Goal: Task Accomplishment & Management: Use online tool/utility

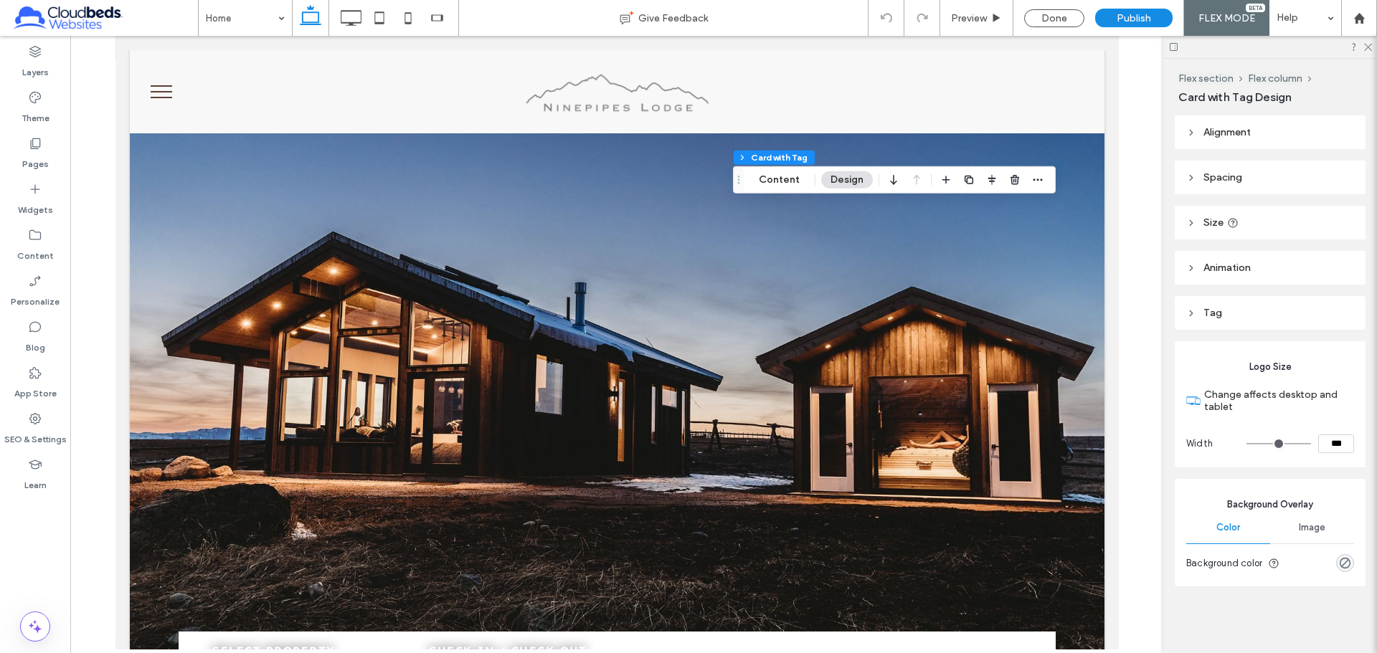
scroll to position [645, 0]
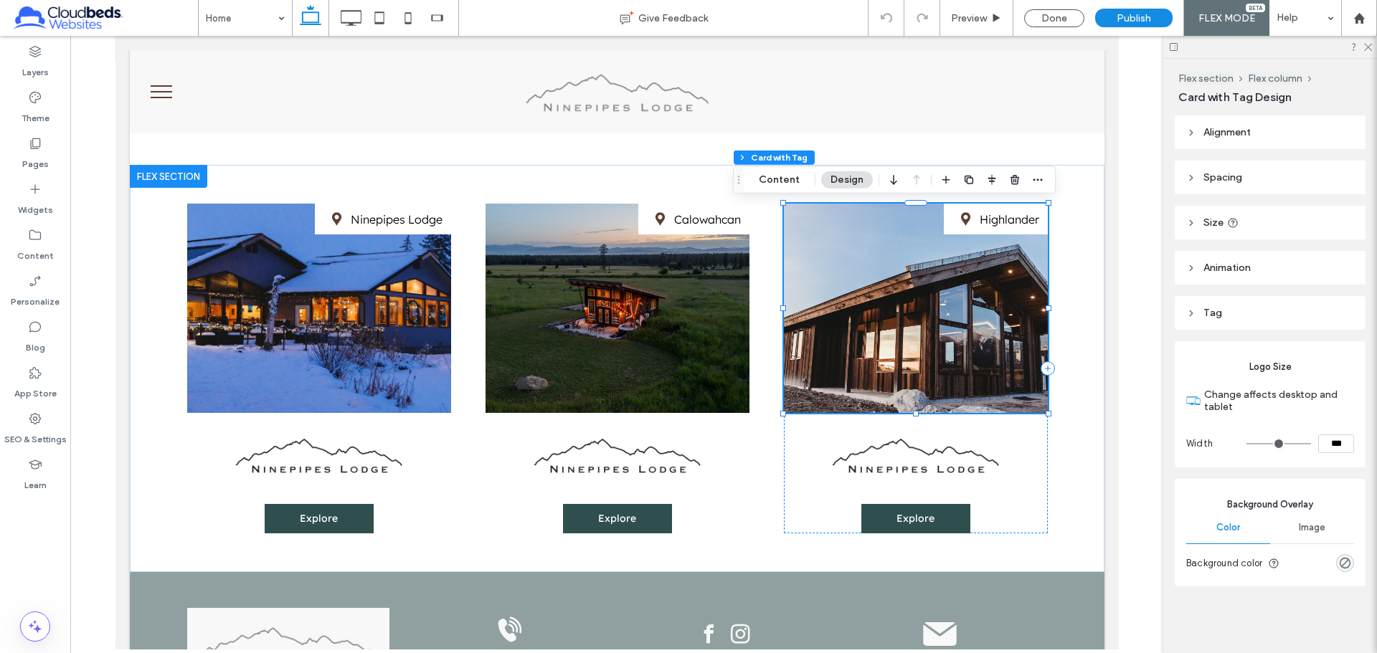
click at [899, 347] on div "Highlander" at bounding box center [915, 308] width 264 height 209
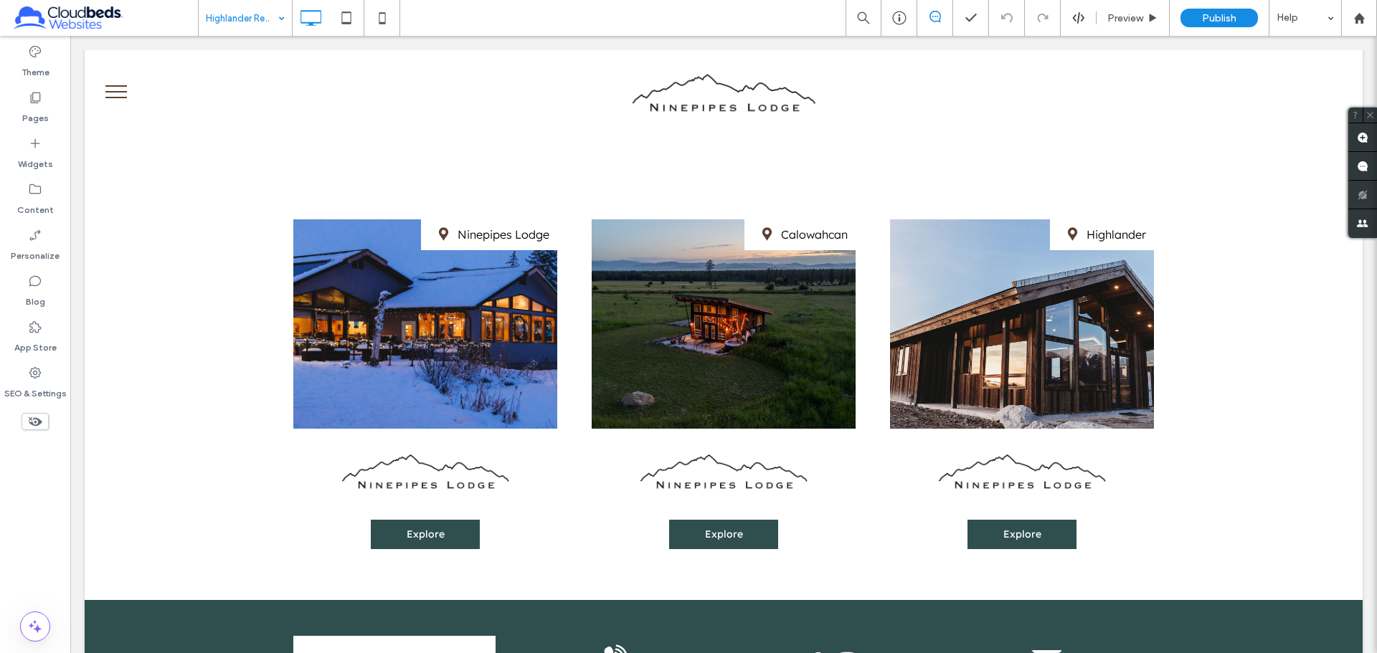
click at [257, 15] on div "Highlander Retreat Preview Publish Help Site Comments Team & Clients Automate n…" at bounding box center [688, 326] width 1377 height 653
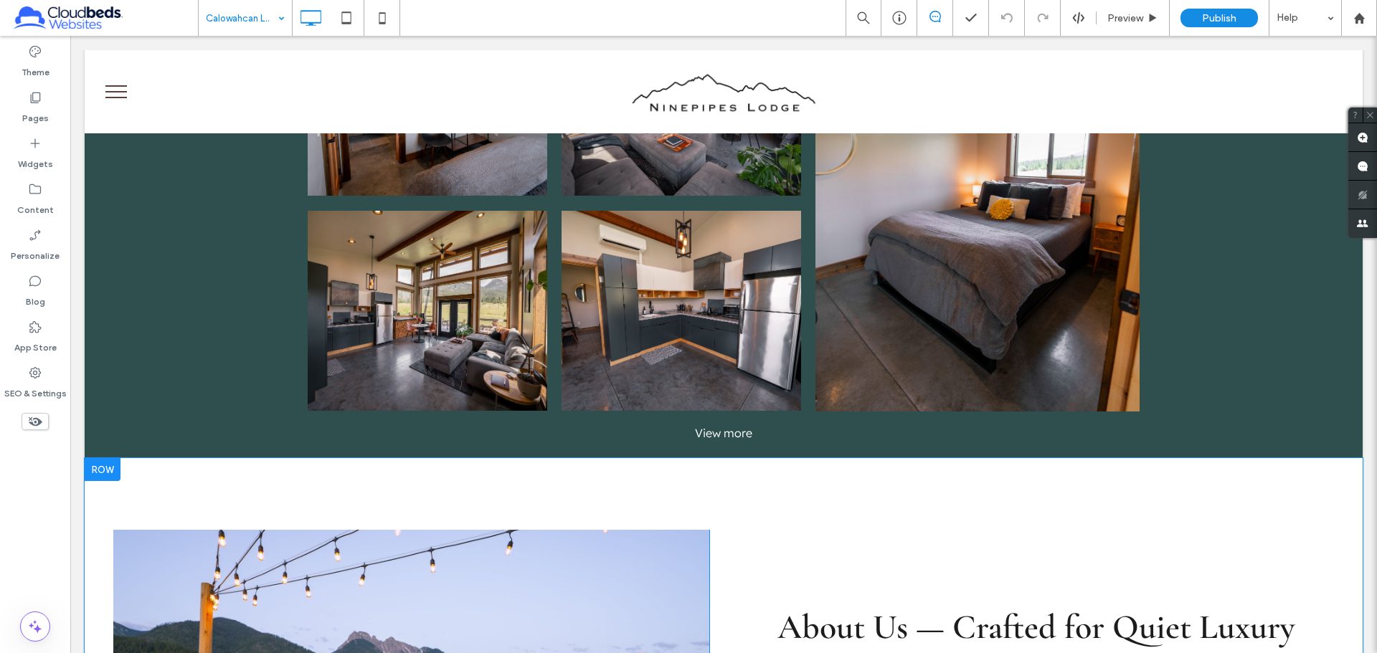
scroll to position [1649, 0]
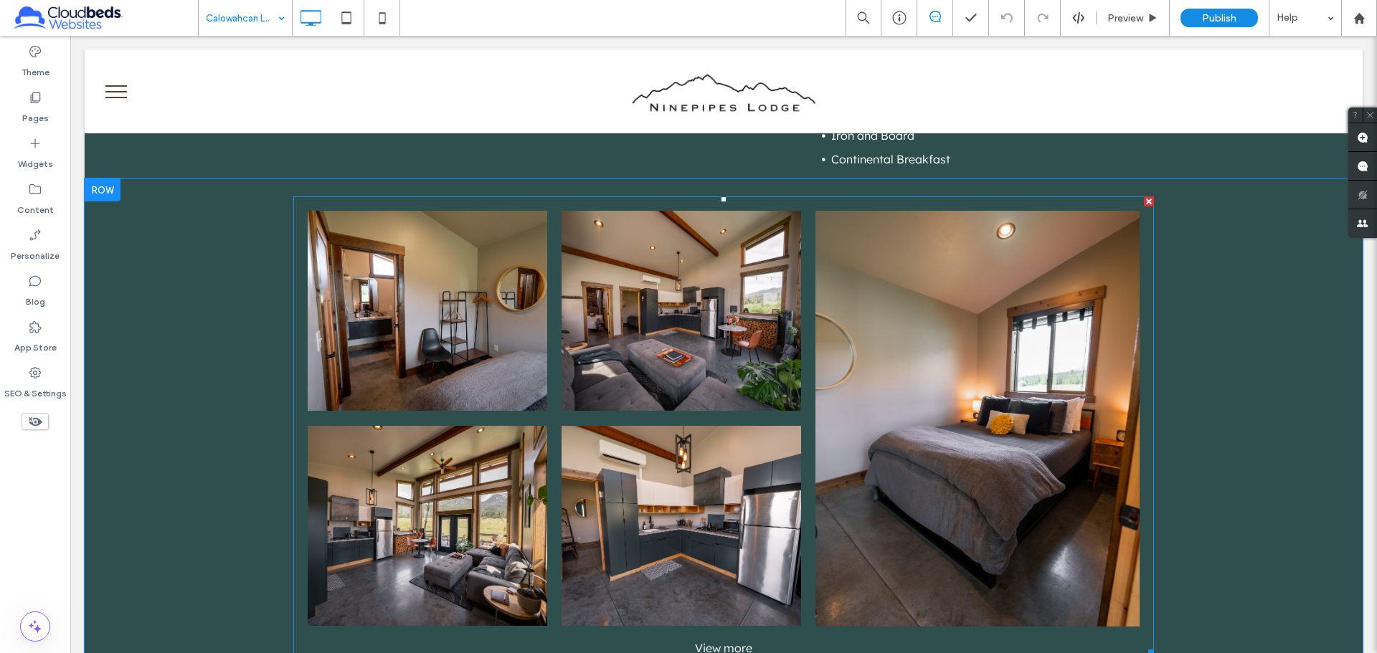
click at [412, 319] on link at bounding box center [428, 310] width 240 height 199
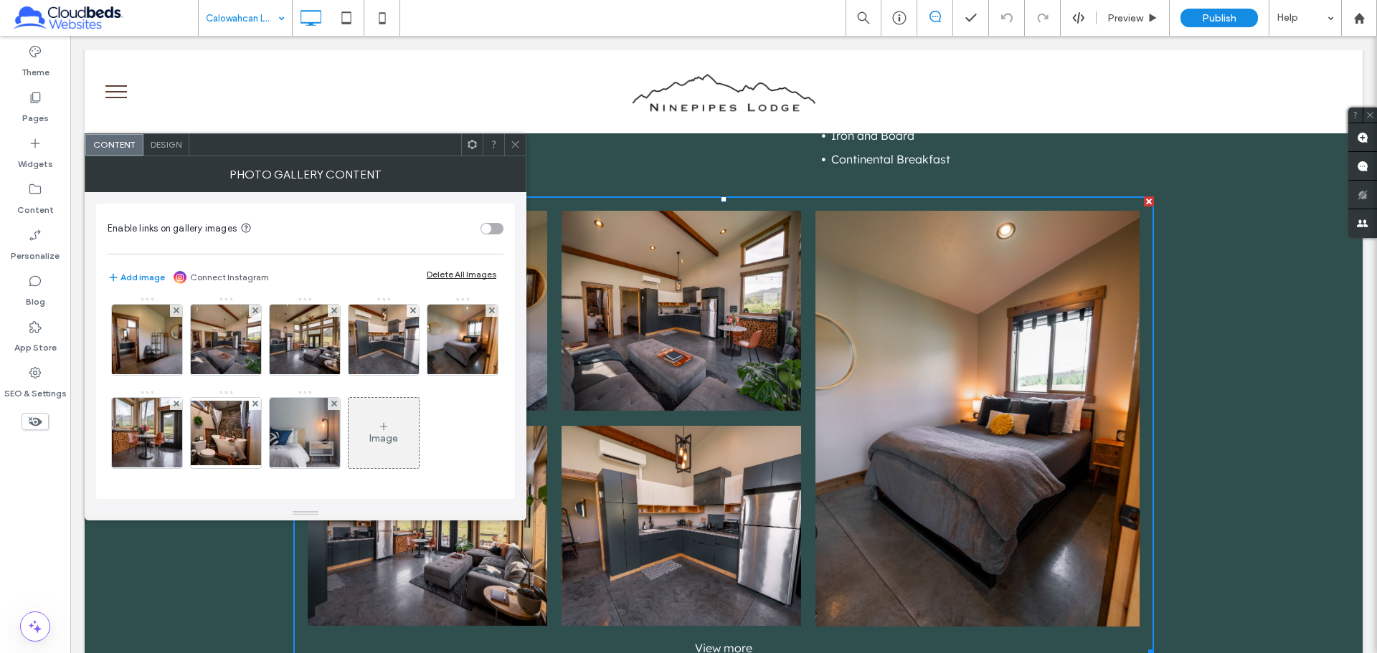
scroll to position [0, 0]
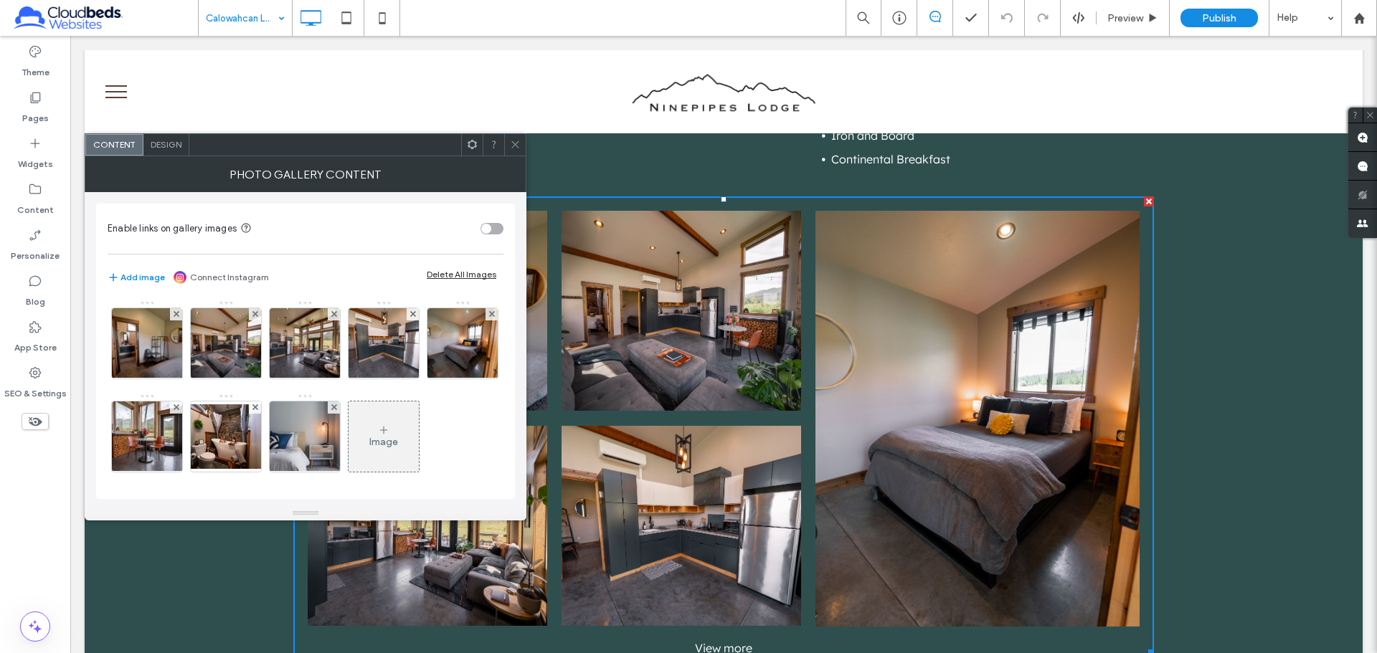
click at [521, 146] on div at bounding box center [515, 145] width 22 height 22
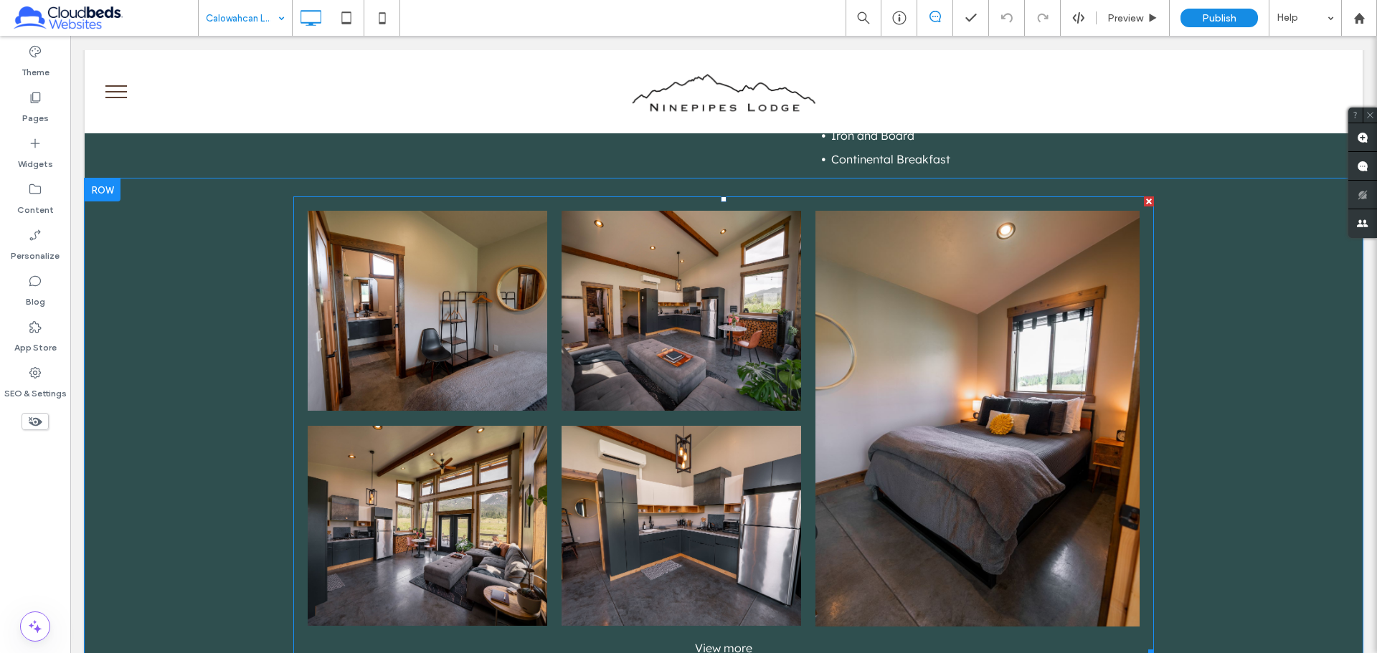
click at [538, 366] on link at bounding box center [428, 310] width 240 height 199
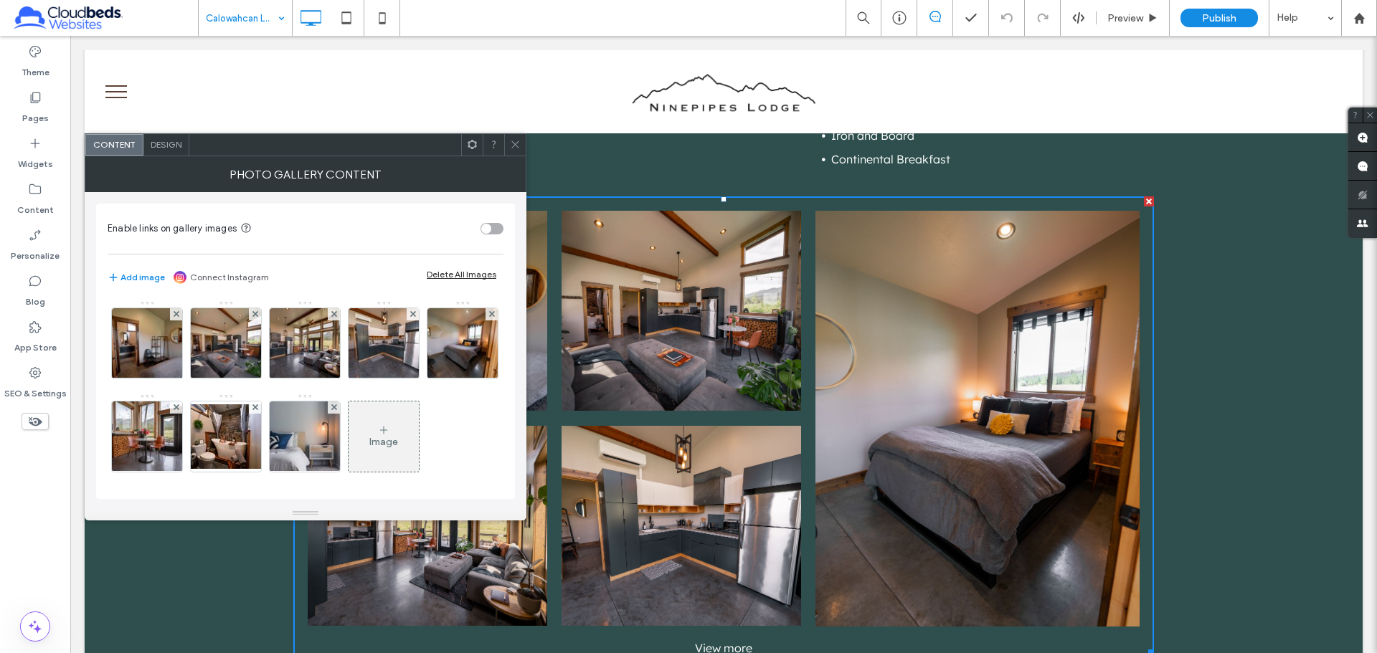
click at [177, 140] on span "Design" at bounding box center [166, 144] width 31 height 11
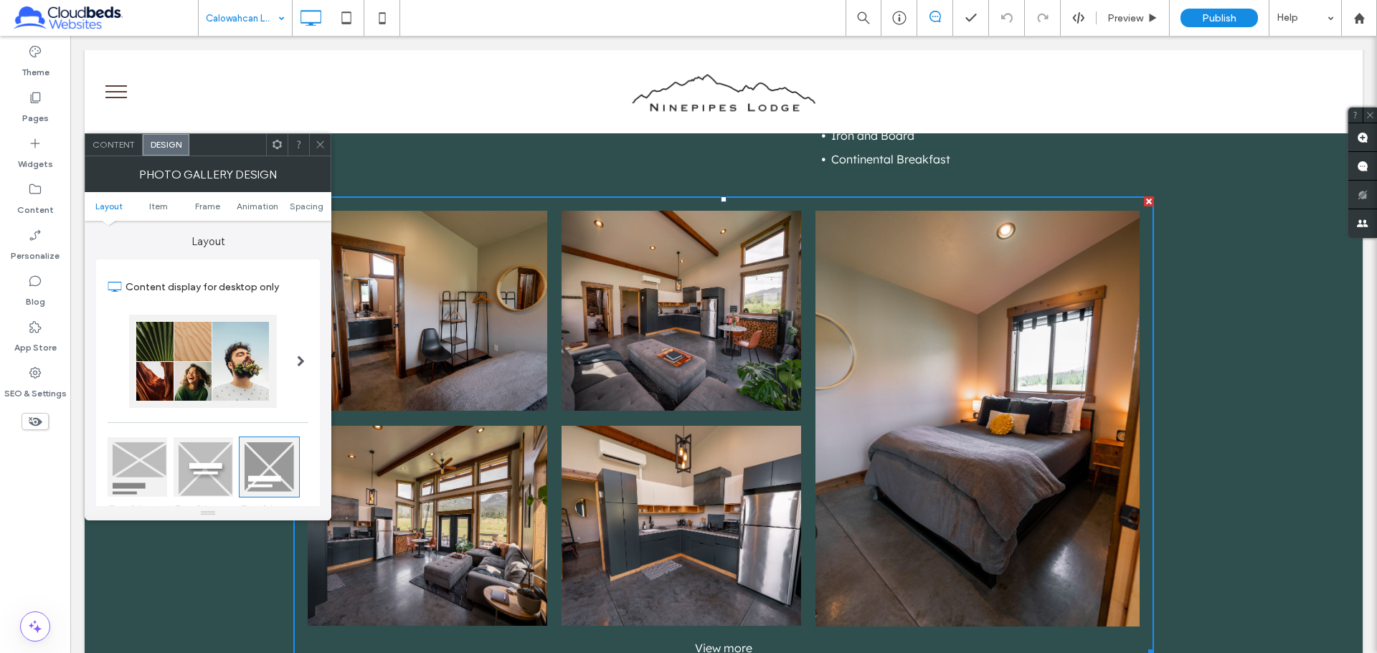
click at [280, 360] on div at bounding box center [208, 361] width 201 height 93
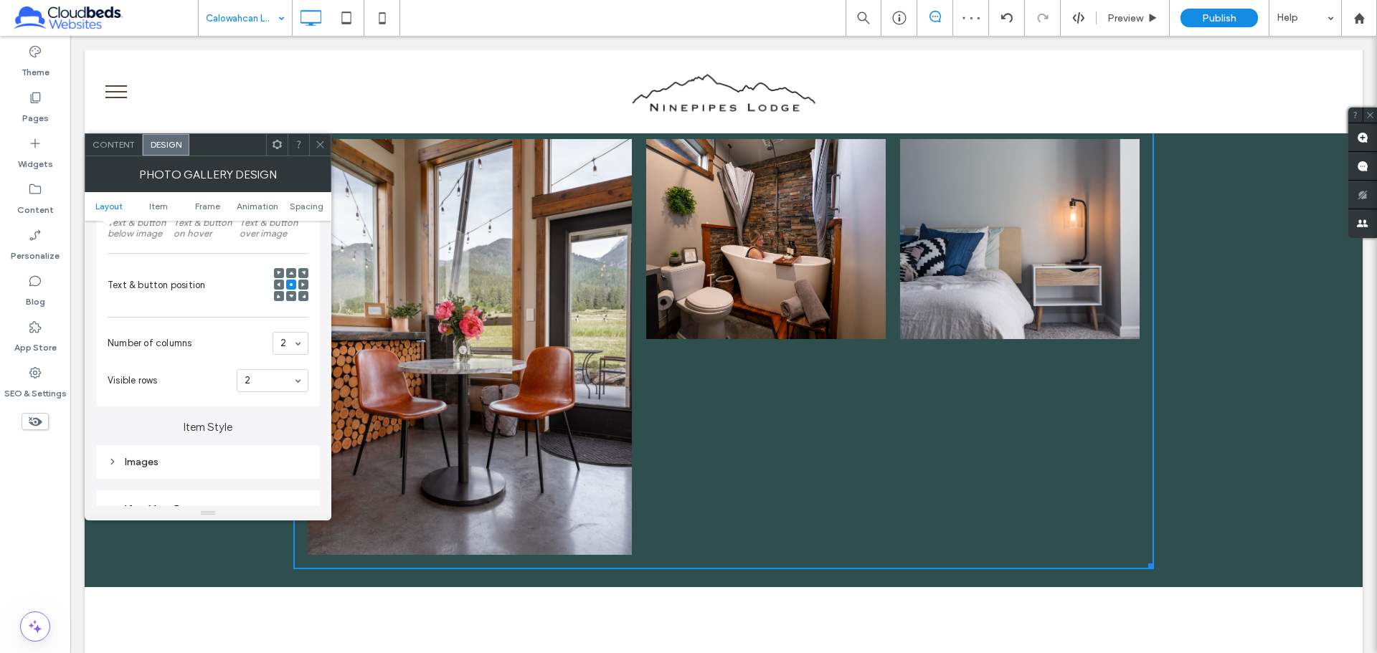
scroll to position [2080, 0]
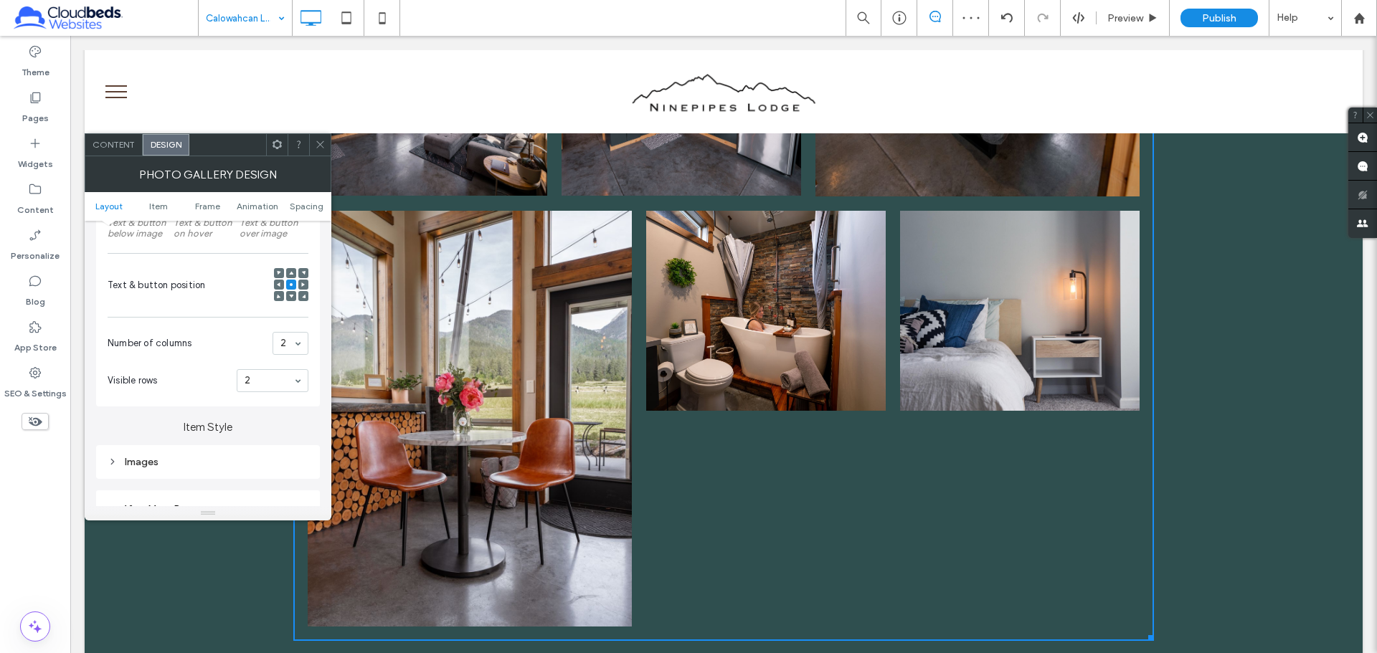
click at [116, 149] on span "Content" at bounding box center [114, 144] width 42 height 11
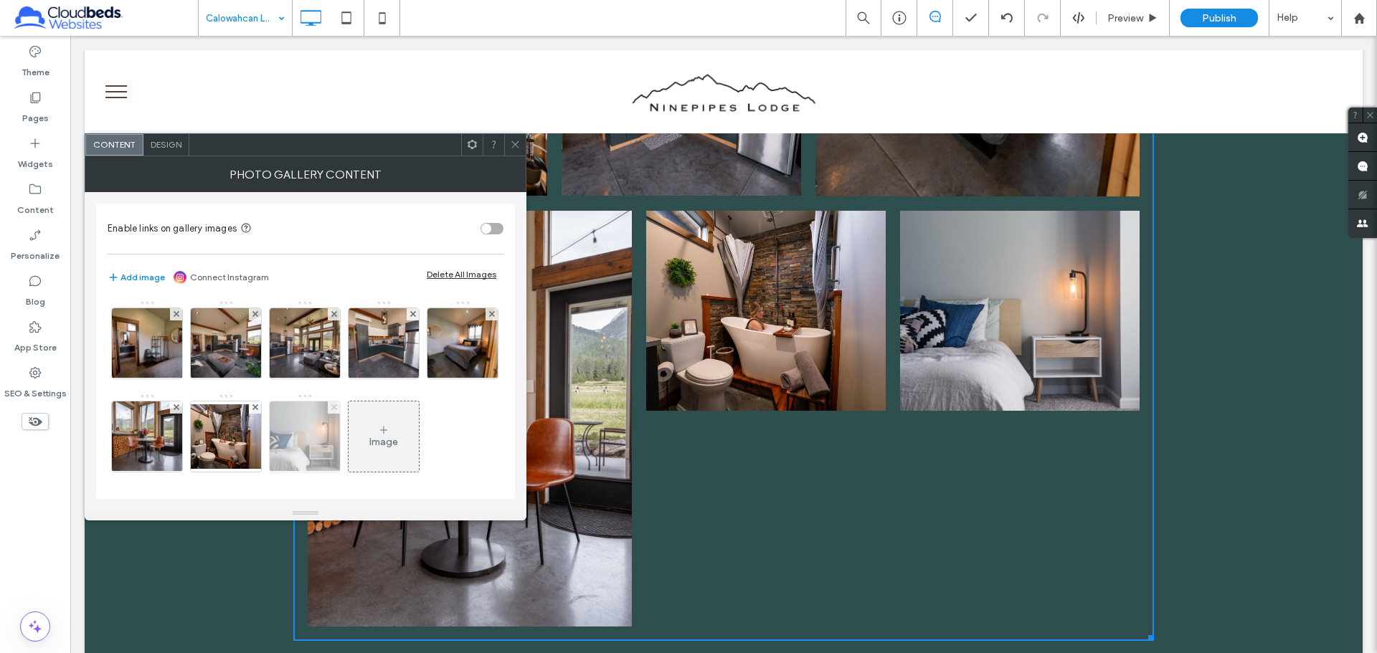
click at [337, 409] on icon at bounding box center [334, 407] width 6 height 6
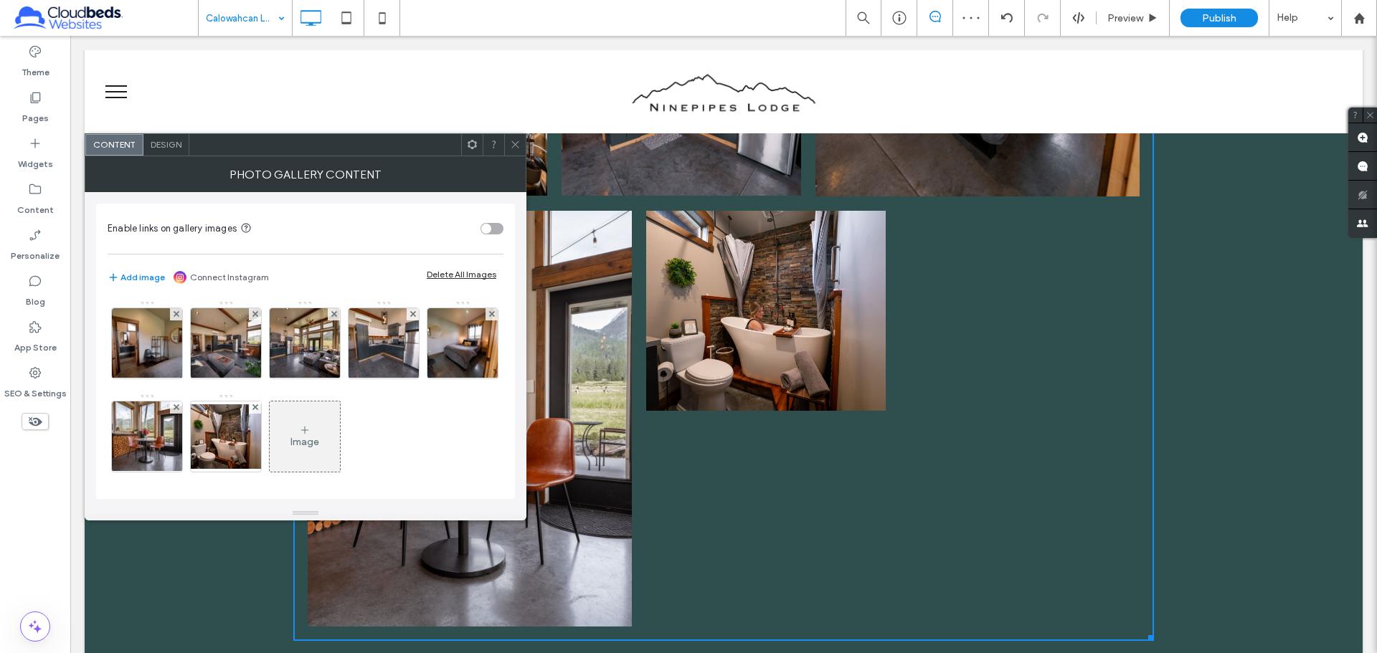
click at [319, 439] on div "Image" at bounding box center [304, 442] width 29 height 12
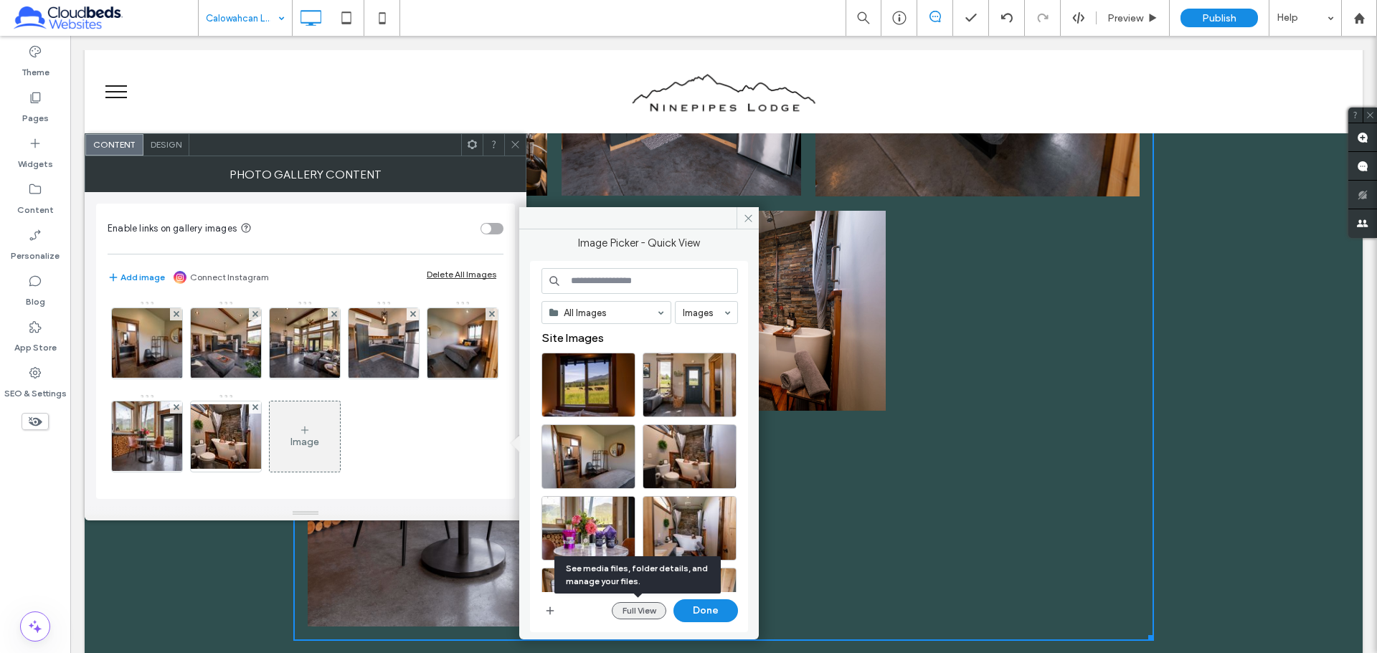
click at [642, 612] on button "Full View" at bounding box center [639, 610] width 55 height 17
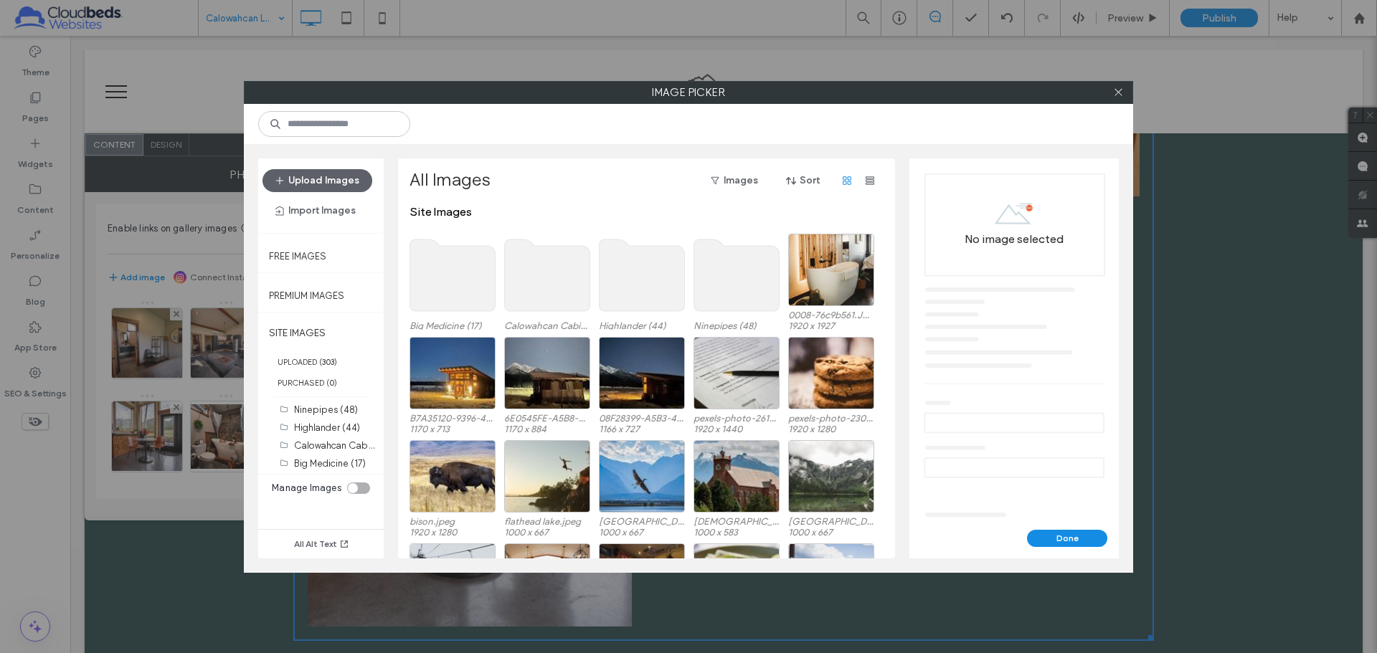
click at [557, 278] on use at bounding box center [547, 276] width 85 height 72
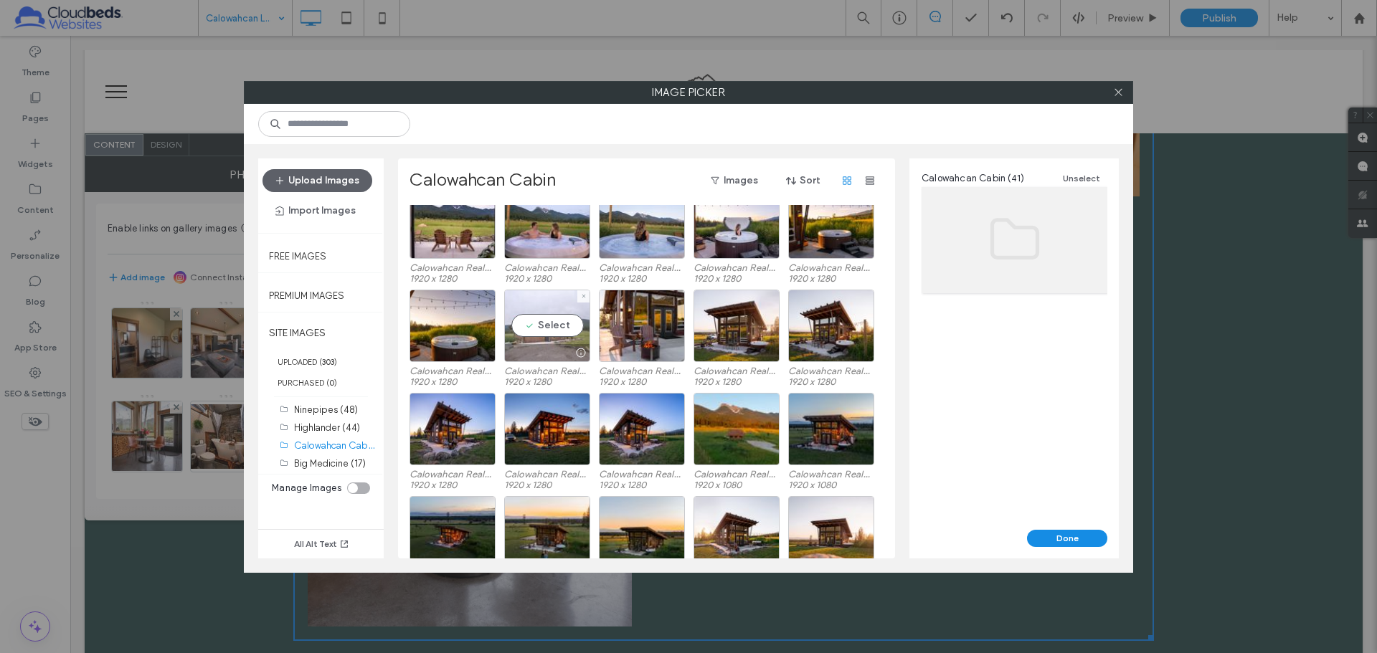
scroll to position [503, 0]
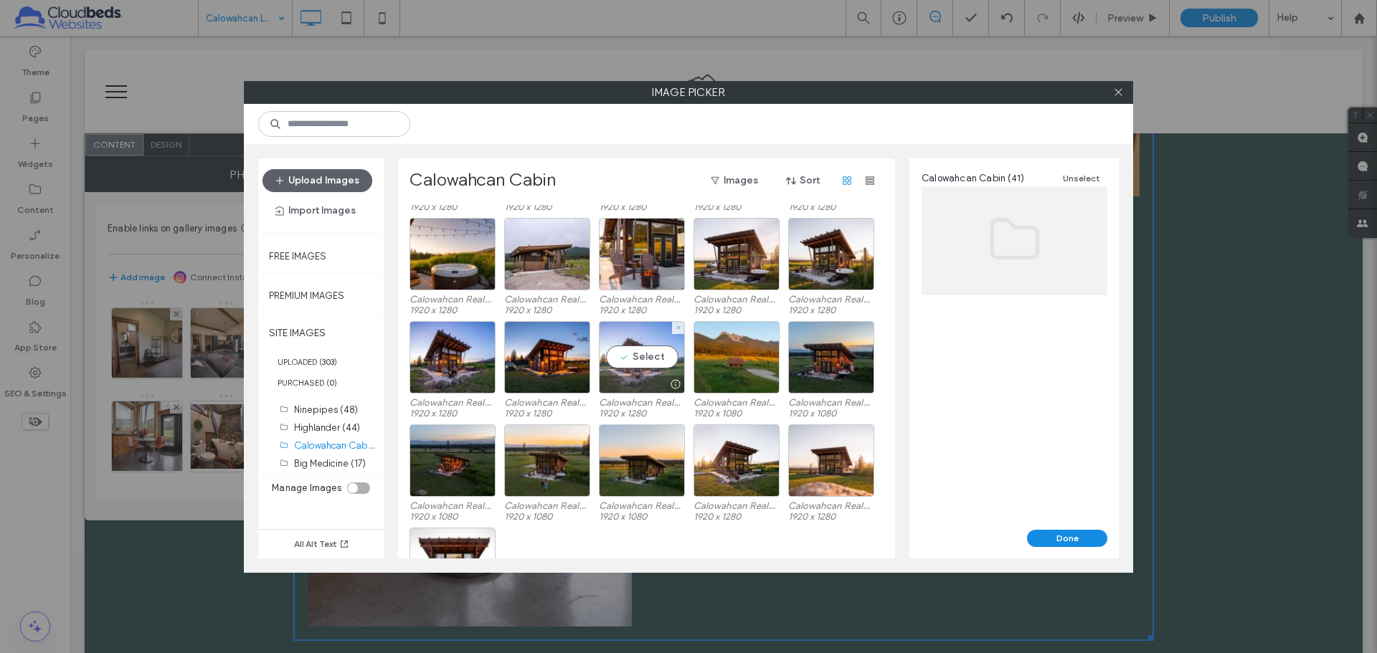
click at [627, 356] on div "Select" at bounding box center [642, 357] width 86 height 72
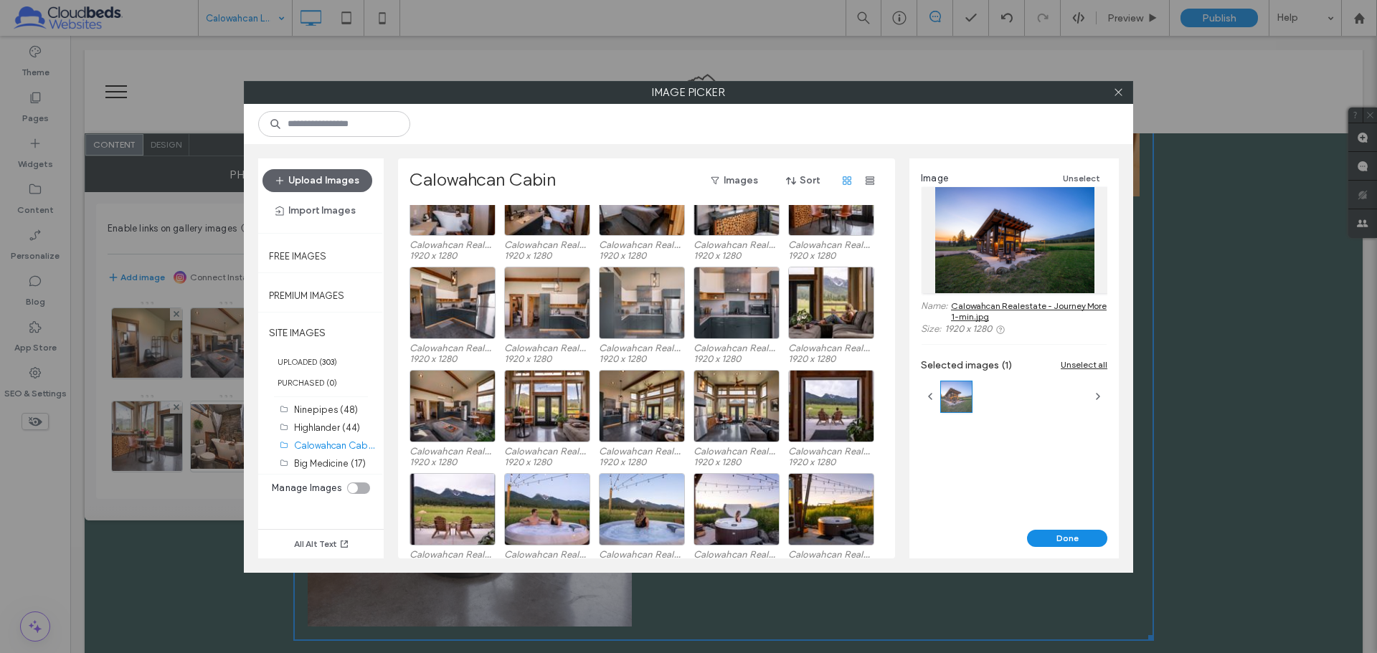
scroll to position [0, 0]
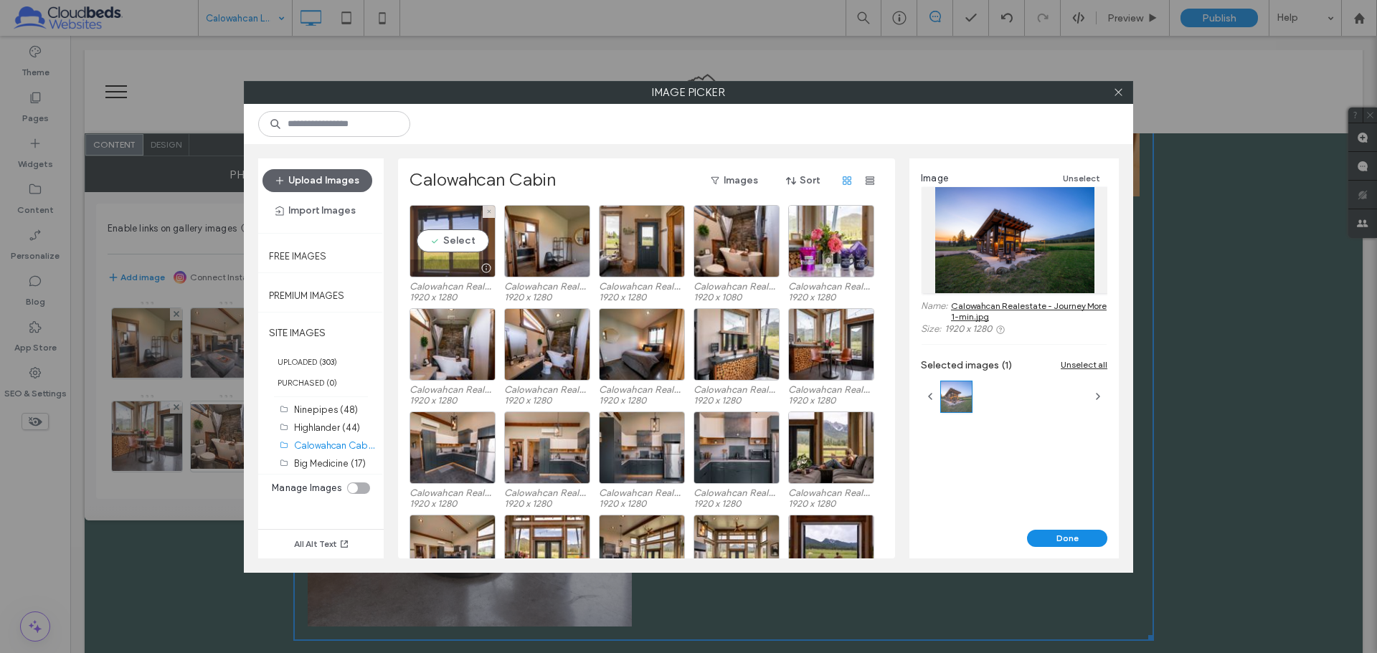
click at [466, 236] on div "Select" at bounding box center [452, 241] width 86 height 72
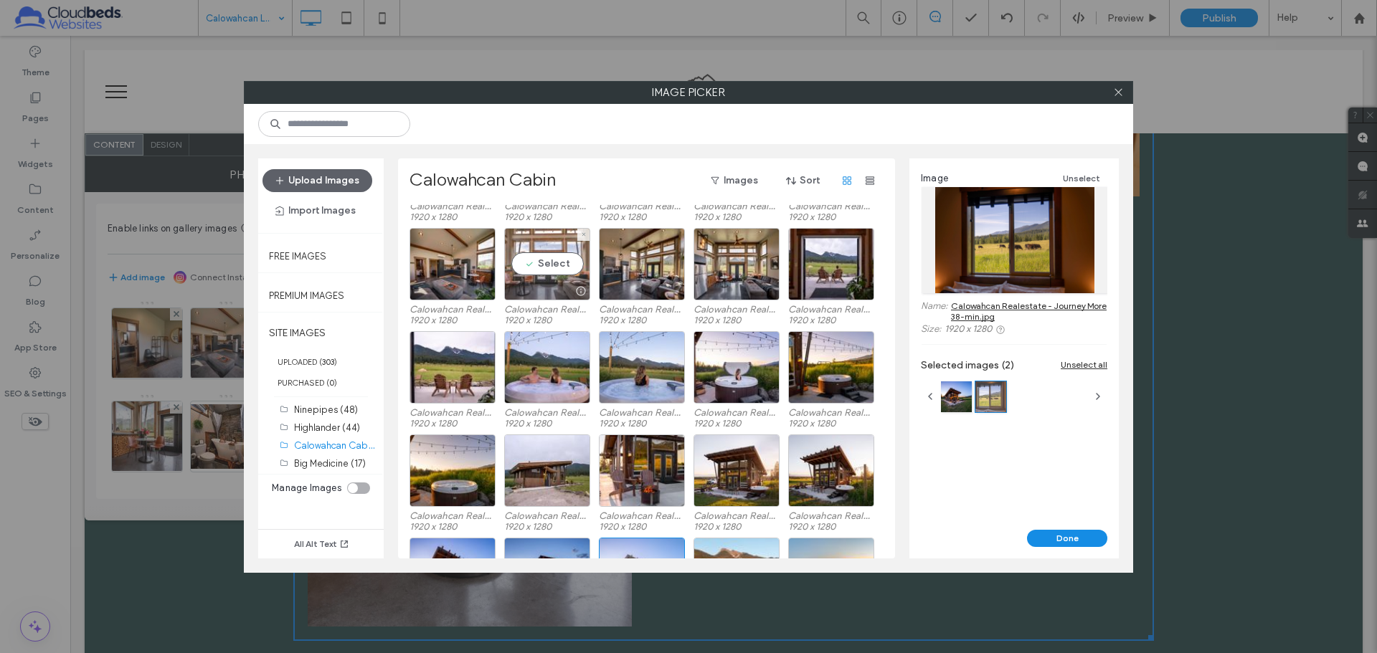
scroll to position [359, 0]
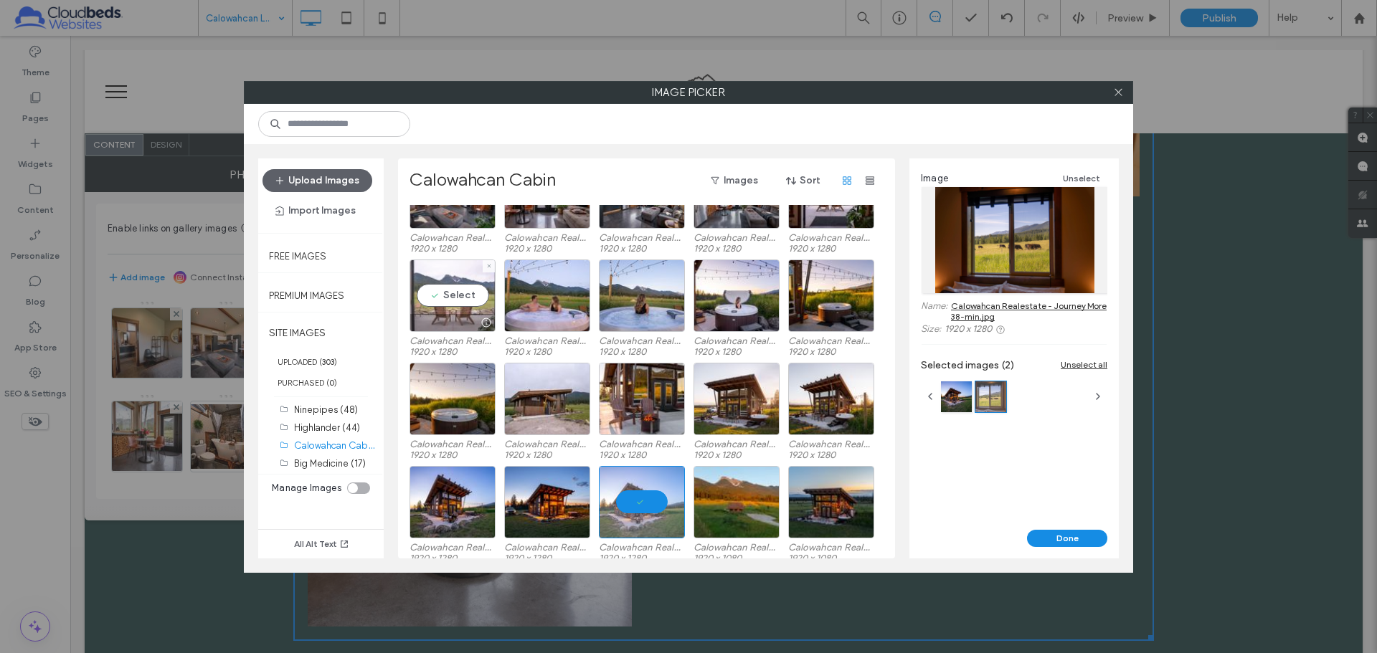
click at [471, 308] on div "Select" at bounding box center [452, 296] width 86 height 72
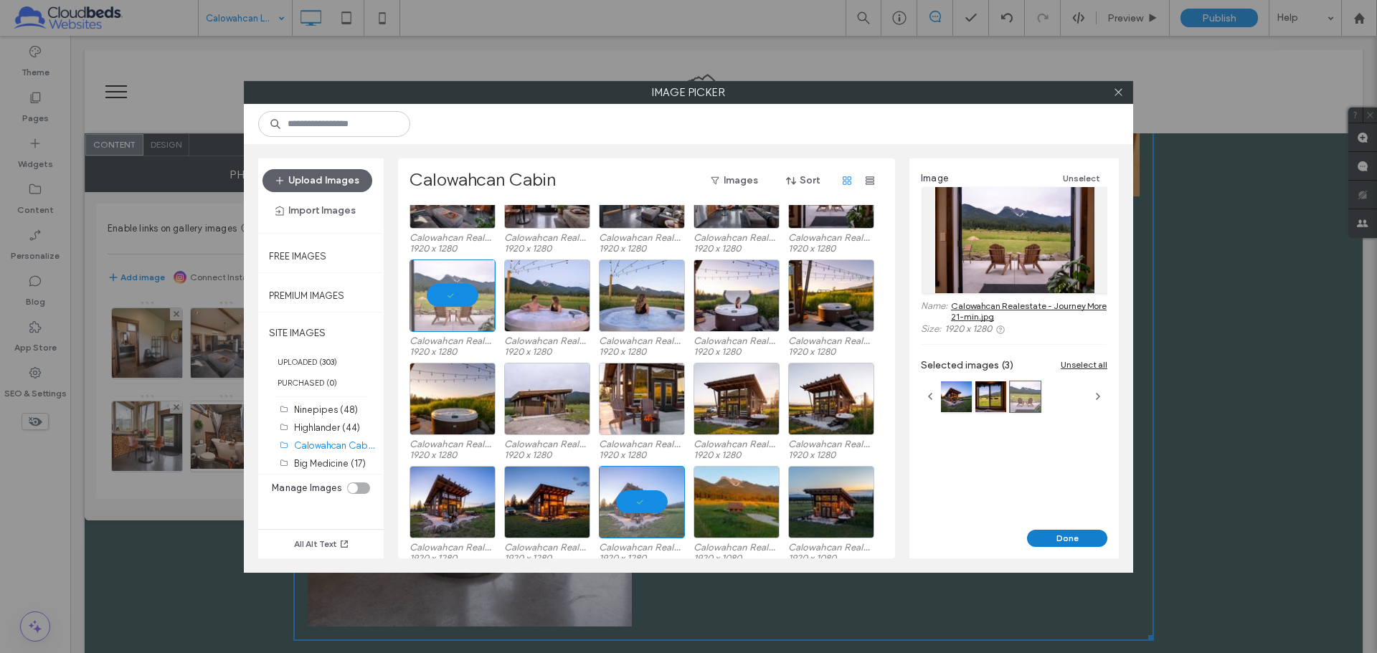
drag, startPoint x: 1083, startPoint y: 539, endPoint x: 994, endPoint y: 499, distance: 97.3
click at [1083, 539] on button "Done" at bounding box center [1067, 538] width 80 height 17
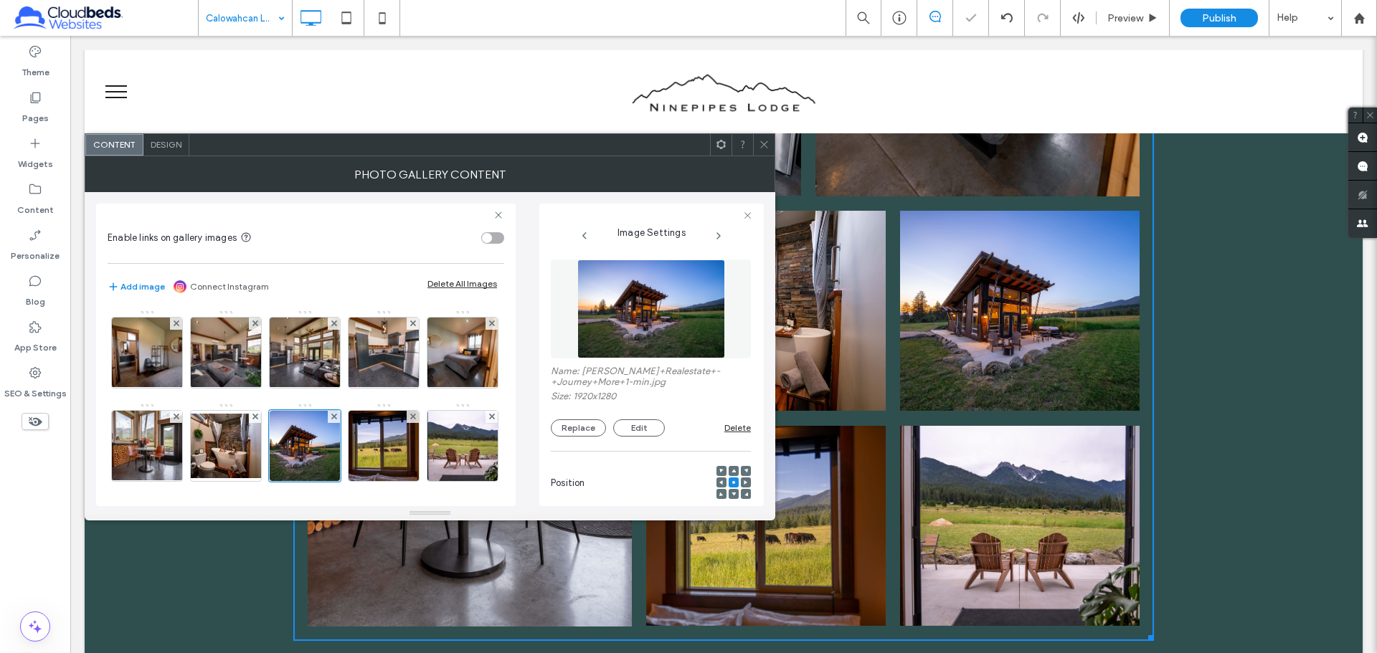
click at [759, 146] on icon at bounding box center [764, 144] width 11 height 11
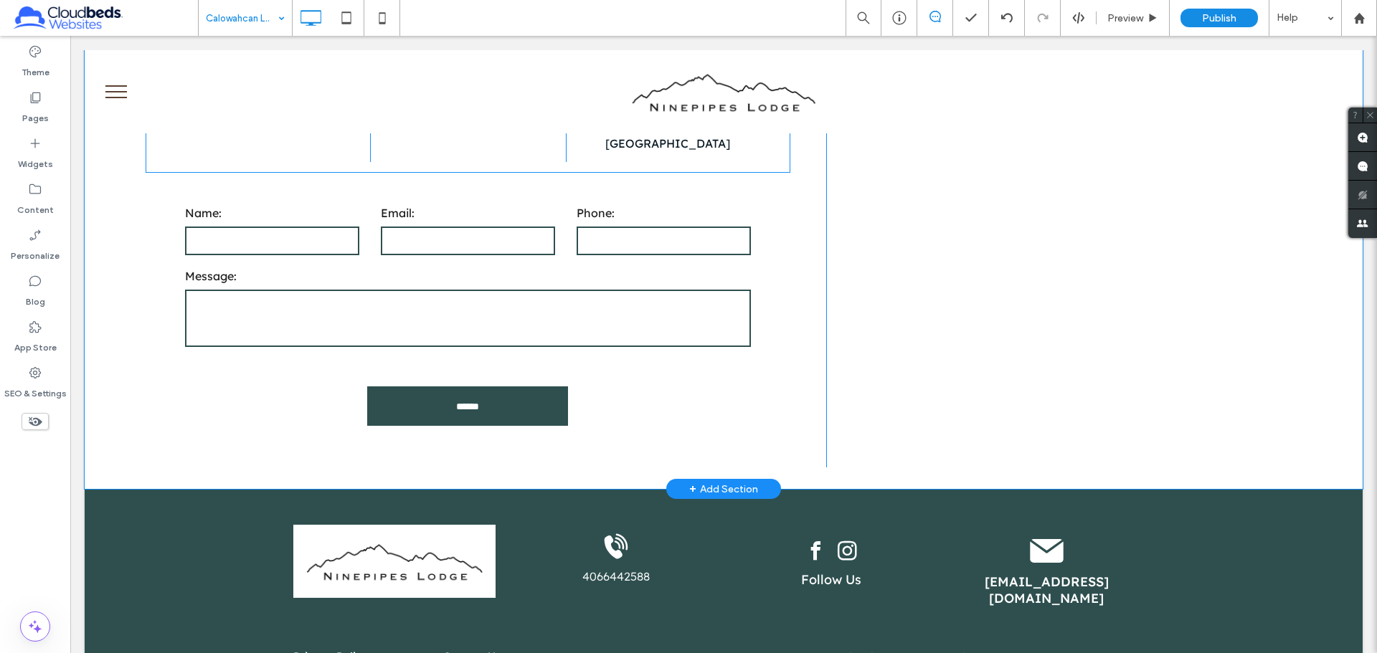
scroll to position [6533, 0]
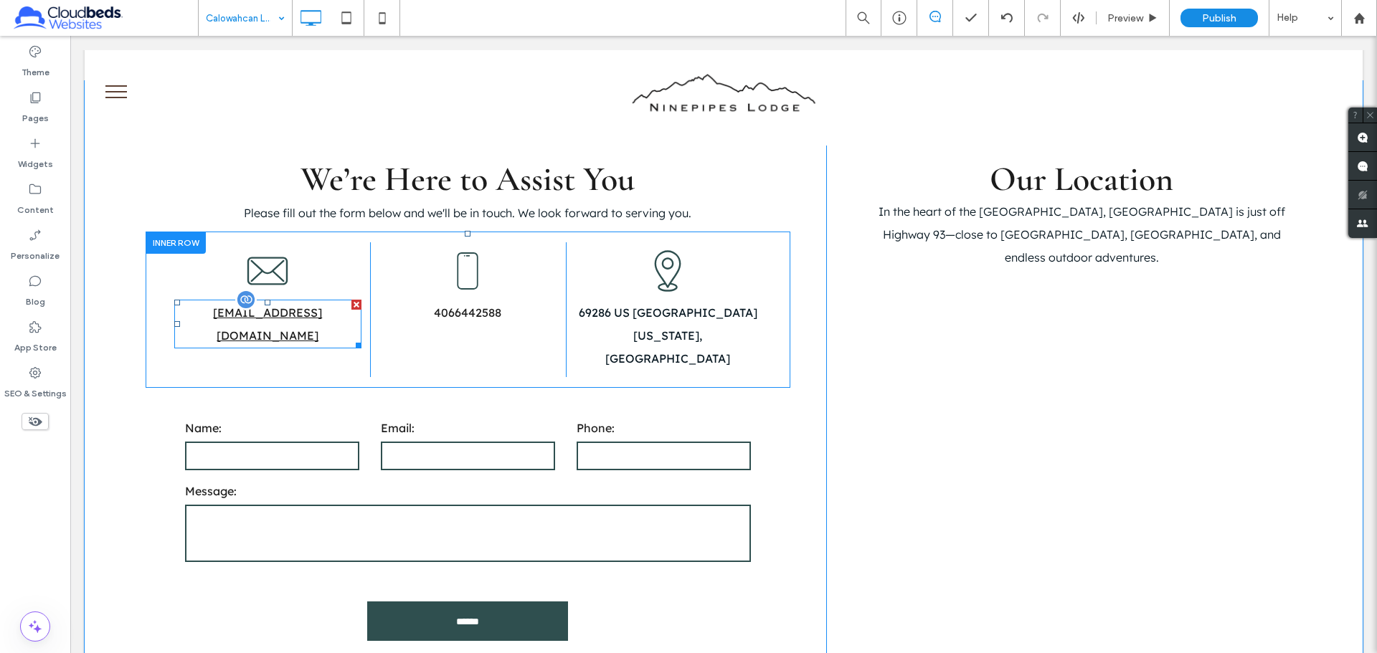
click at [318, 316] on span "[EMAIL_ADDRESS][DOMAIN_NAME]" at bounding box center [267, 324] width 109 height 37
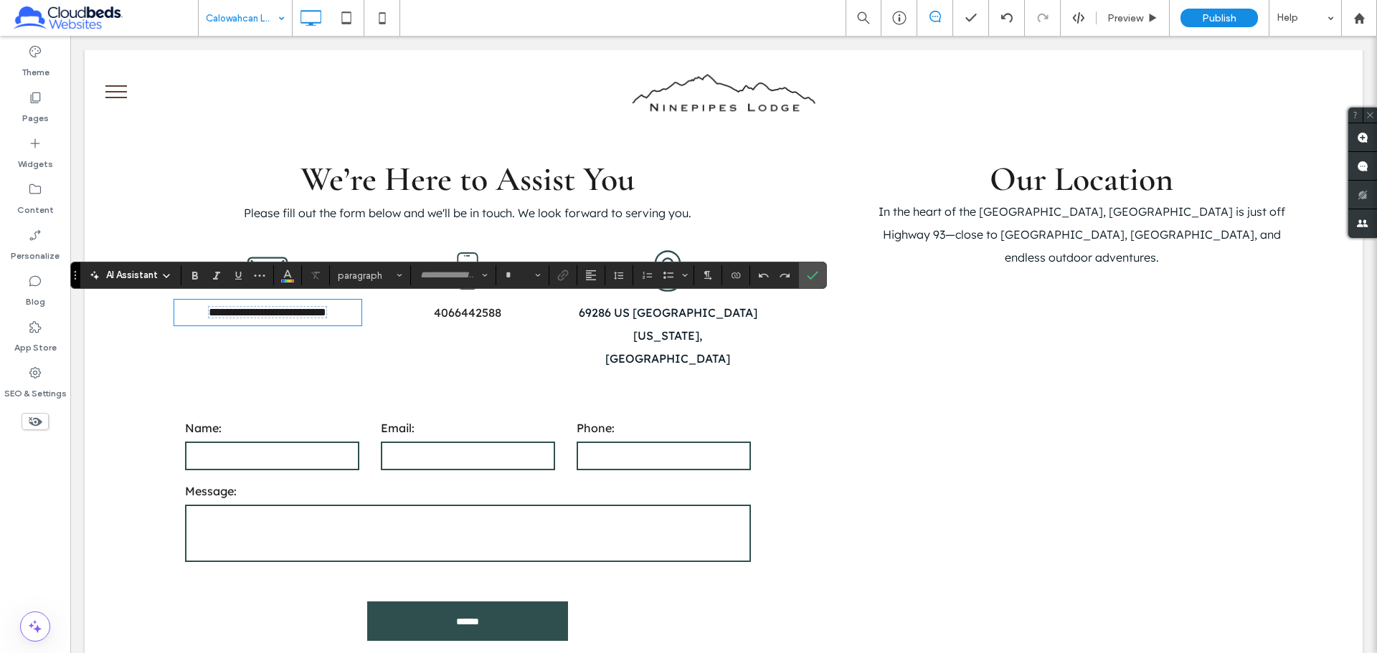
type input "**********"
type input "**"
click at [805, 277] on label "Confirm" at bounding box center [813, 275] width 22 height 26
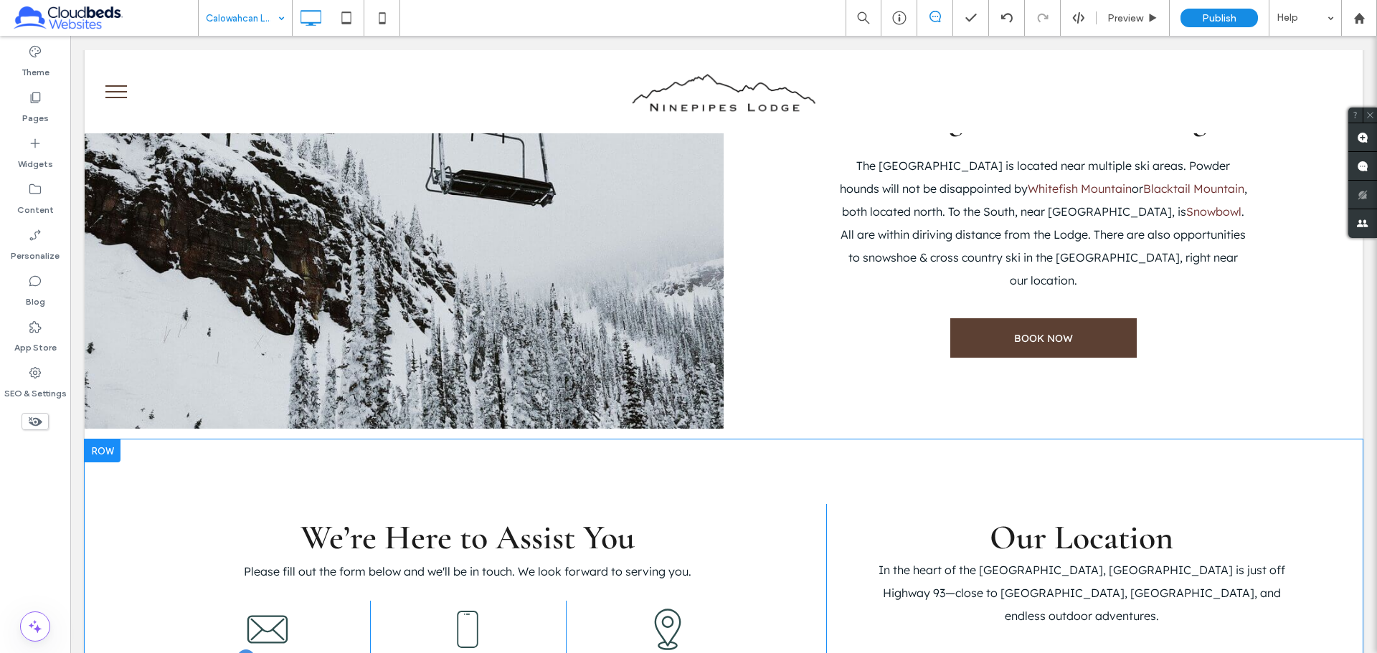
scroll to position [6748, 0]
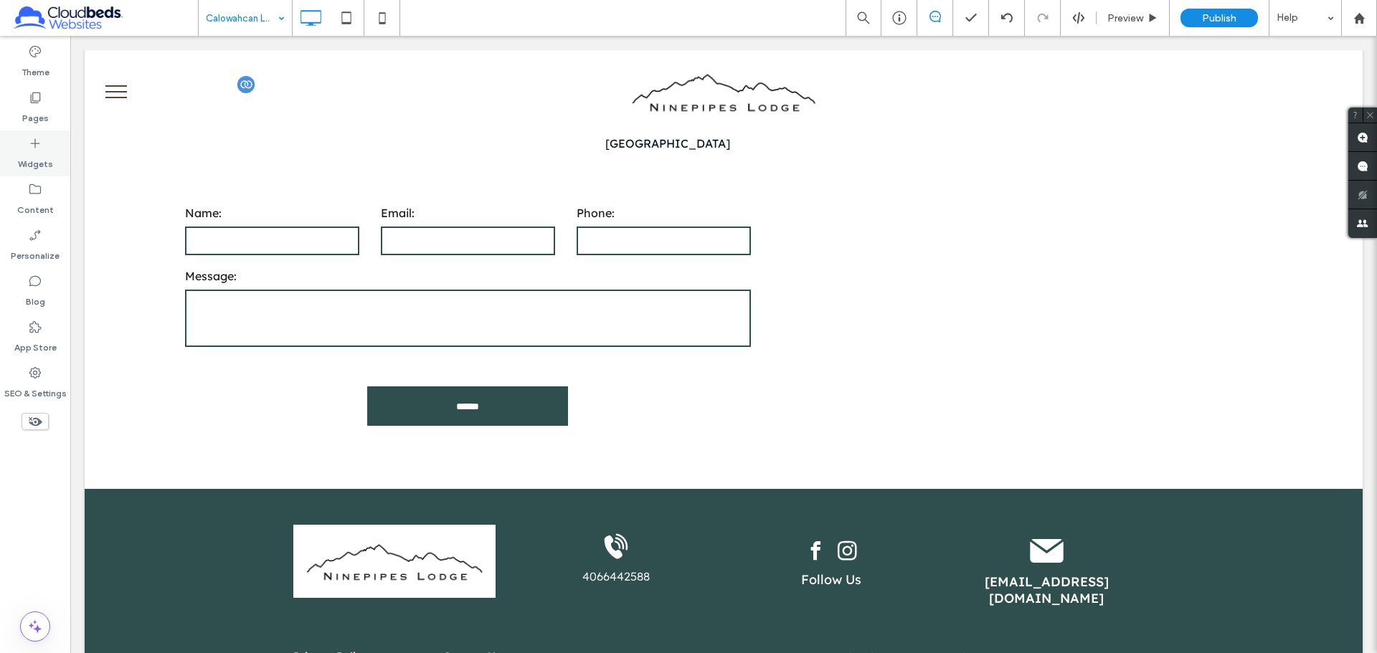
click at [41, 159] on label "Widgets" at bounding box center [35, 161] width 35 height 20
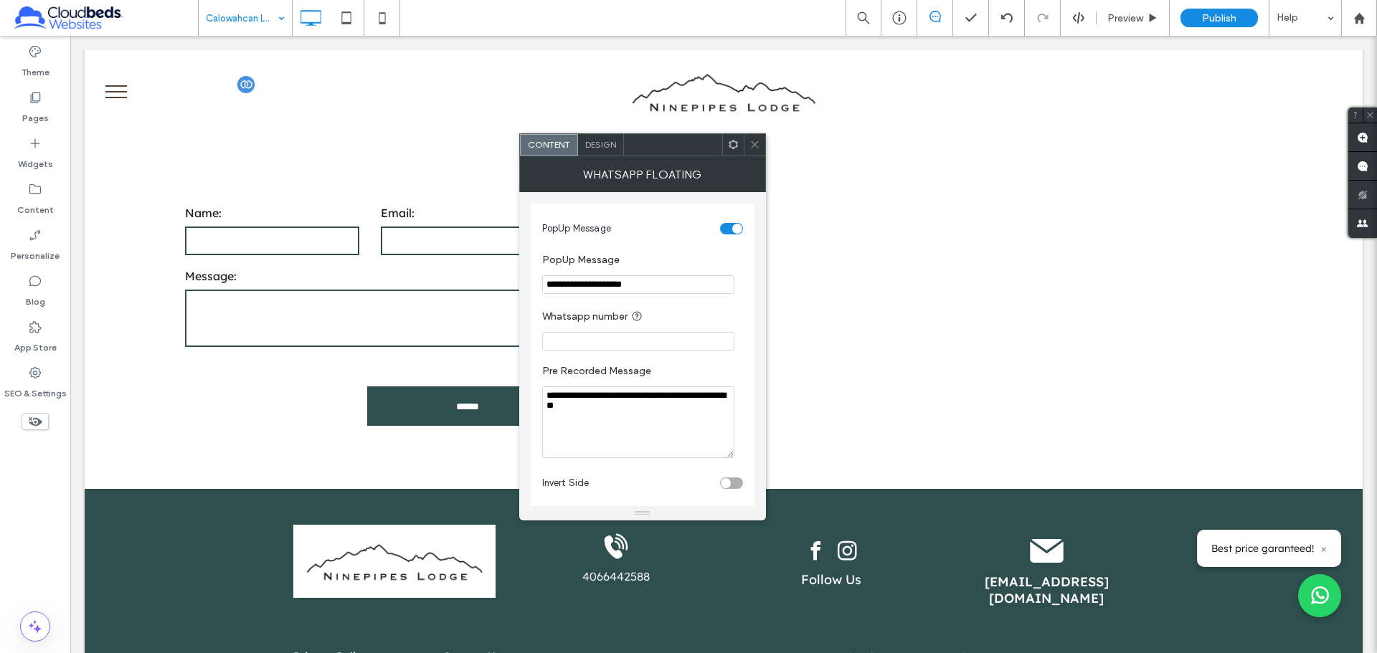
click at [761, 156] on div "Whatsapp Floating" at bounding box center [642, 174] width 247 height 36
click at [757, 149] on icon at bounding box center [754, 144] width 11 height 11
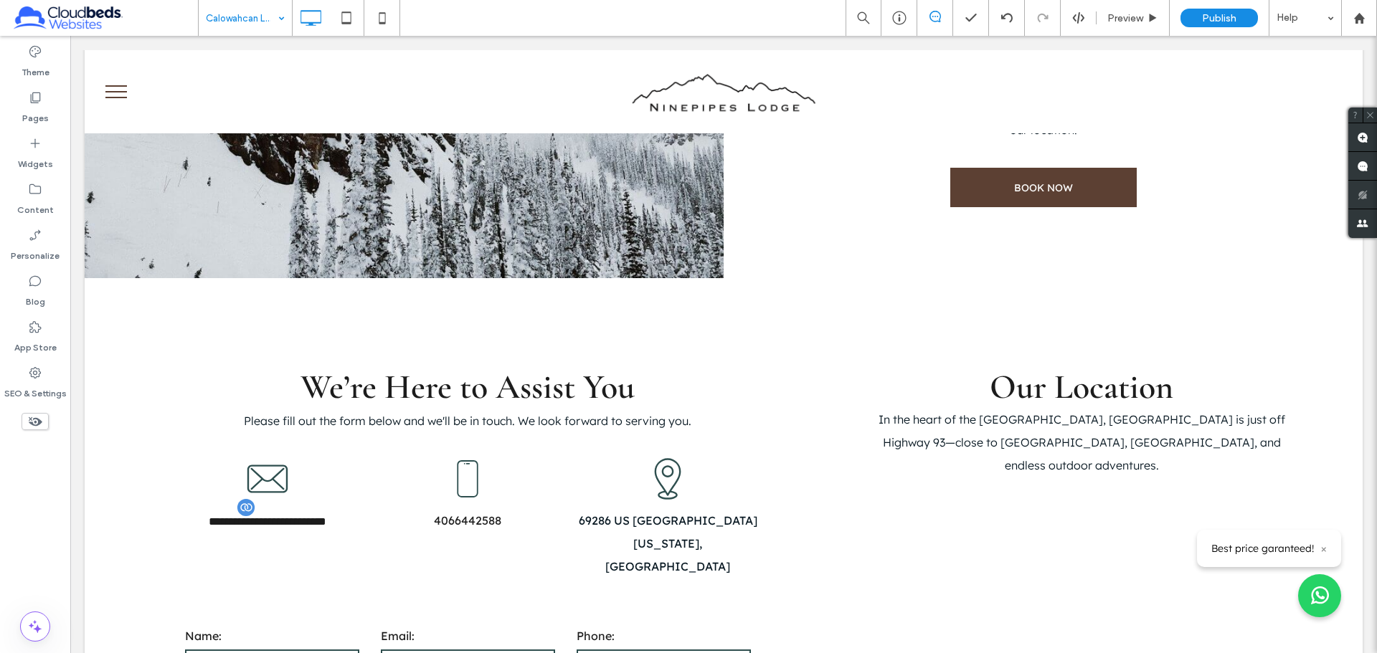
scroll to position [6756, 0]
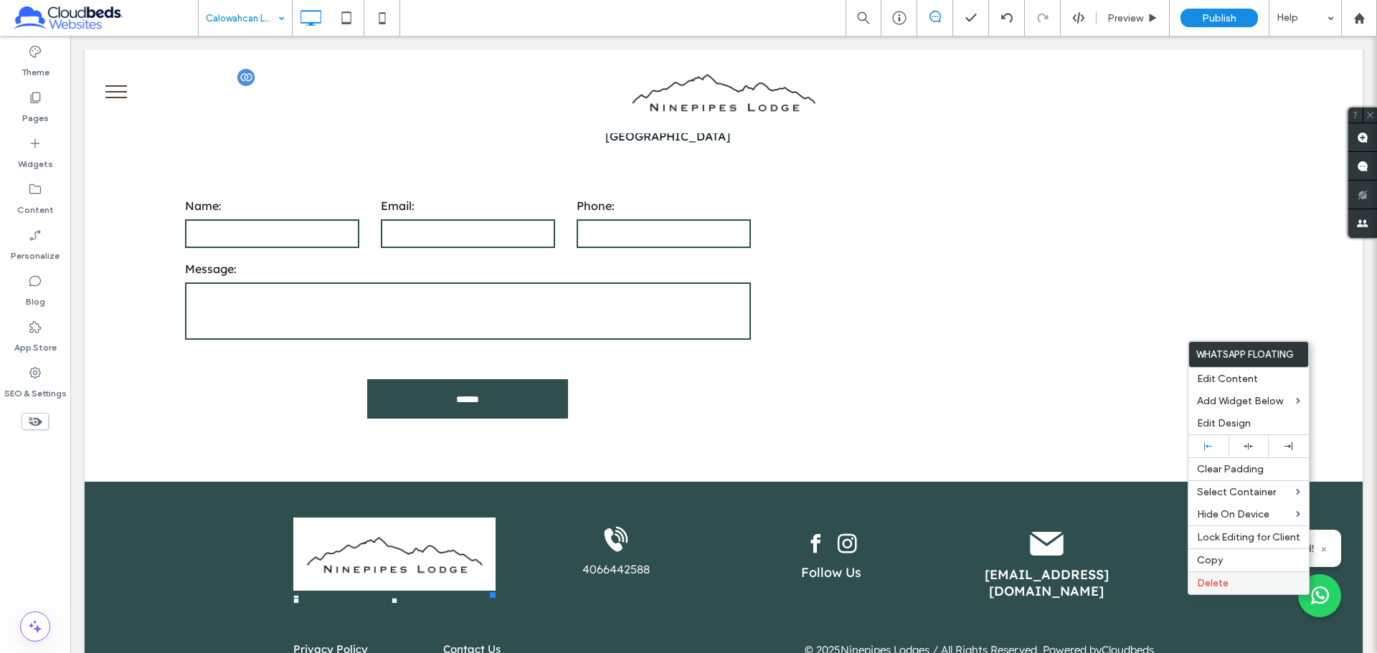
click at [1275, 577] on label "Delete" at bounding box center [1248, 583] width 103 height 12
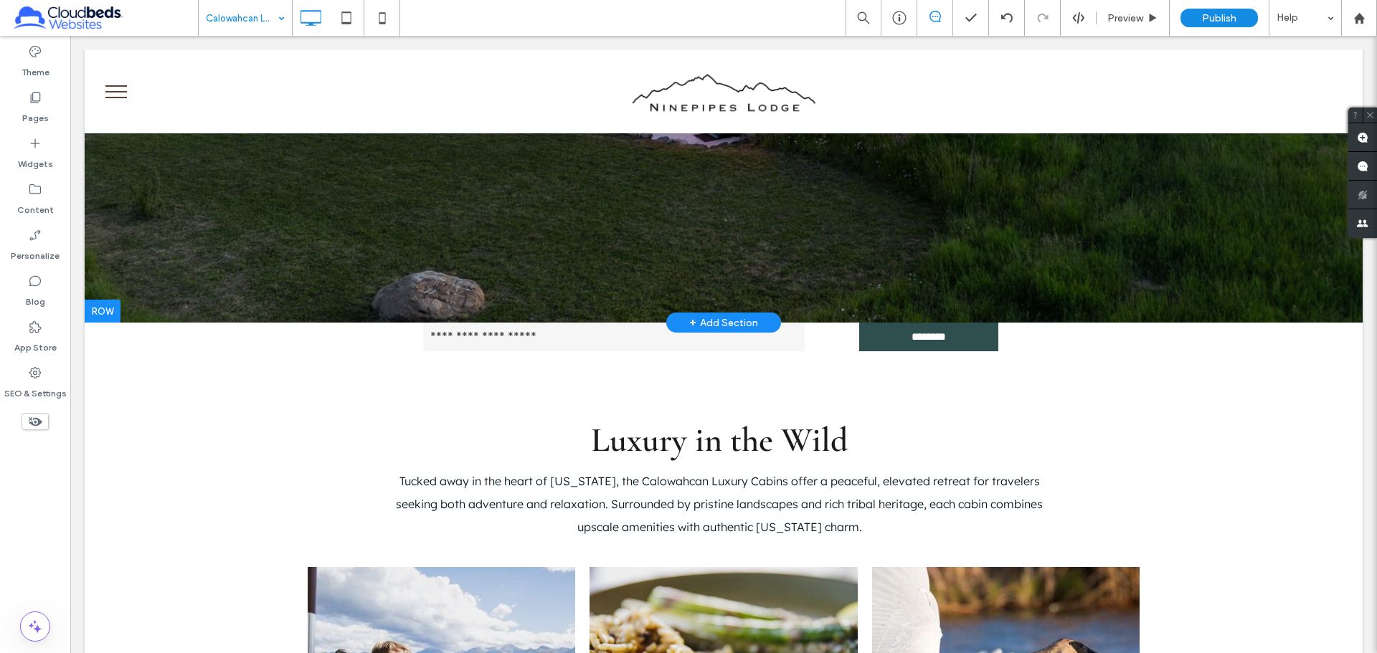
scroll to position [0, 0]
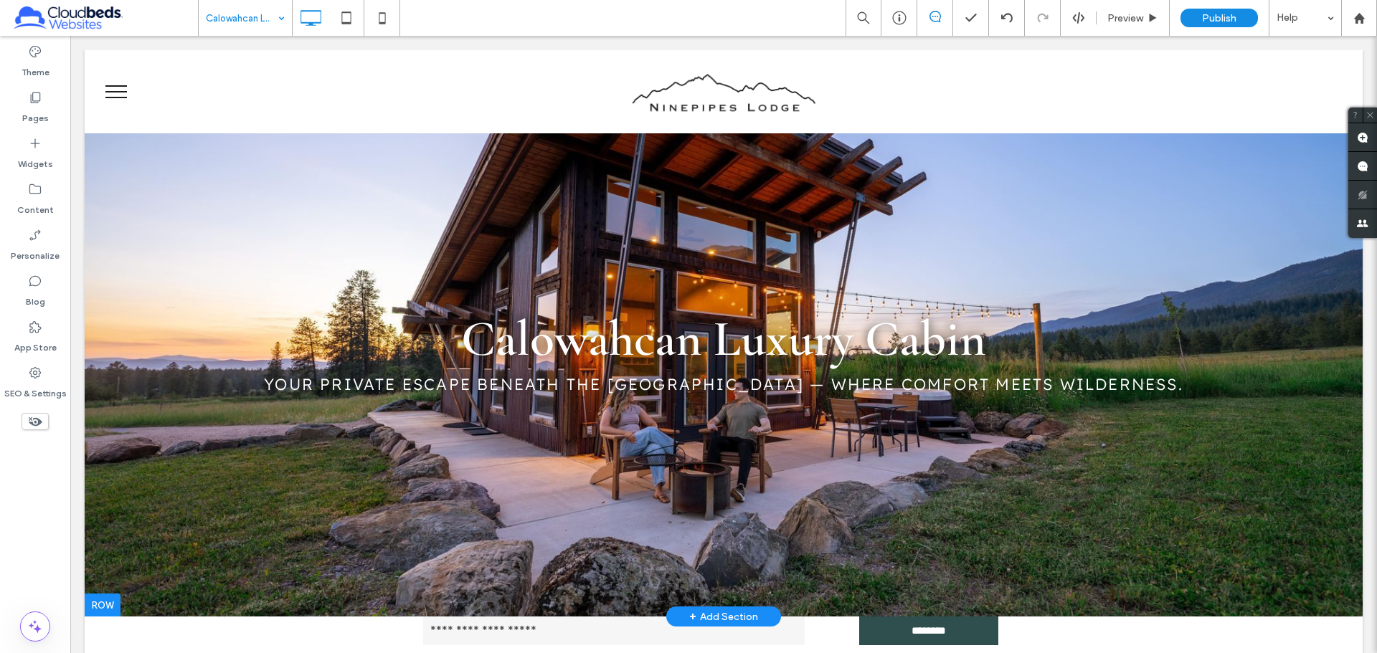
click at [526, 15] on div "Calowahcan Luxury Cabins Preview Publish Help" at bounding box center [787, 18] width 1179 height 36
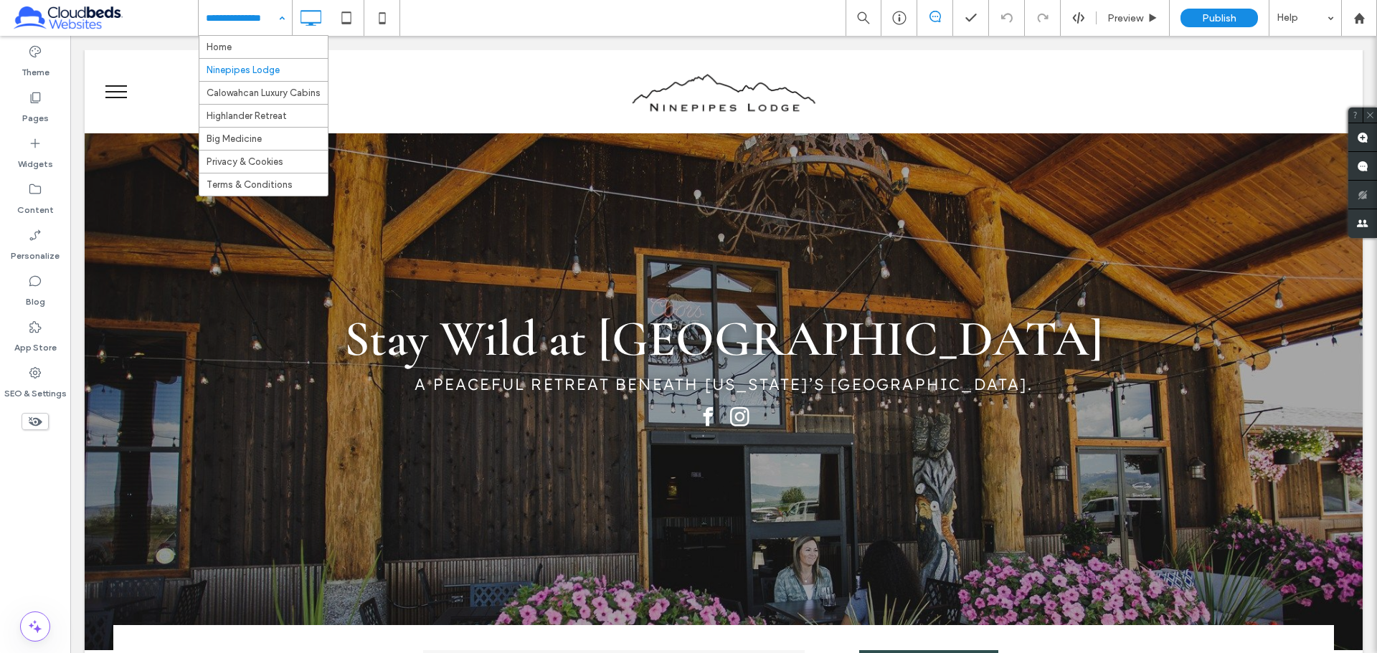
click at [242, 18] on input at bounding box center [242, 18] width 72 height 36
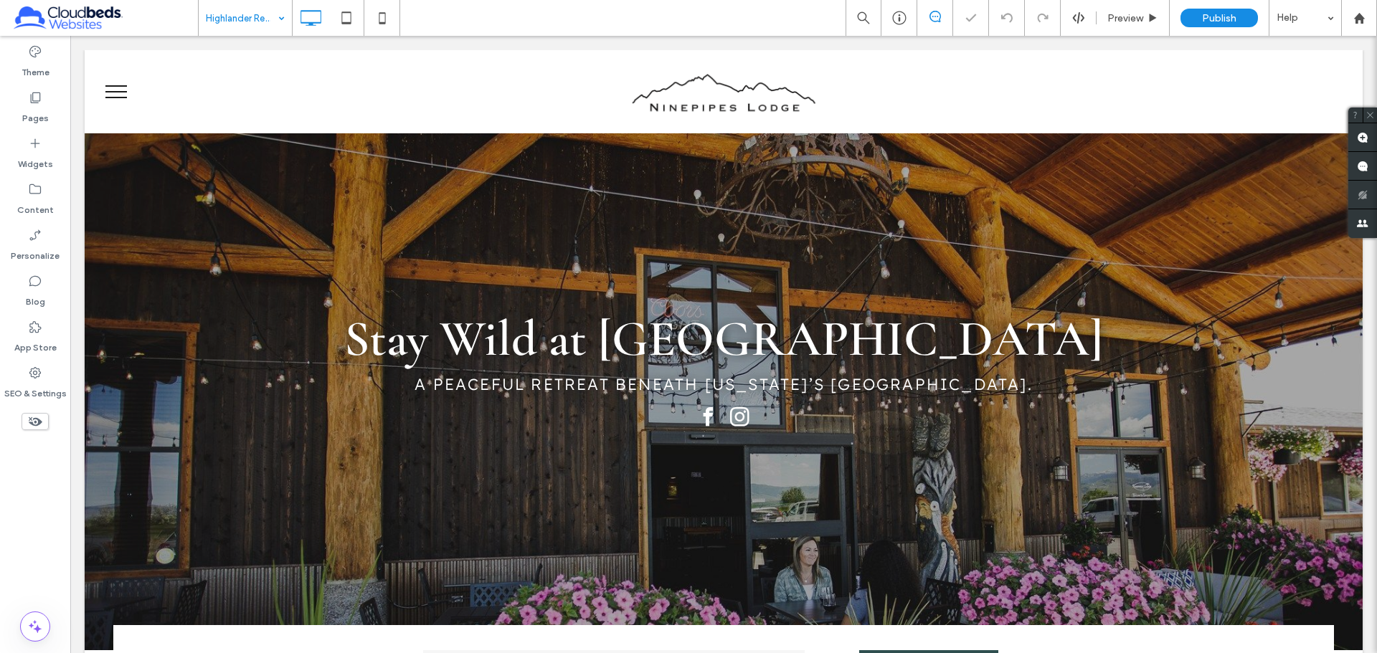
click at [242, 18] on input at bounding box center [242, 18] width 72 height 36
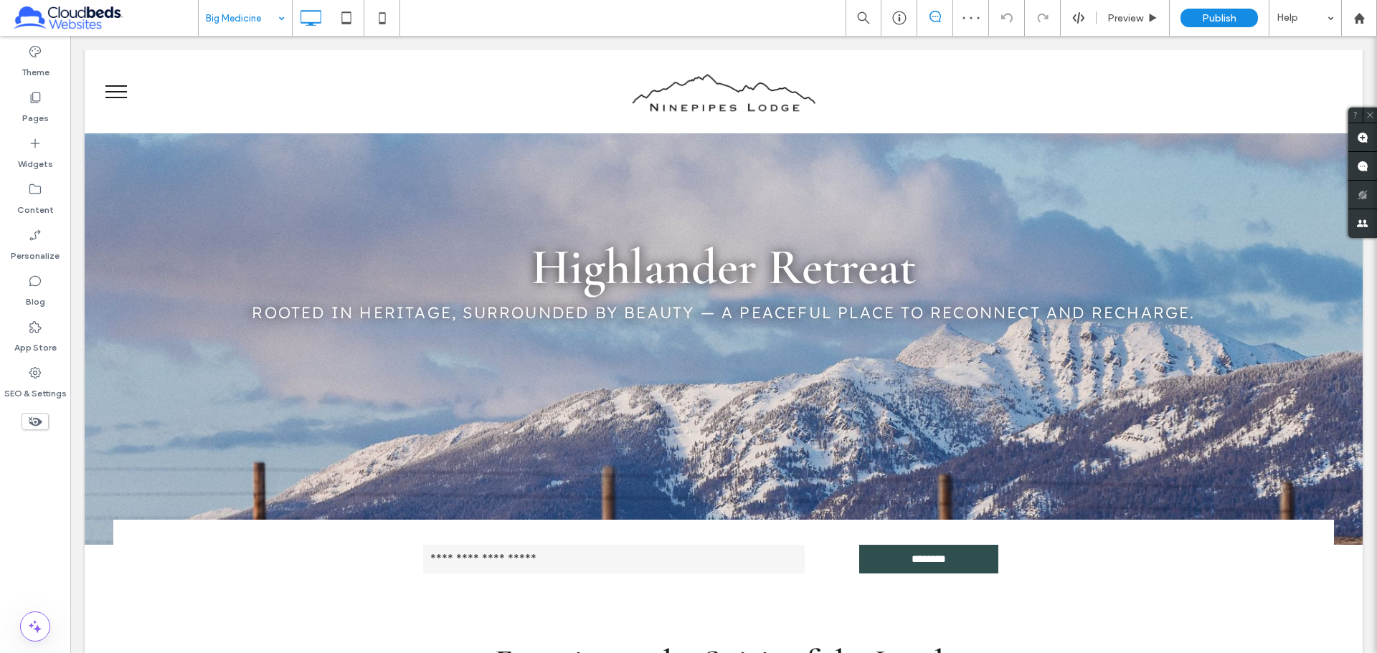
scroll to position [72, 0]
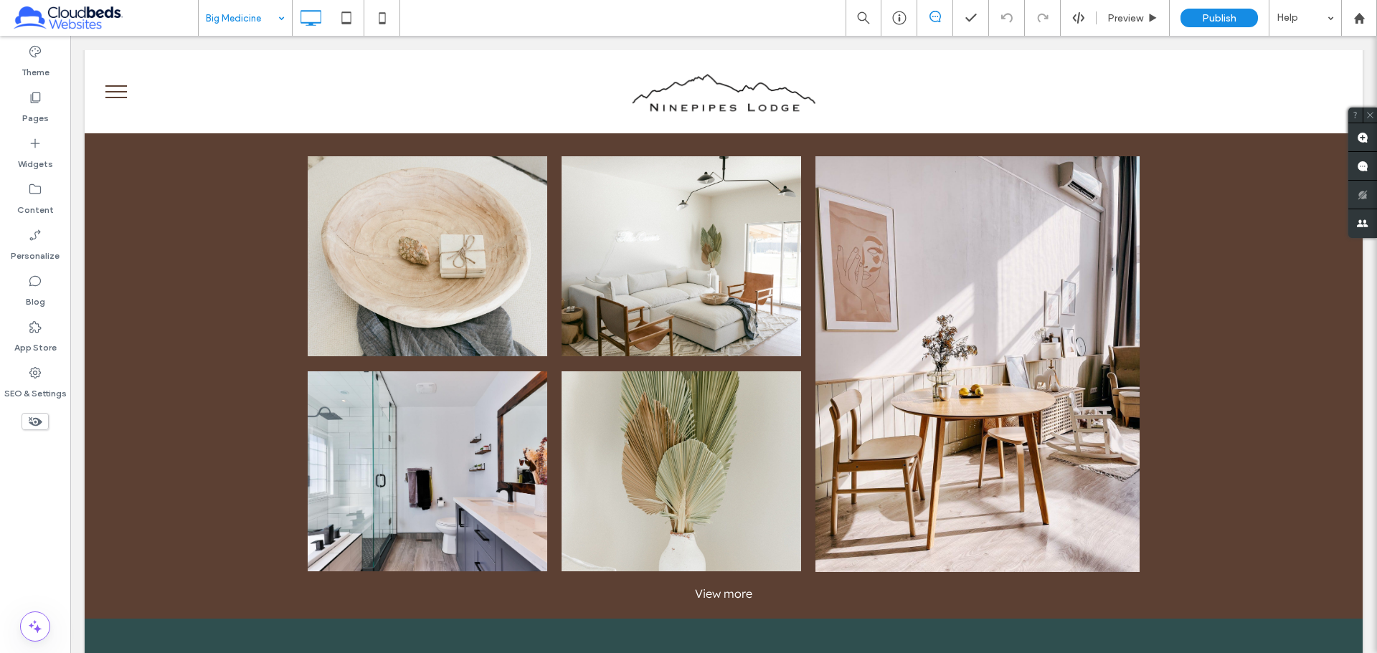
scroll to position [2080, 0]
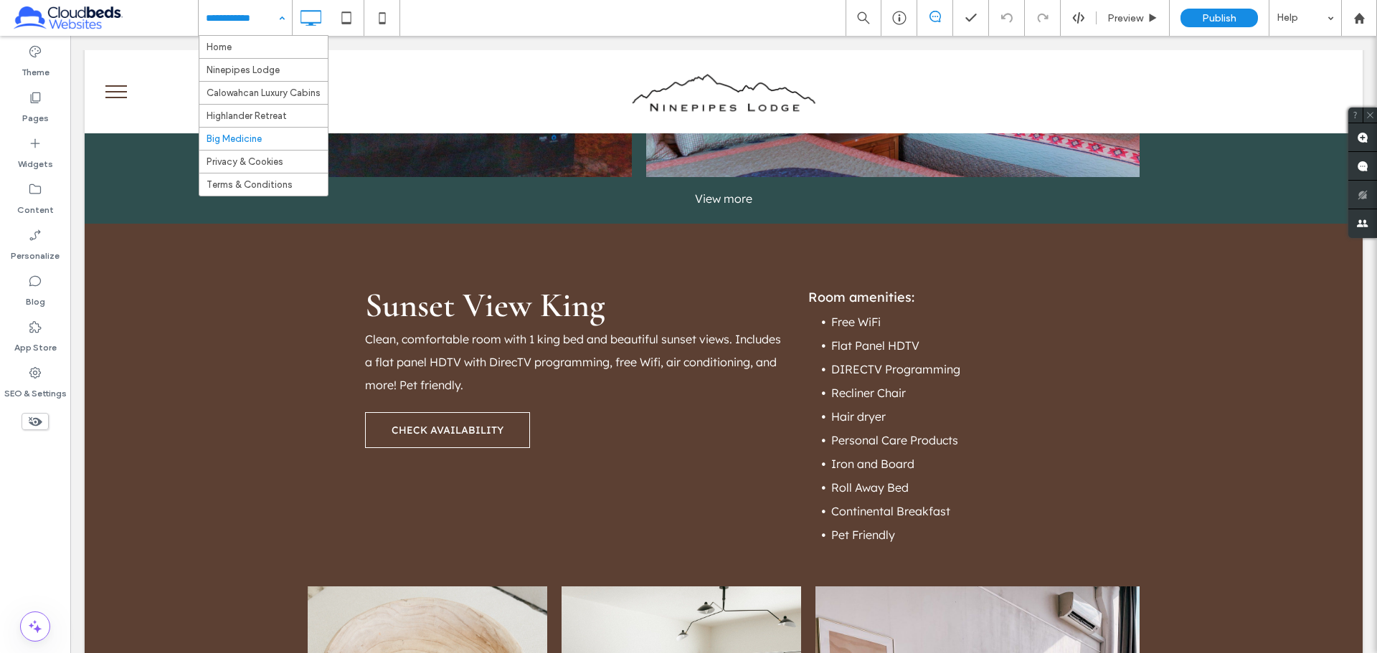
click at [256, 30] on input at bounding box center [242, 18] width 72 height 36
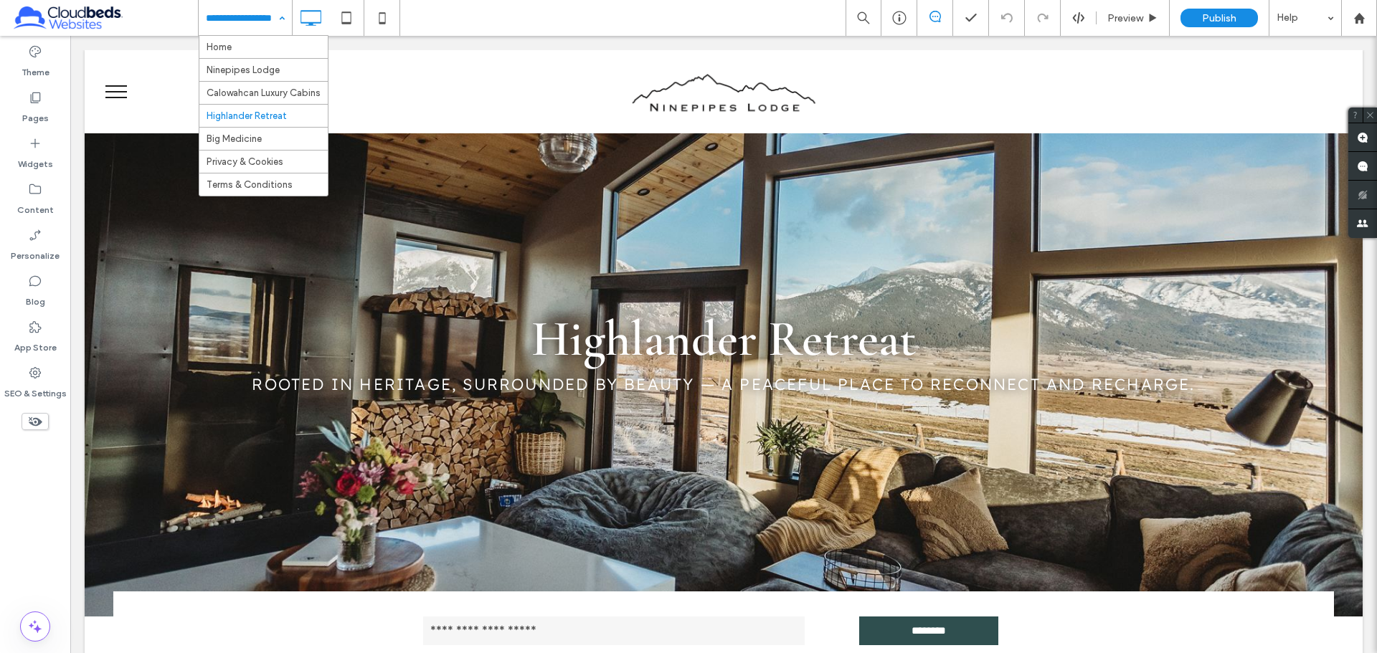
click at [247, 10] on input at bounding box center [242, 18] width 72 height 36
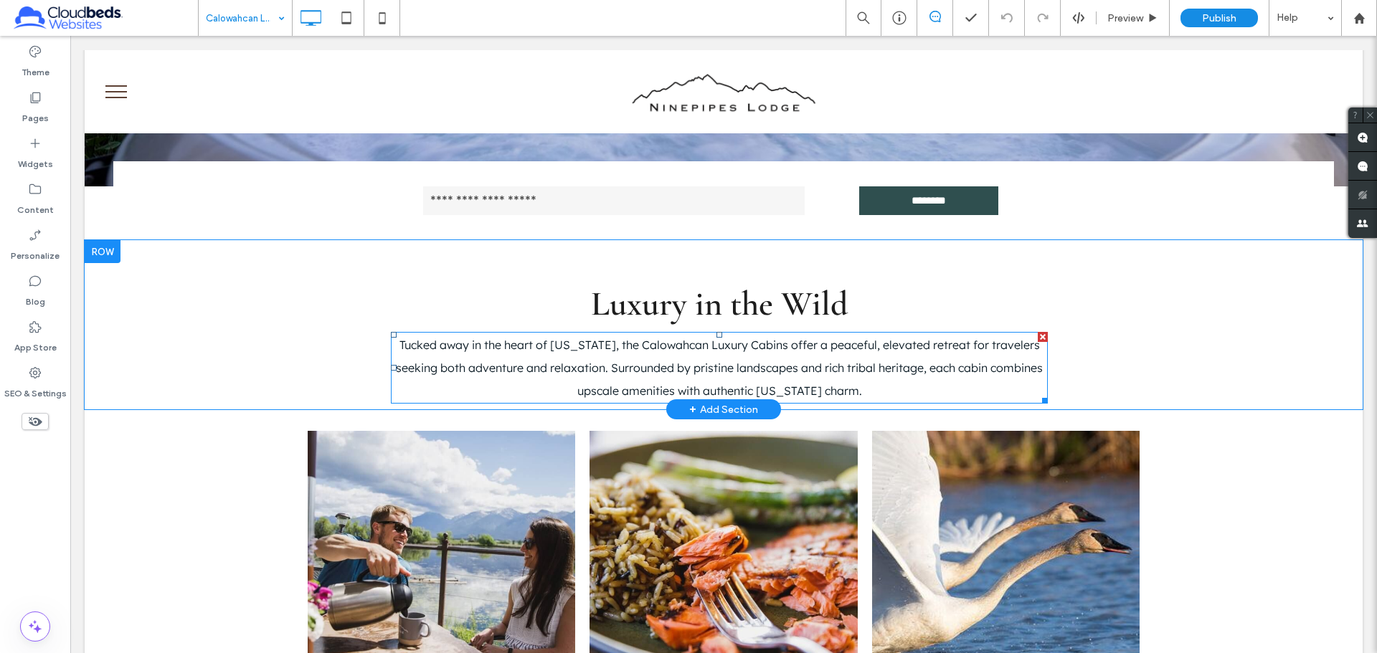
scroll to position [574, 0]
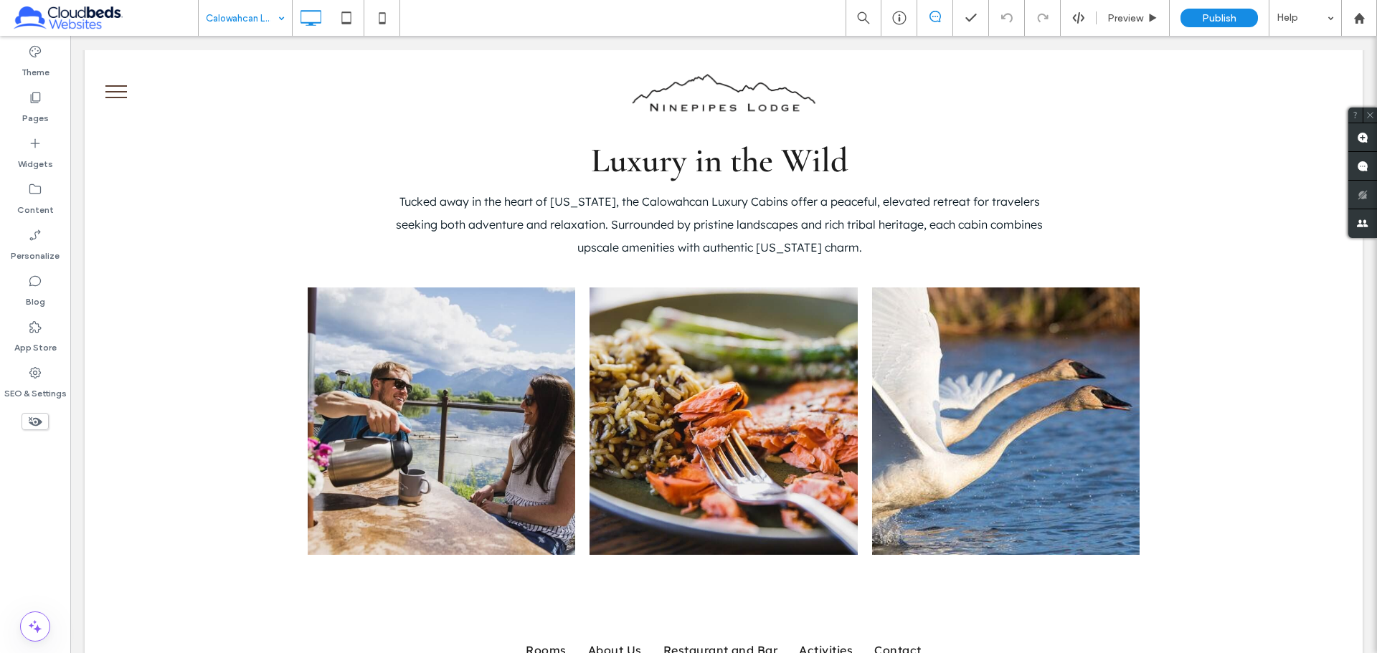
click at [278, 21] on div "Calowahcan Luxury Cabins" at bounding box center [245, 18] width 93 height 36
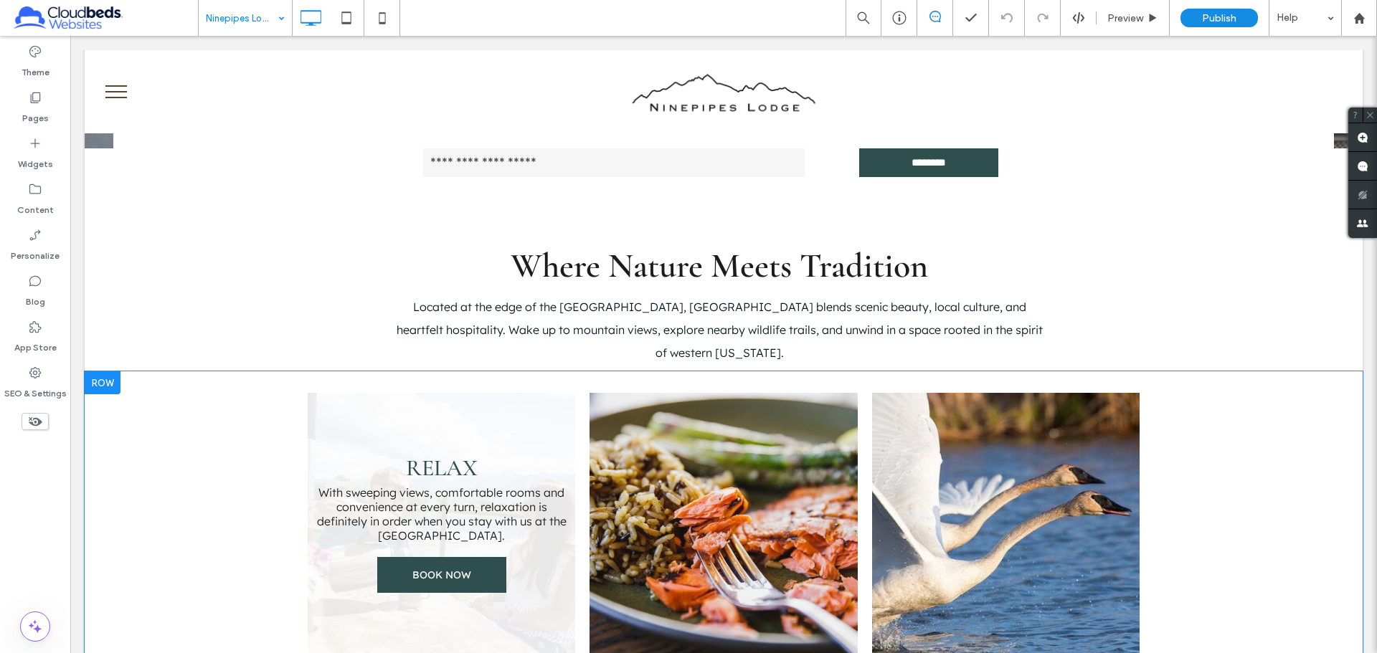
scroll to position [645, 0]
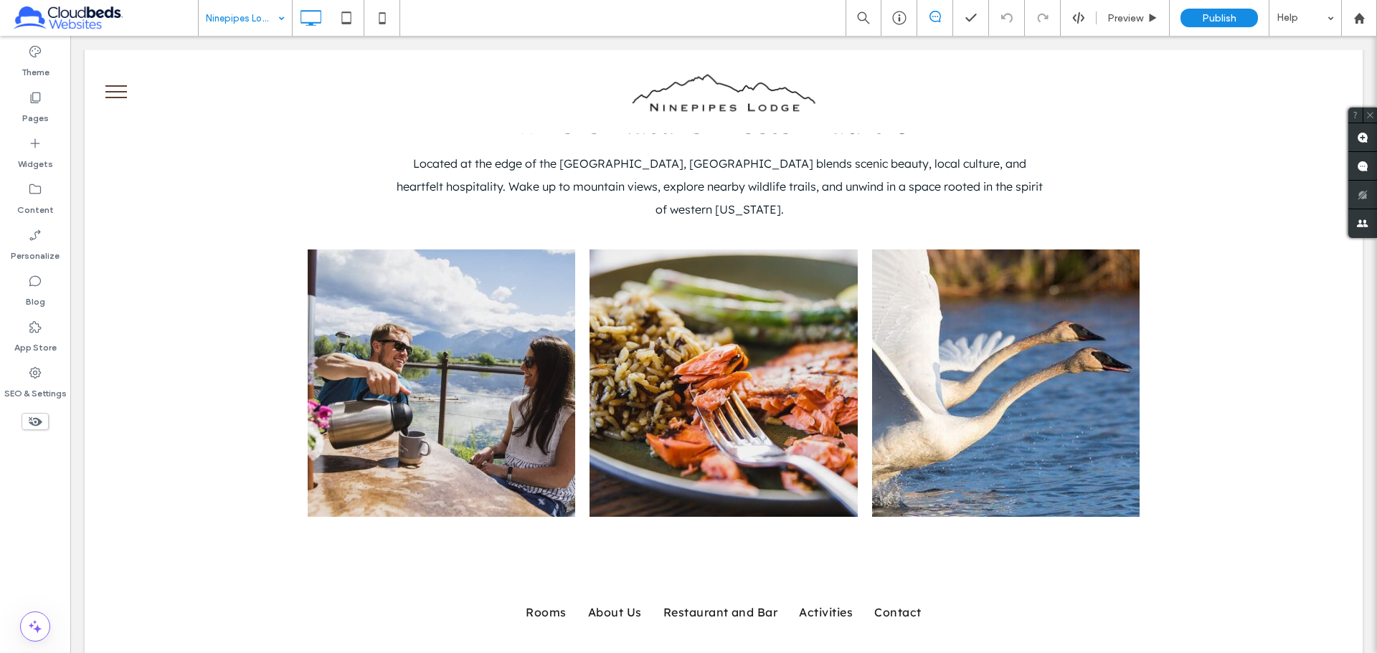
click at [265, 20] on input at bounding box center [242, 18] width 72 height 36
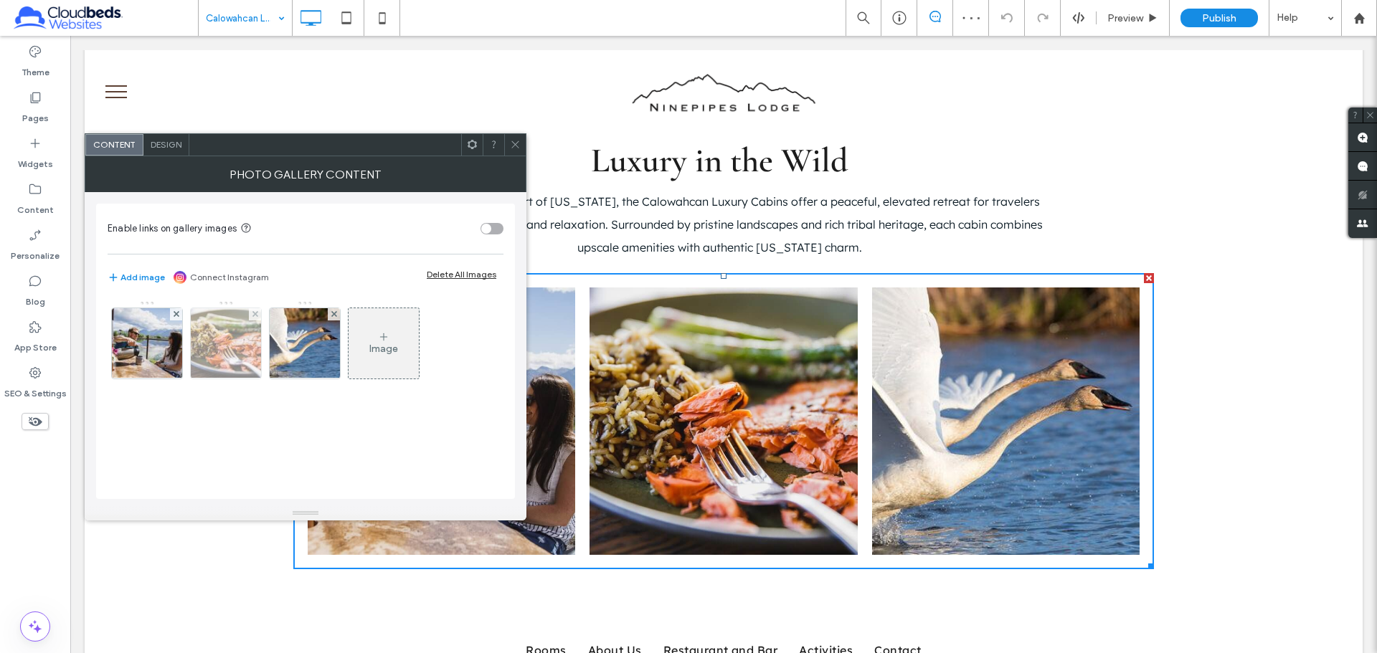
scroll to position [574, 0]
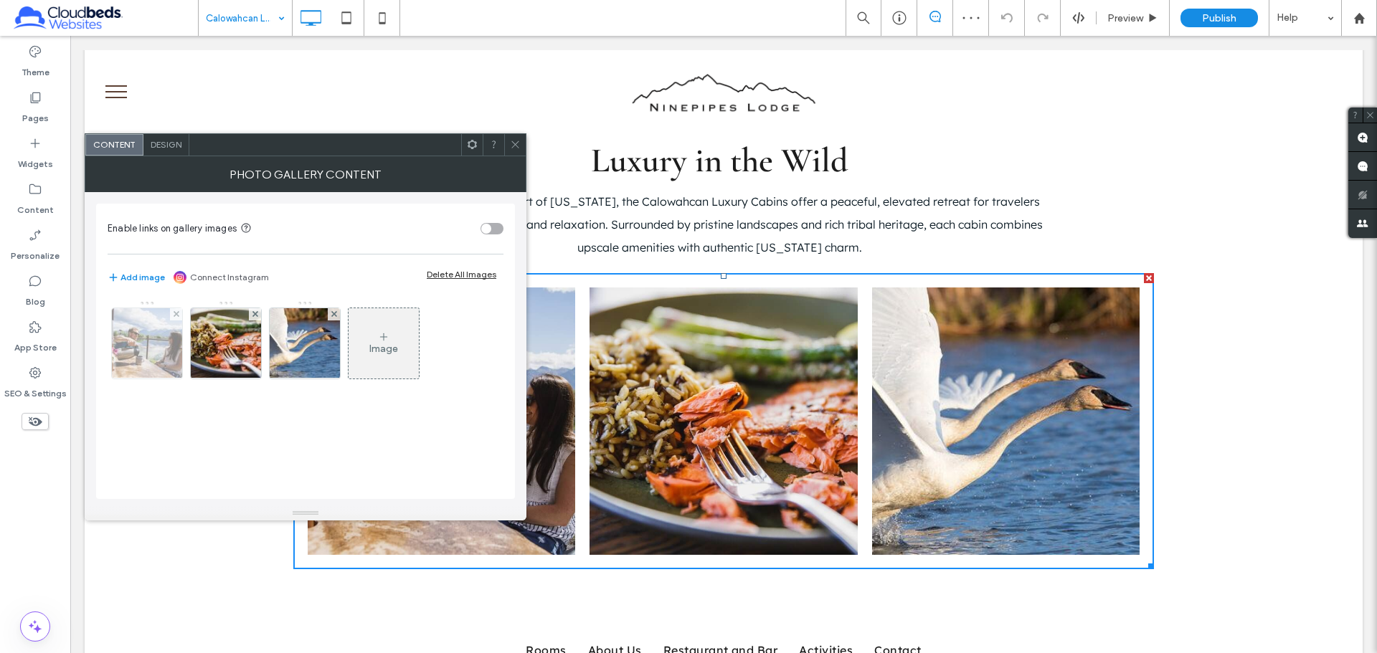
click at [176, 349] on img at bounding box center [147, 343] width 106 height 70
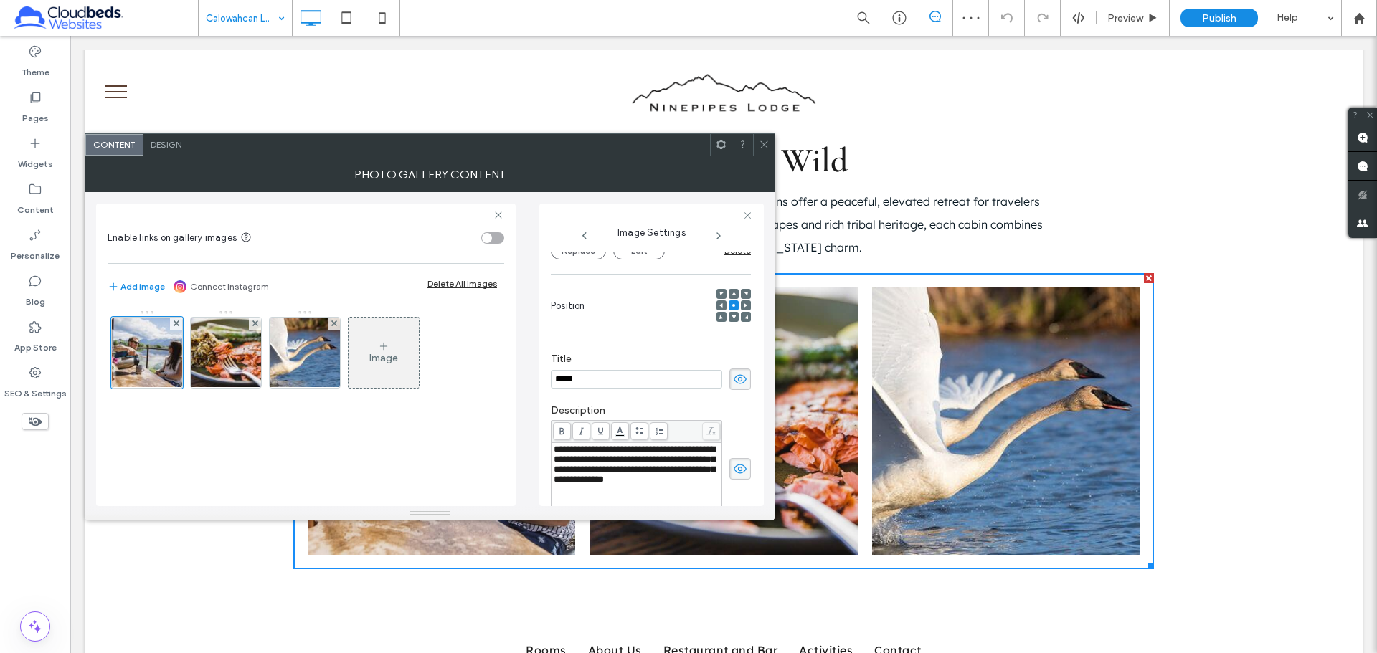
scroll to position [0, 0]
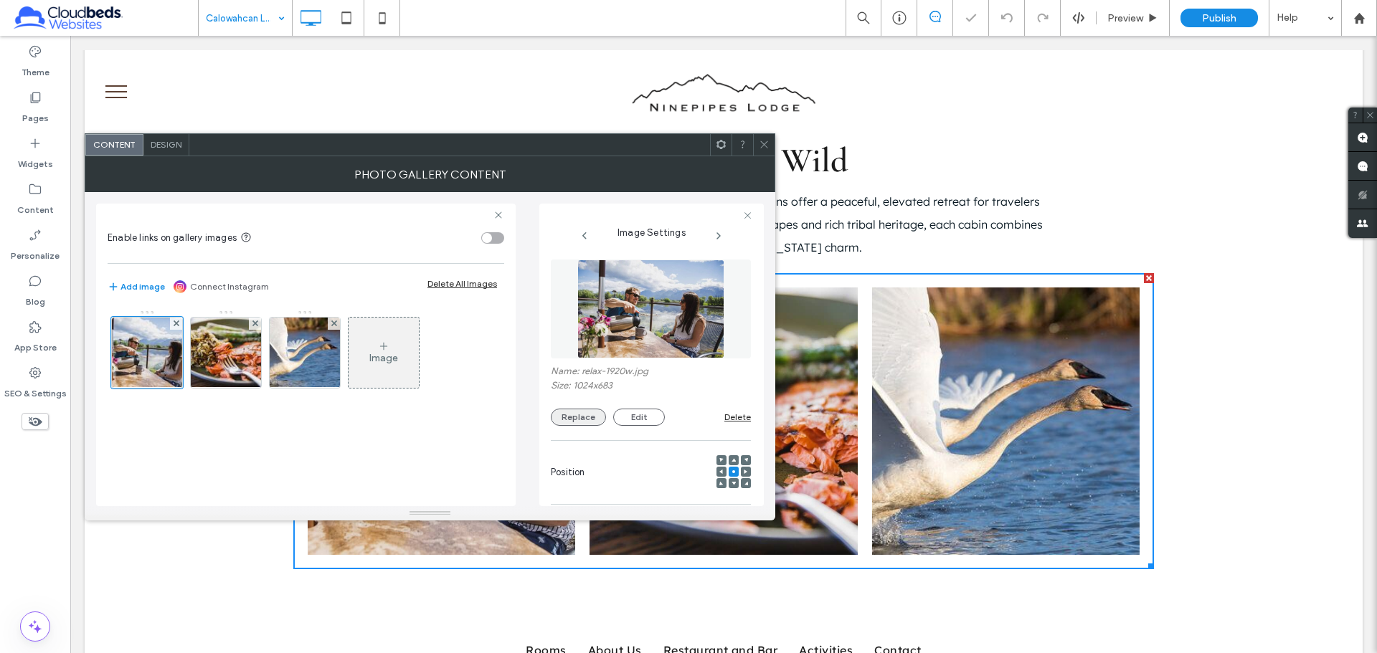
click at [585, 410] on button "Replace" at bounding box center [578, 417] width 55 height 17
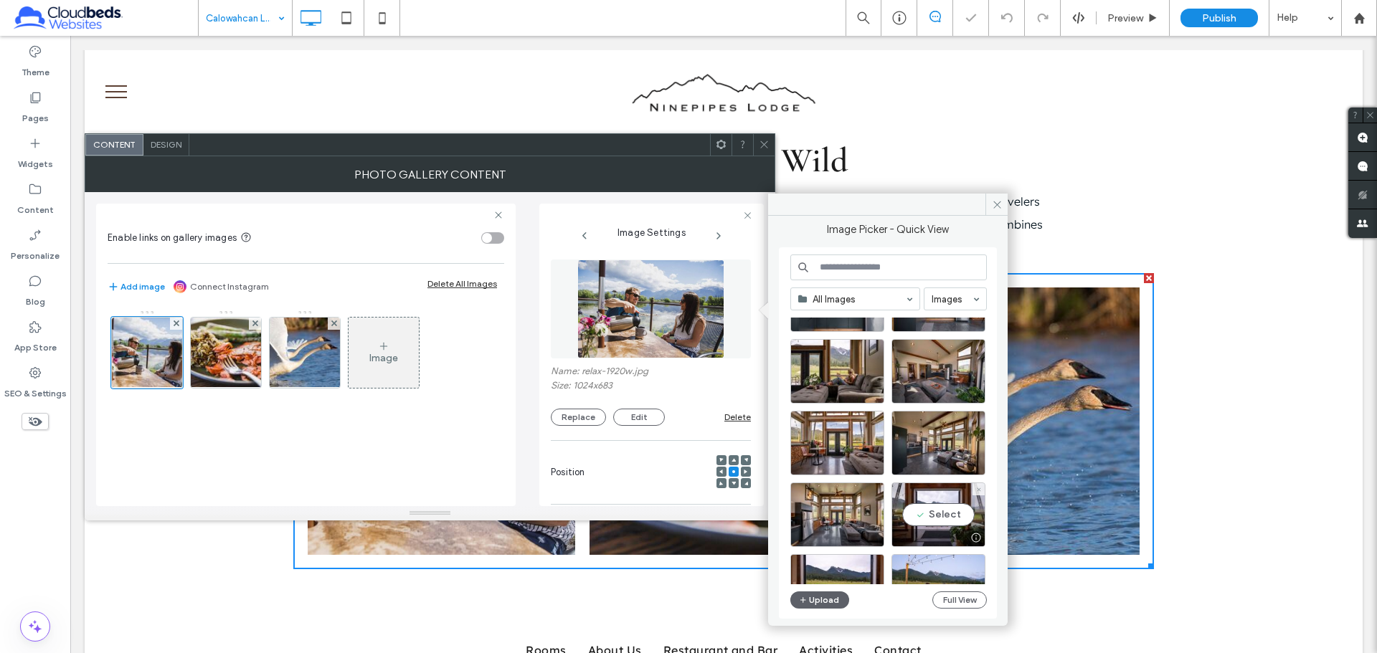
scroll to position [574, 0]
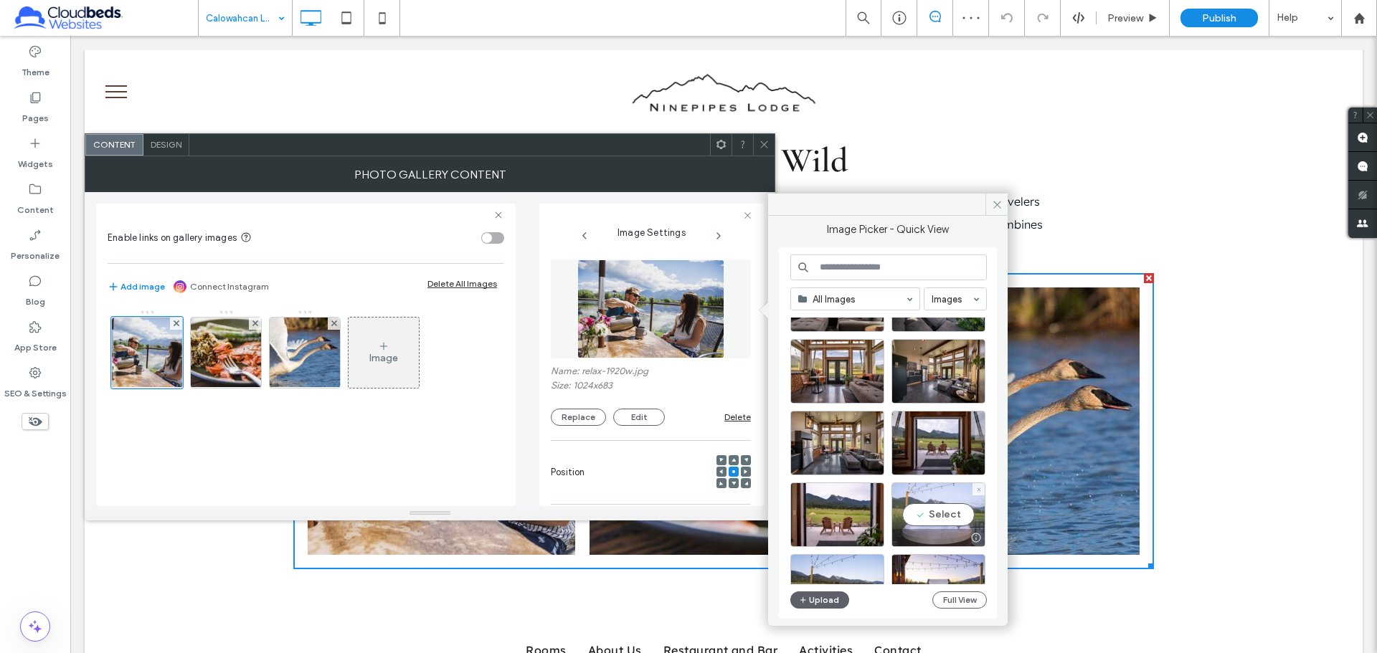
click at [917, 518] on div "Select" at bounding box center [938, 515] width 94 height 65
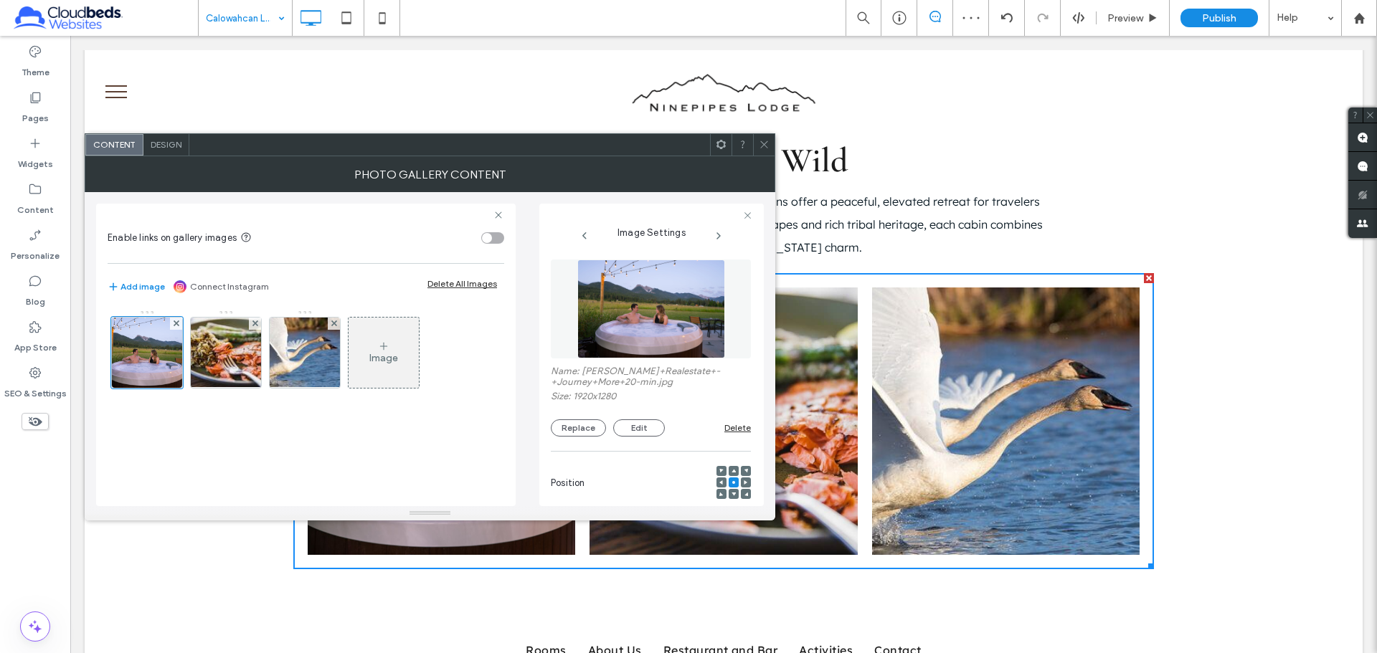
click at [764, 146] on icon at bounding box center [764, 144] width 11 height 11
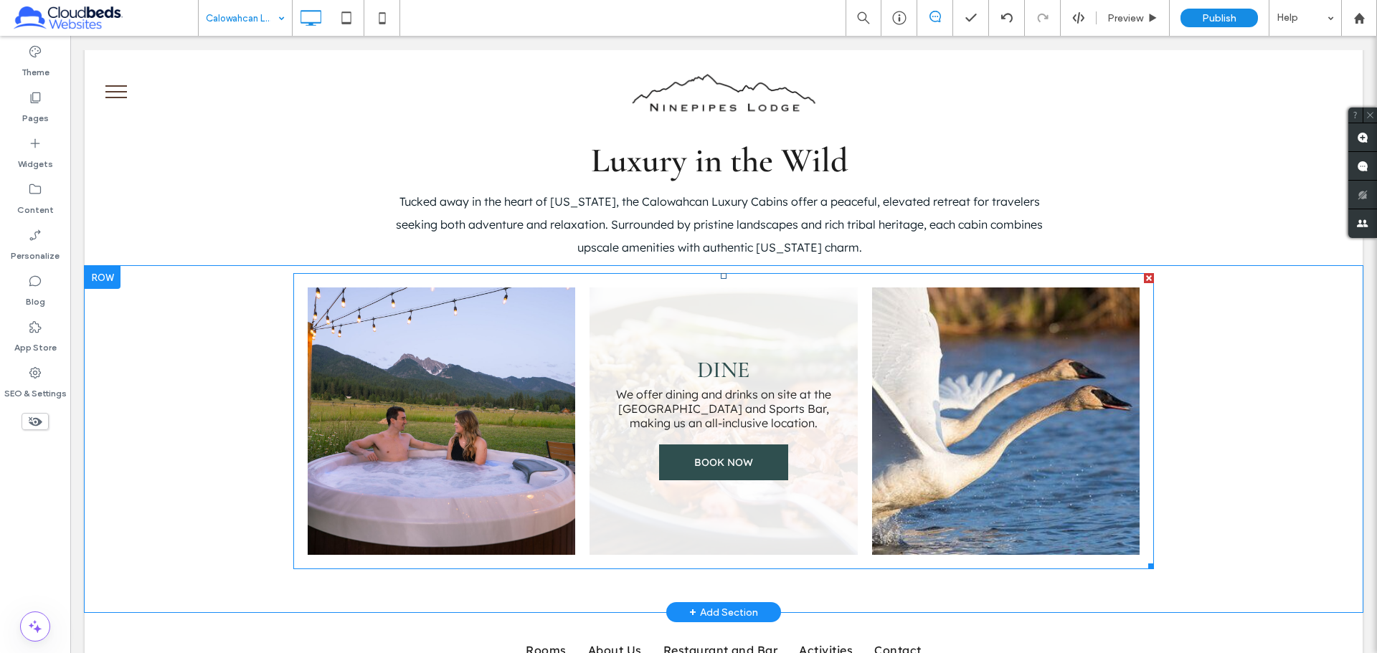
click at [771, 417] on link at bounding box center [724, 422] width 268 height 268
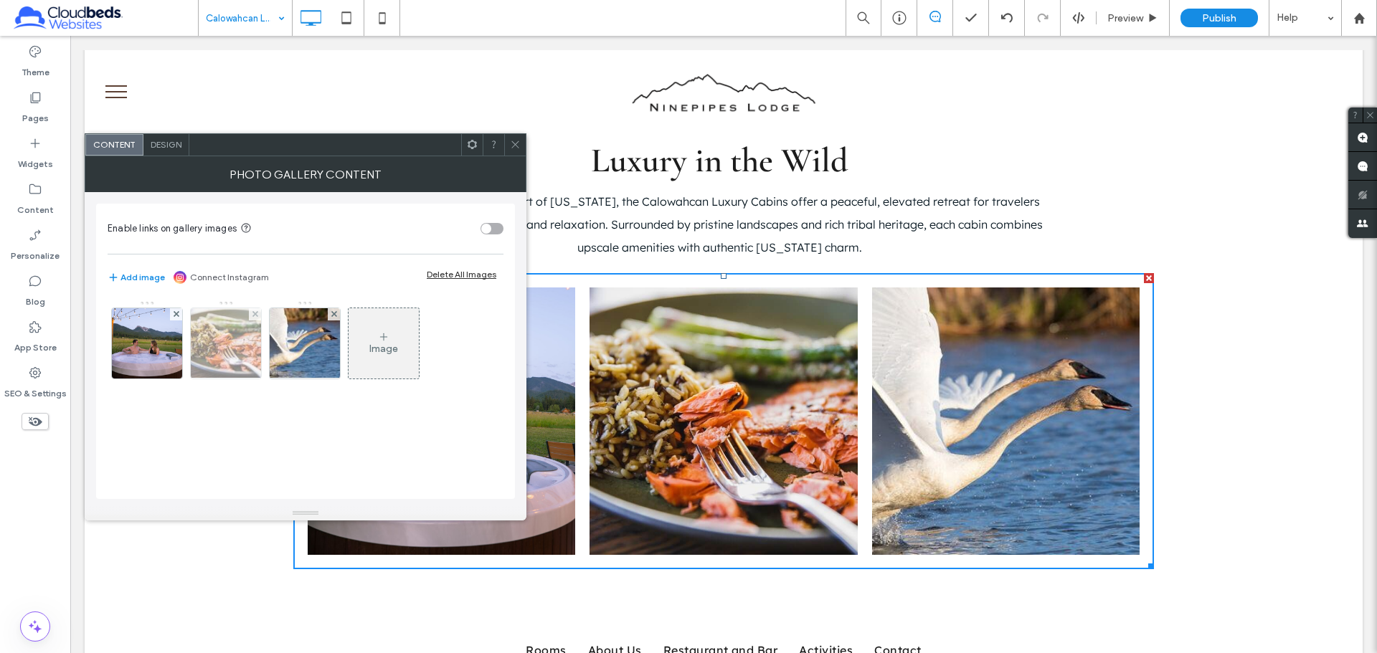
click at [244, 362] on img at bounding box center [226, 343] width 106 height 70
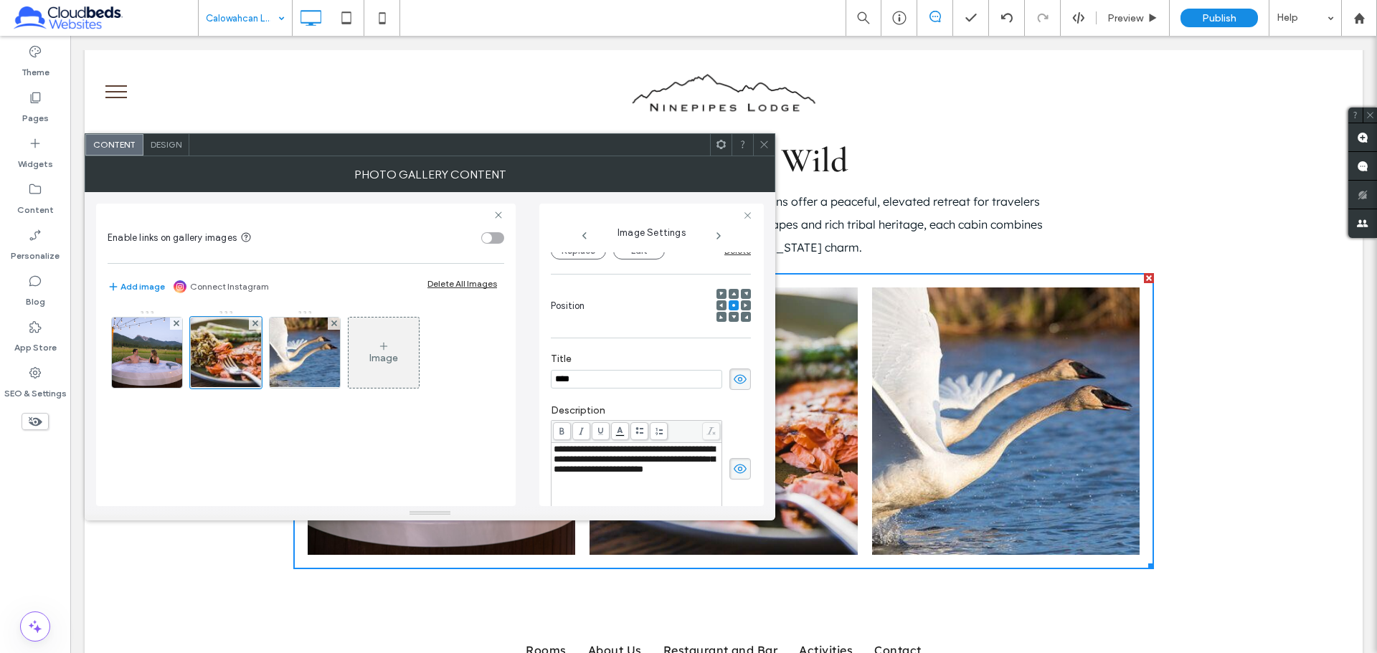
scroll to position [0, 0]
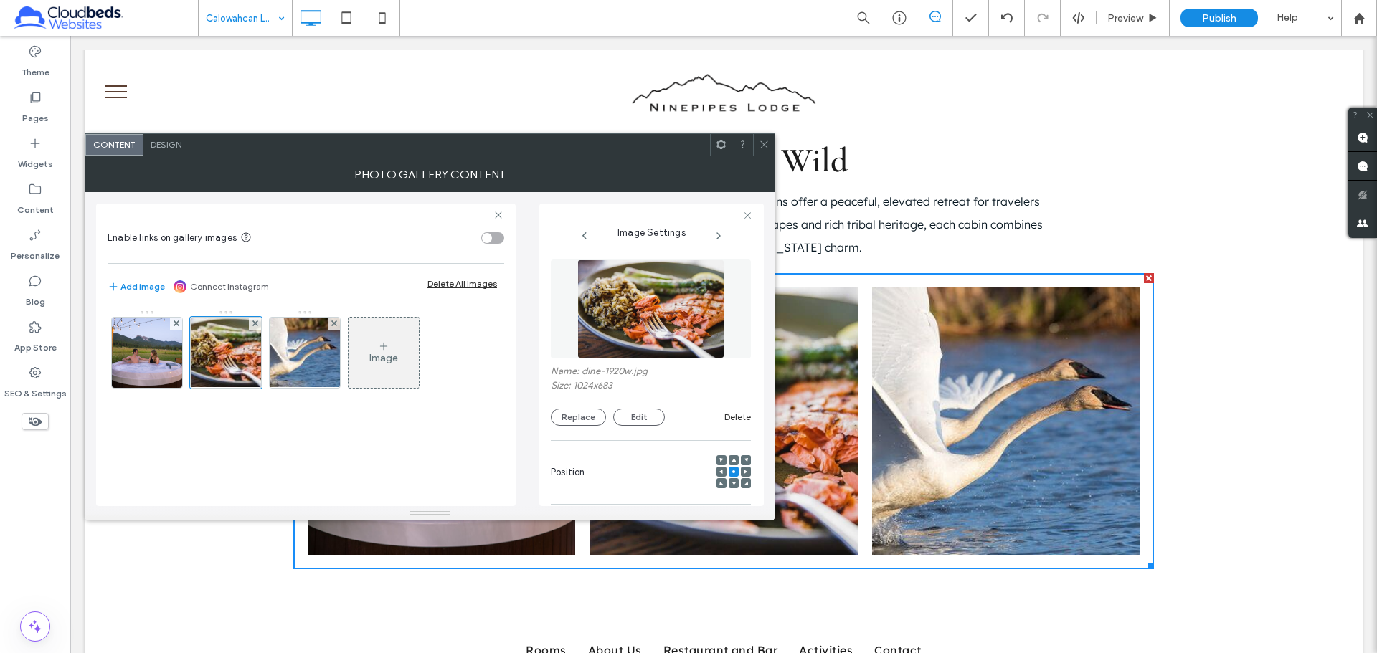
click at [764, 148] on icon at bounding box center [764, 144] width 11 height 11
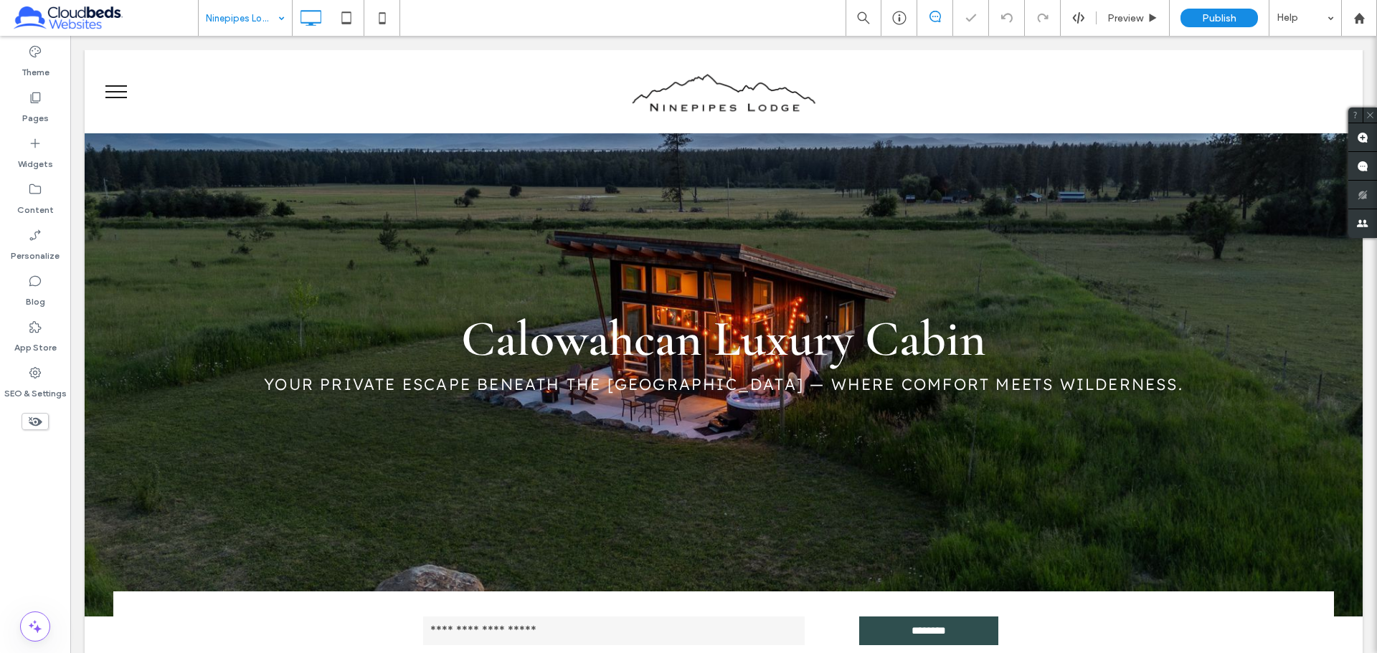
click at [240, 19] on input at bounding box center [242, 18] width 72 height 36
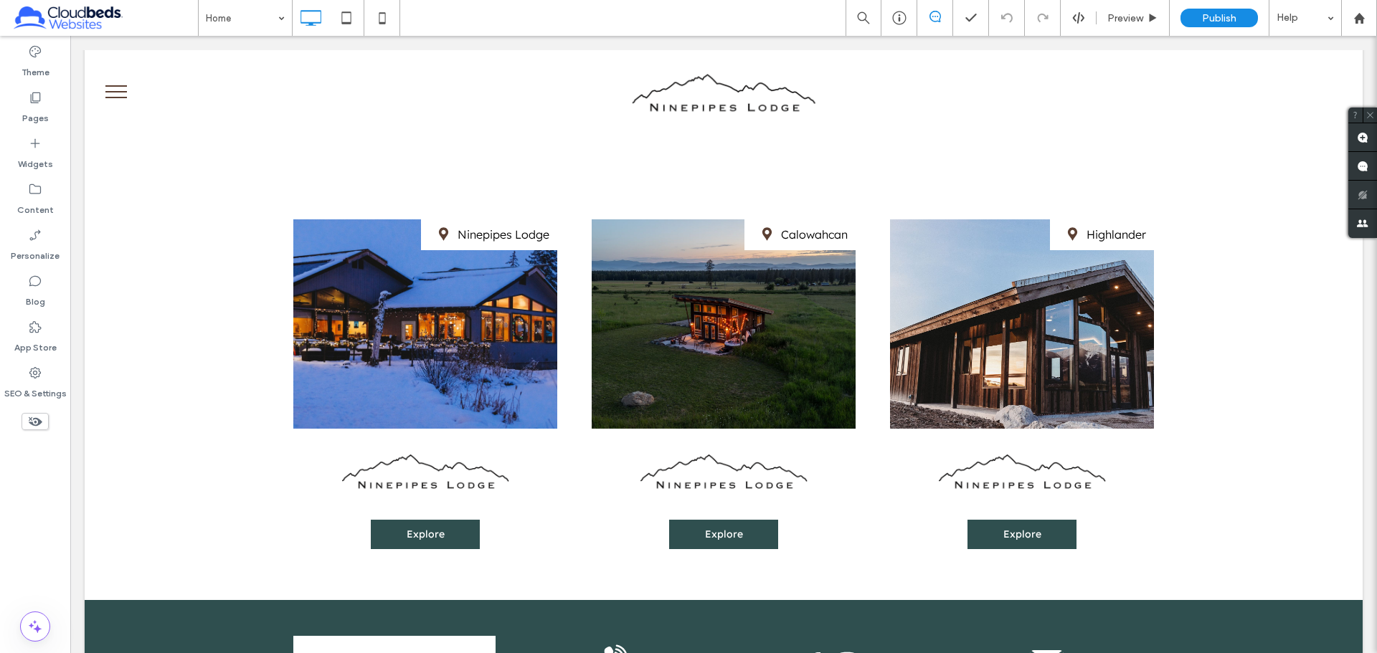
scroll to position [215, 0]
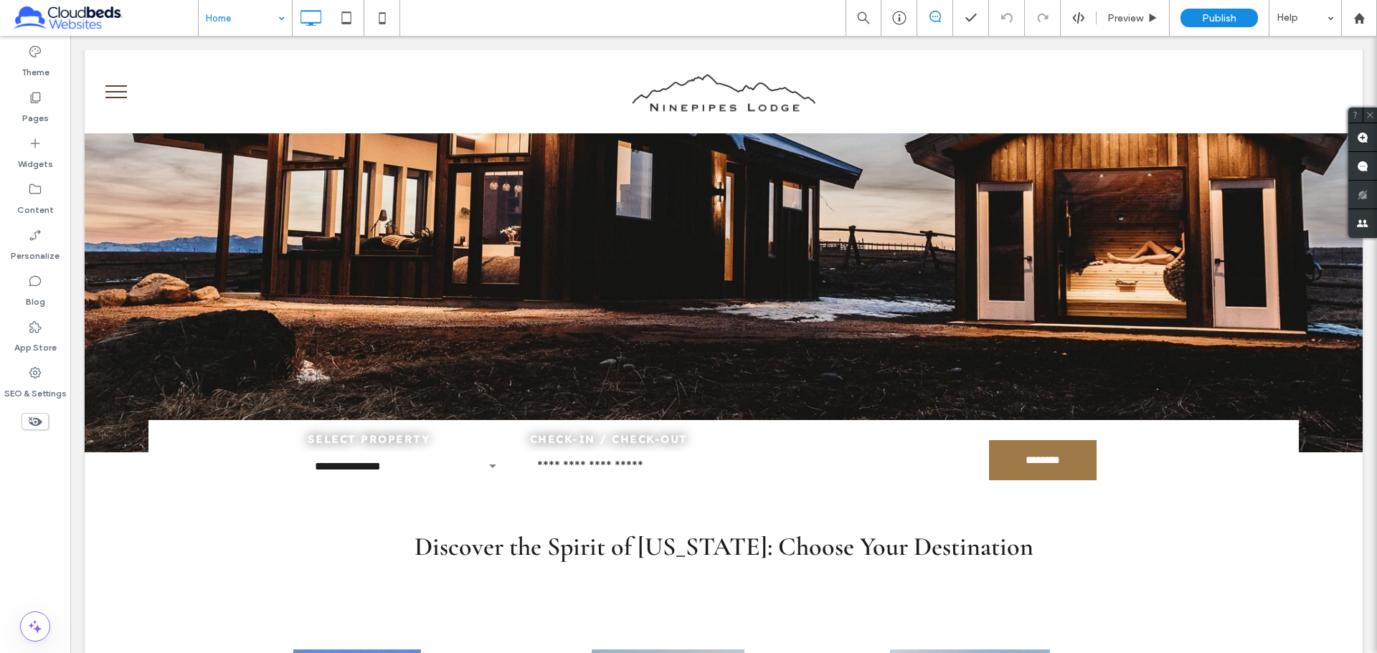
click at [259, 19] on input at bounding box center [242, 18] width 72 height 36
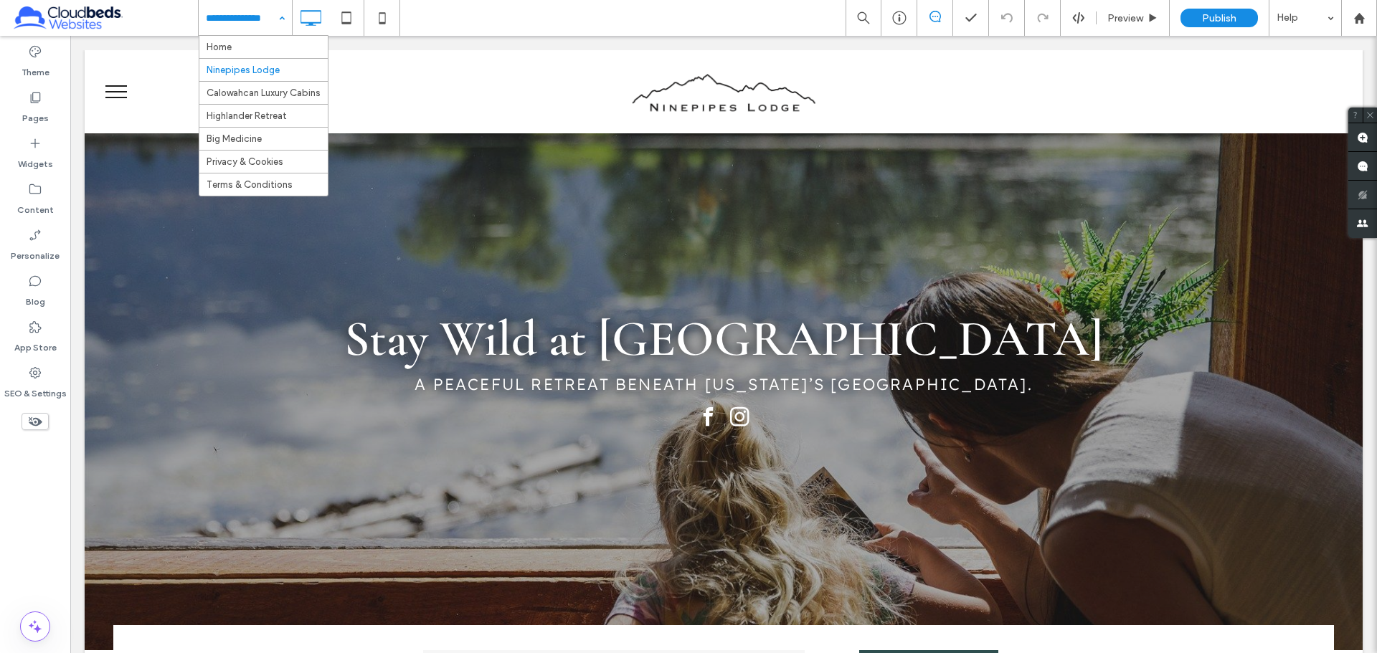
click at [532, 29] on div "Home Ninepipes Lodge [GEOGRAPHIC_DATA] Luxury Cabins Highlander Retreat Big Med…" at bounding box center [787, 18] width 1179 height 36
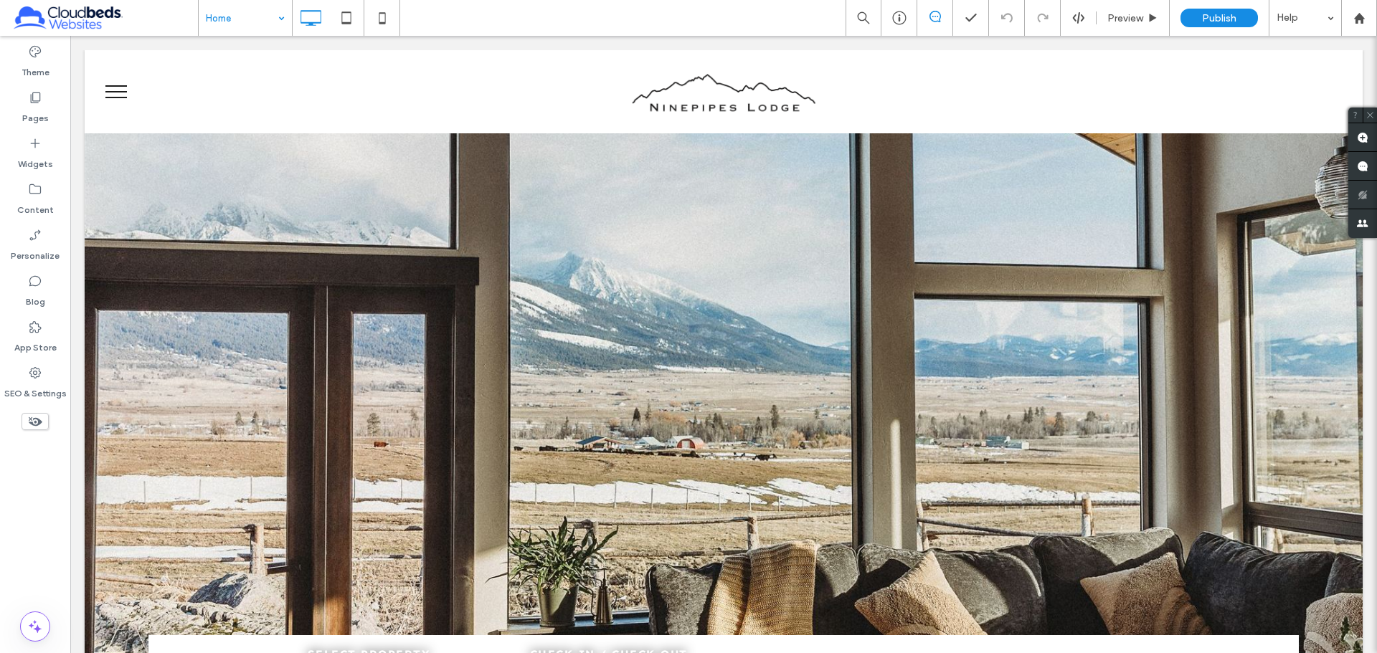
click at [251, 20] on input at bounding box center [242, 18] width 72 height 36
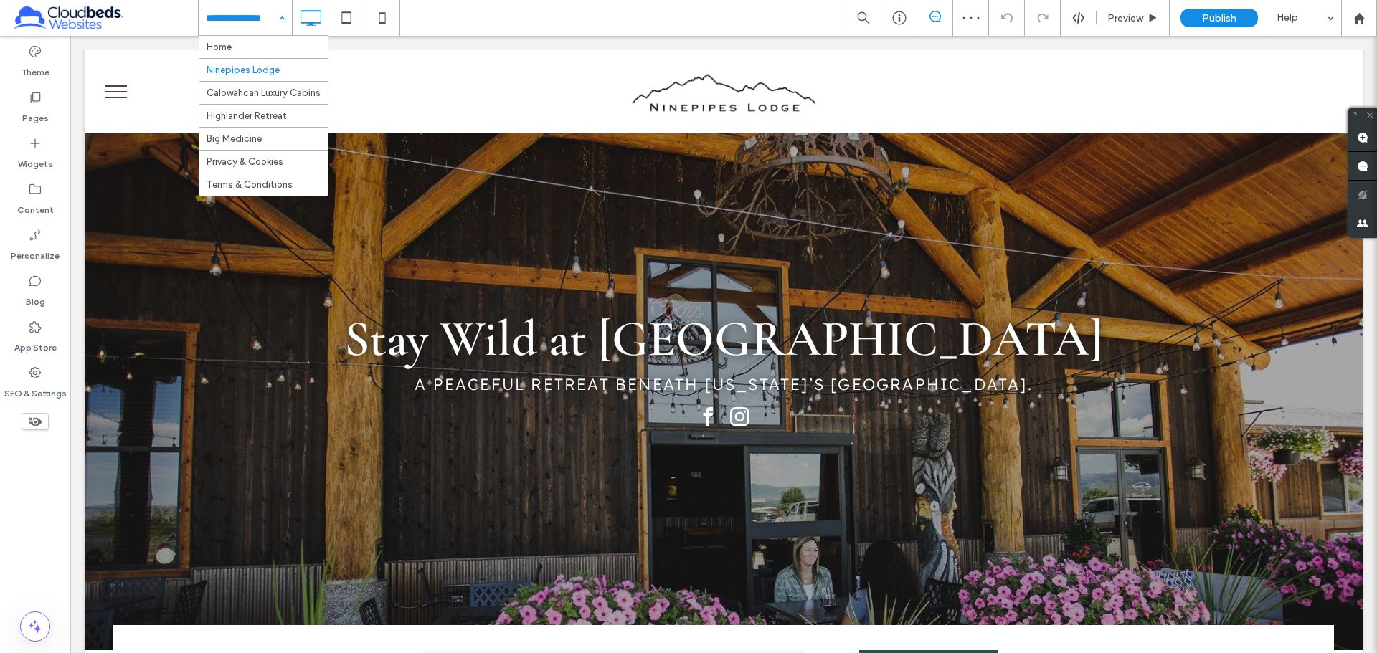
click at [259, 22] on input at bounding box center [242, 18] width 72 height 36
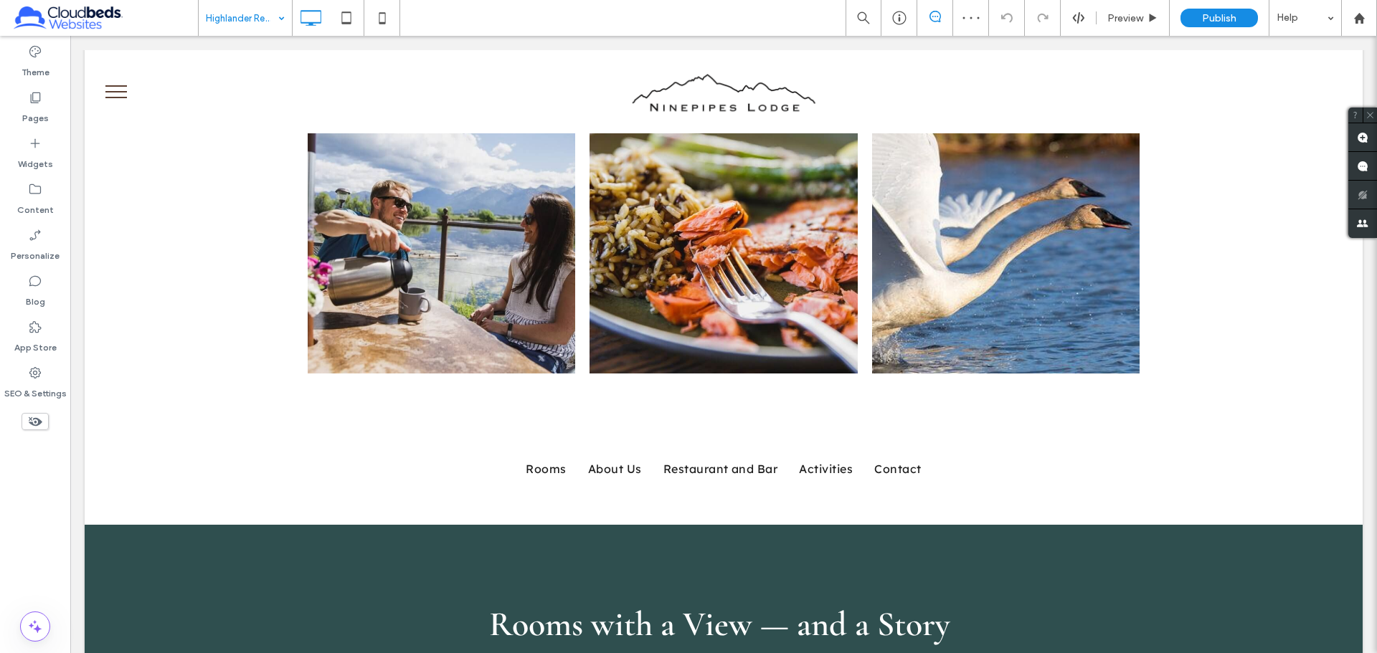
scroll to position [789, 0]
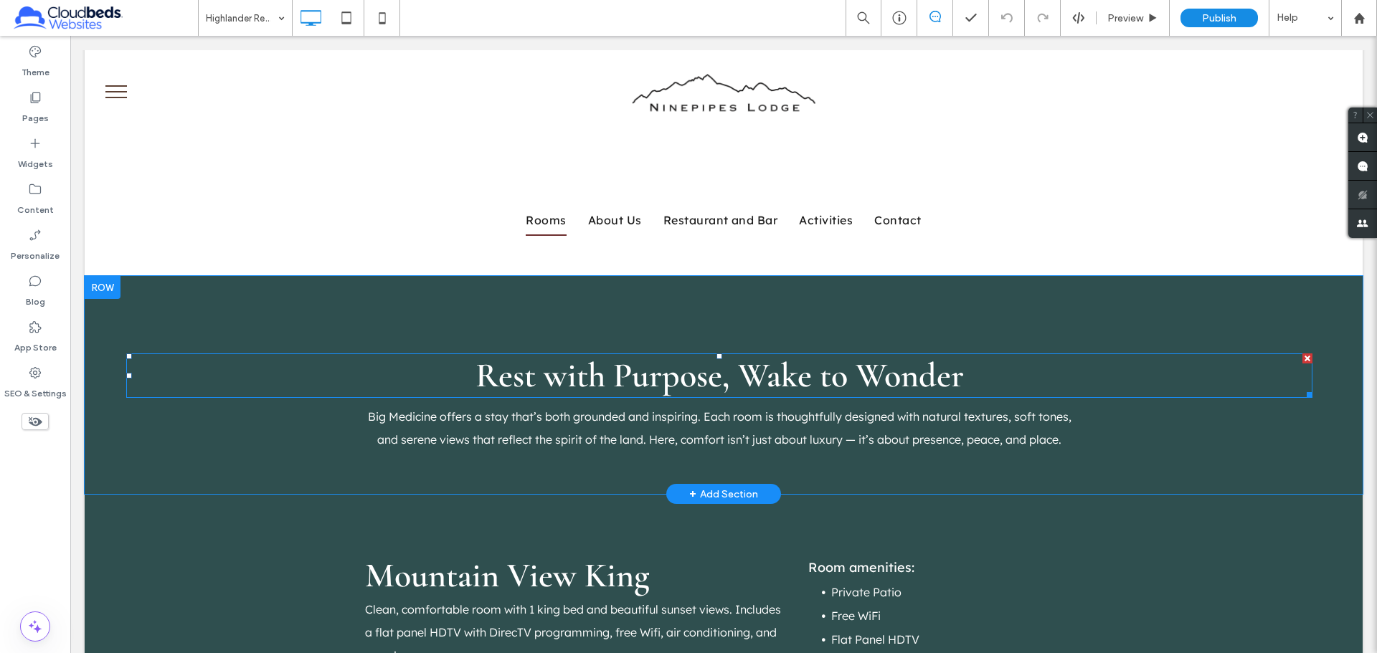
scroll to position [1076, 0]
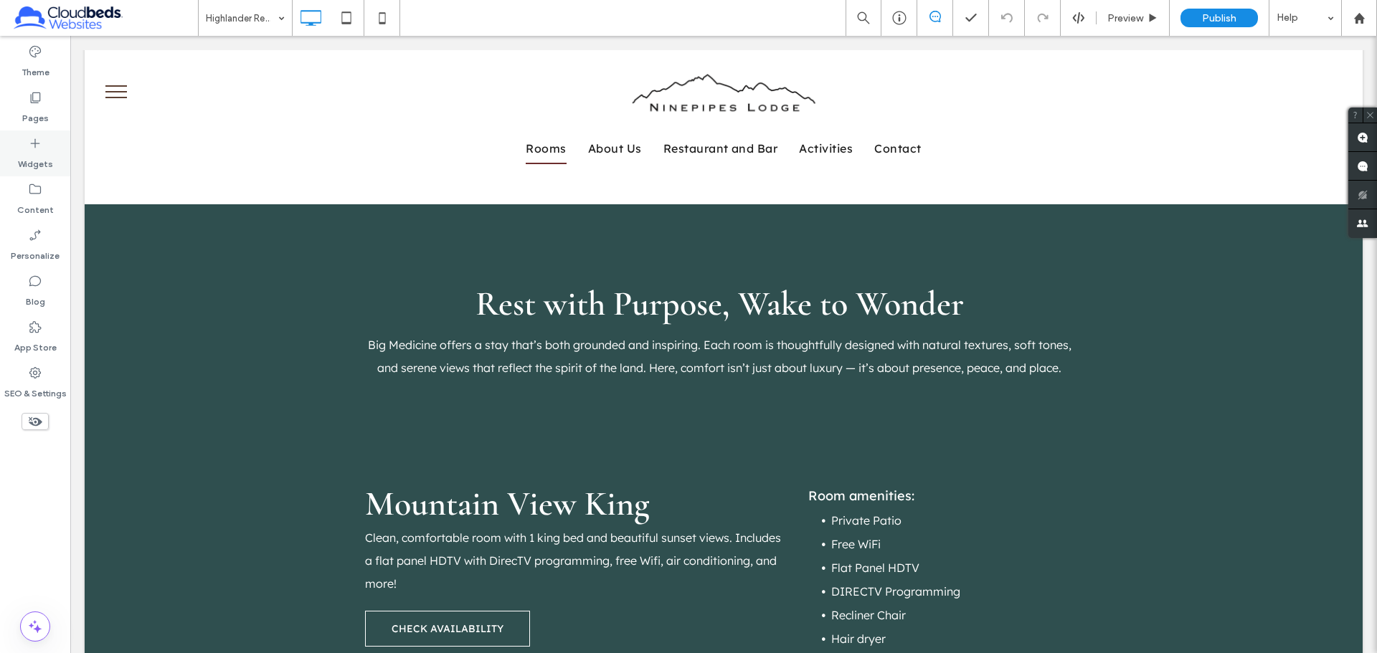
click at [29, 160] on label "Widgets" at bounding box center [35, 161] width 35 height 20
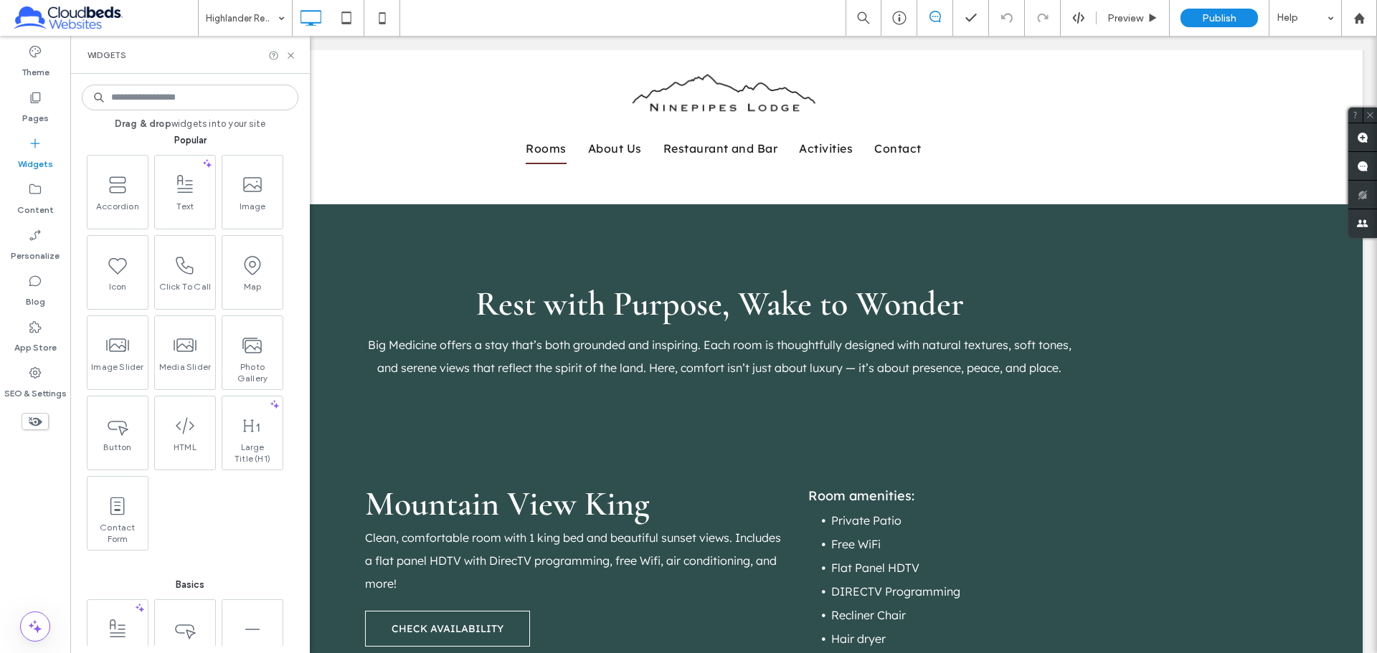
scroll to position [0, 0]
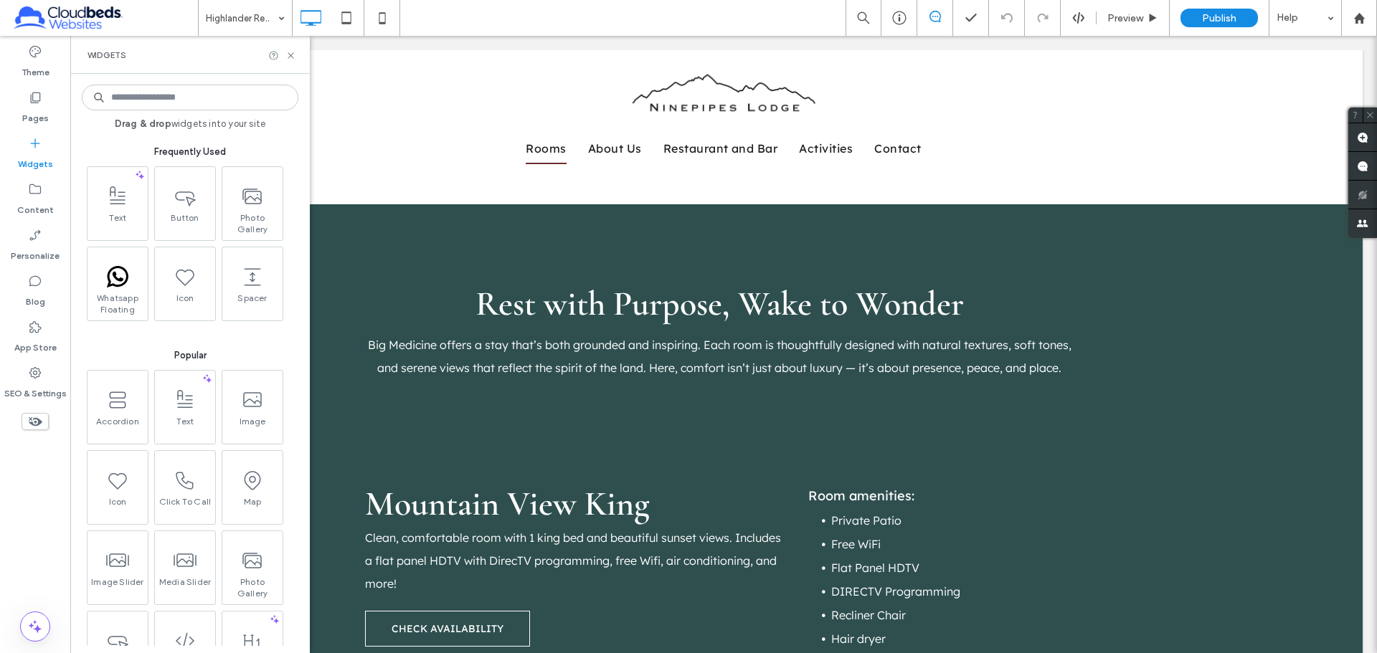
click at [188, 95] on input at bounding box center [190, 98] width 217 height 26
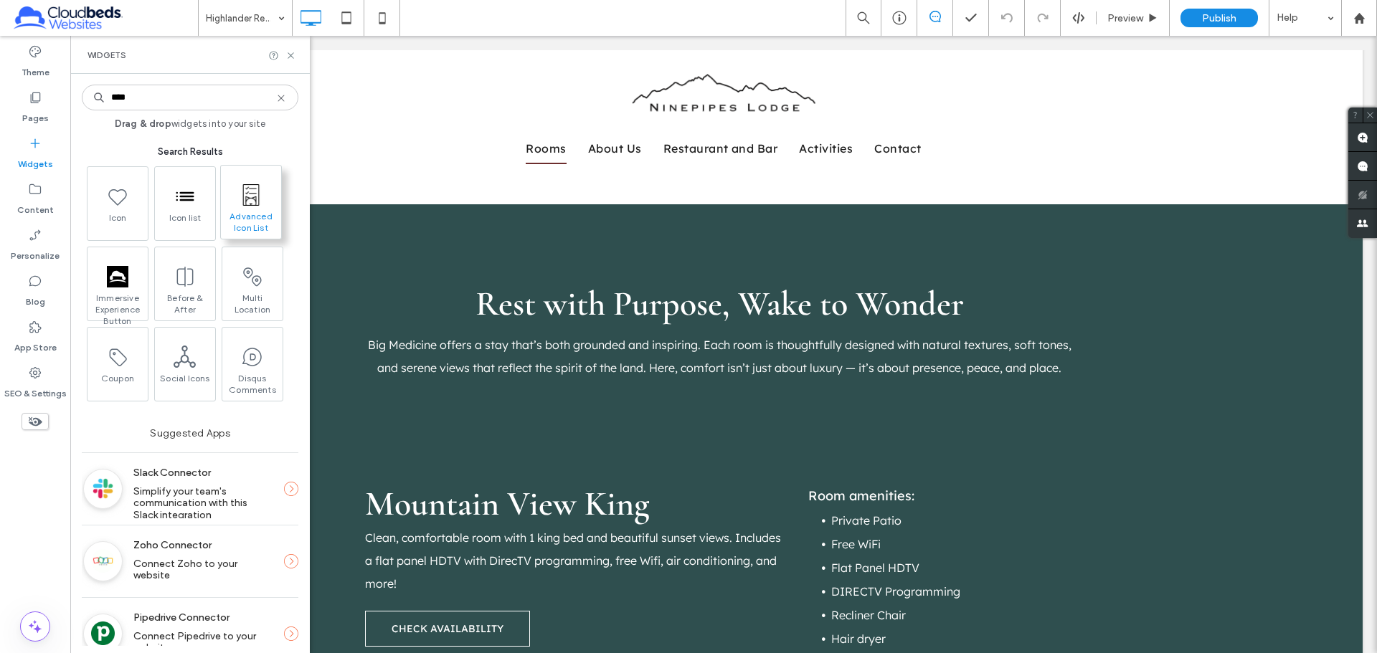
type input "****"
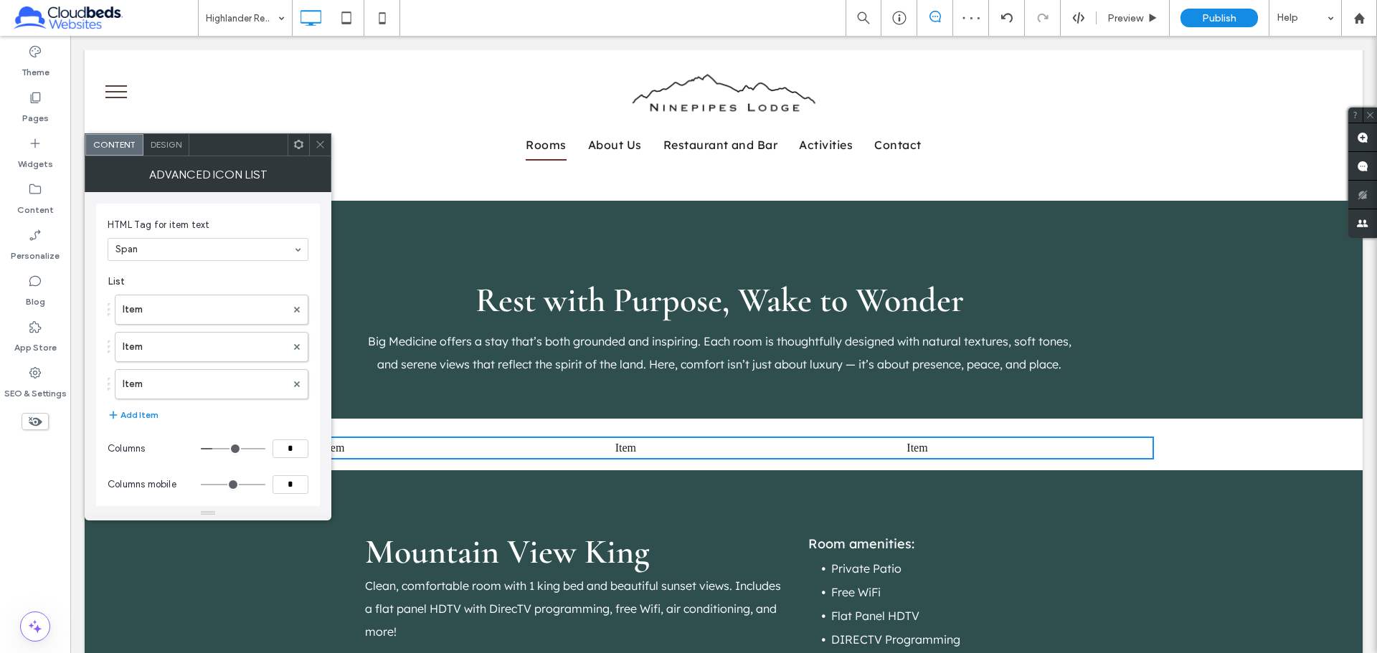
scroll to position [132, 0]
click at [123, 410] on label "Top" at bounding box center [127, 408] width 38 height 13
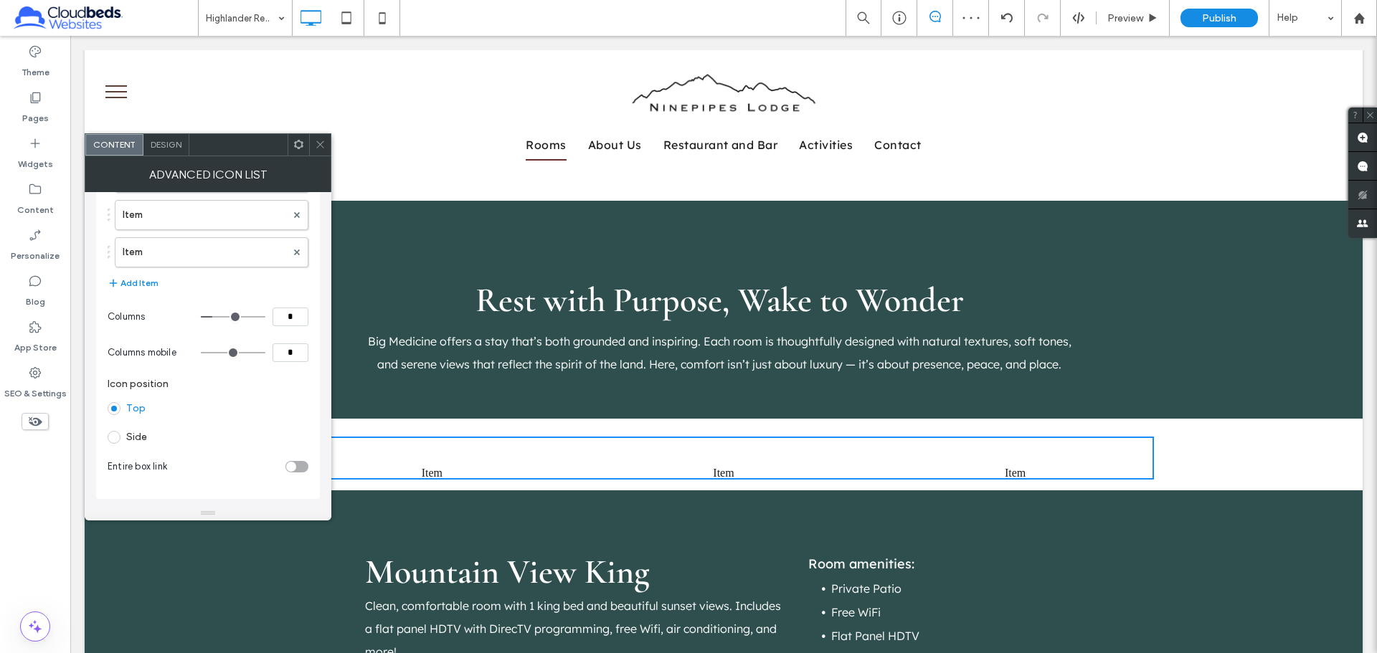
scroll to position [0, 0]
click at [189, 300] on label "Item" at bounding box center [205, 309] width 164 height 29
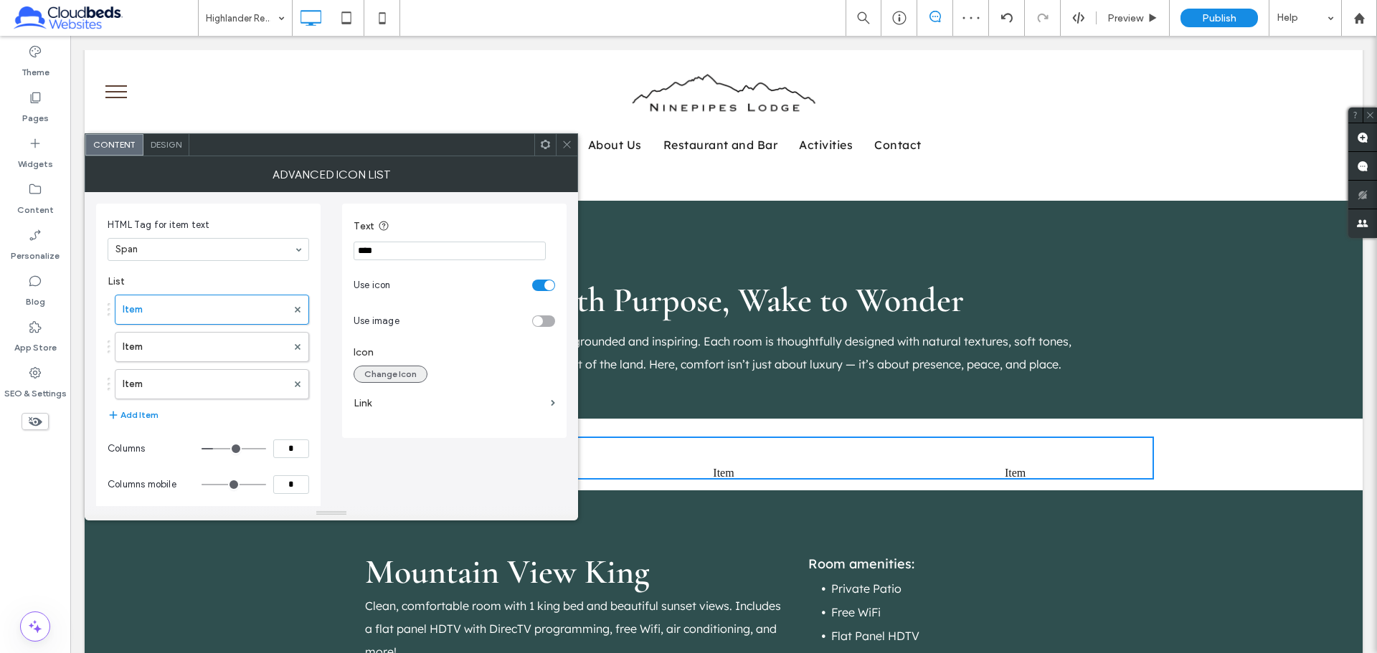
drag, startPoint x: 399, startPoint y: 365, endPoint x: 397, endPoint y: 377, distance: 12.4
click at [398, 374] on div "Icon Change Icon" at bounding box center [455, 361] width 202 height 44
click at [397, 377] on button "Change Icon" at bounding box center [391, 374] width 74 height 17
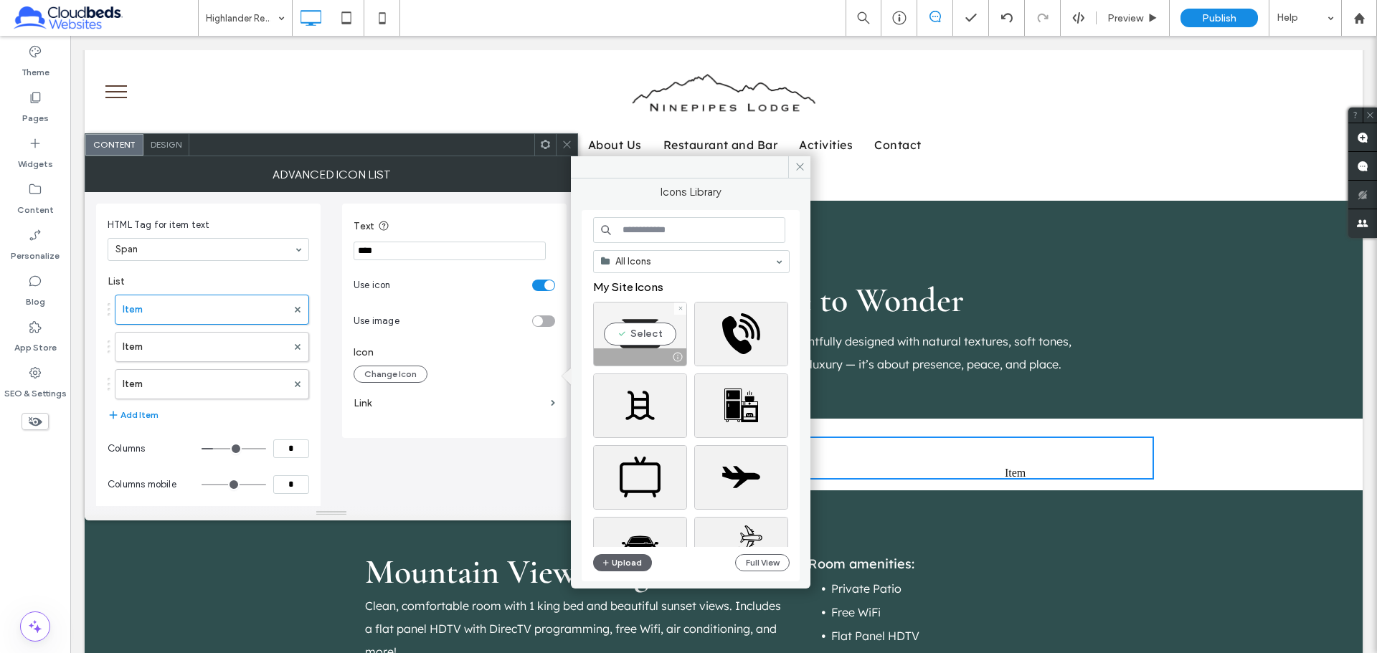
drag, startPoint x: 655, startPoint y: 349, endPoint x: 521, endPoint y: 300, distance: 141.8
click at [655, 349] on div at bounding box center [640, 357] width 93 height 17
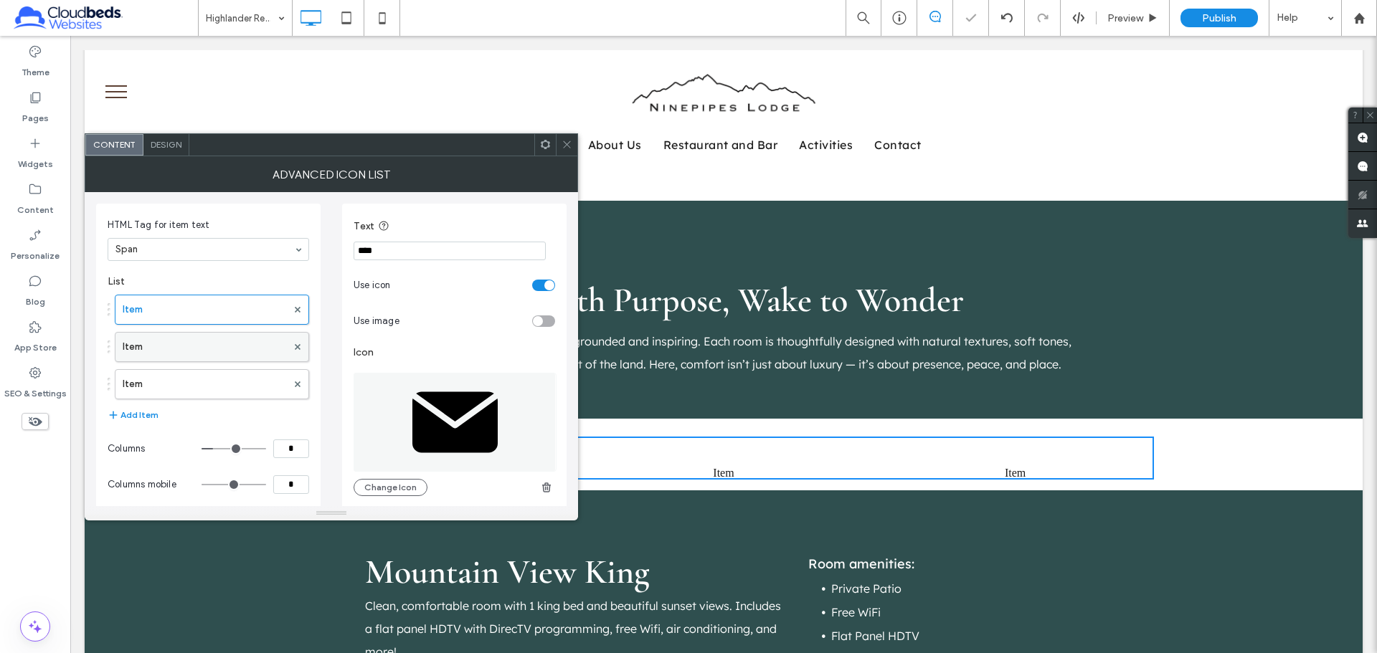
click at [247, 354] on label "Item" at bounding box center [205, 347] width 164 height 29
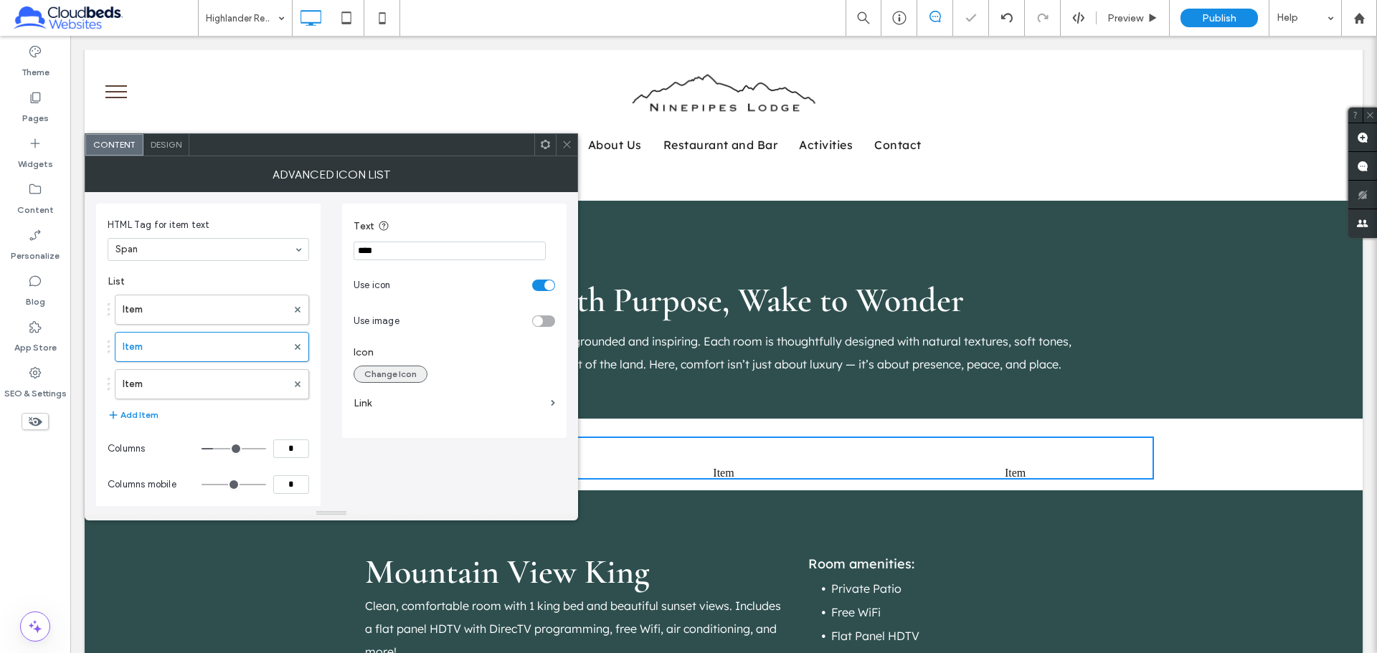
click at [374, 371] on button "Change Icon" at bounding box center [391, 374] width 74 height 17
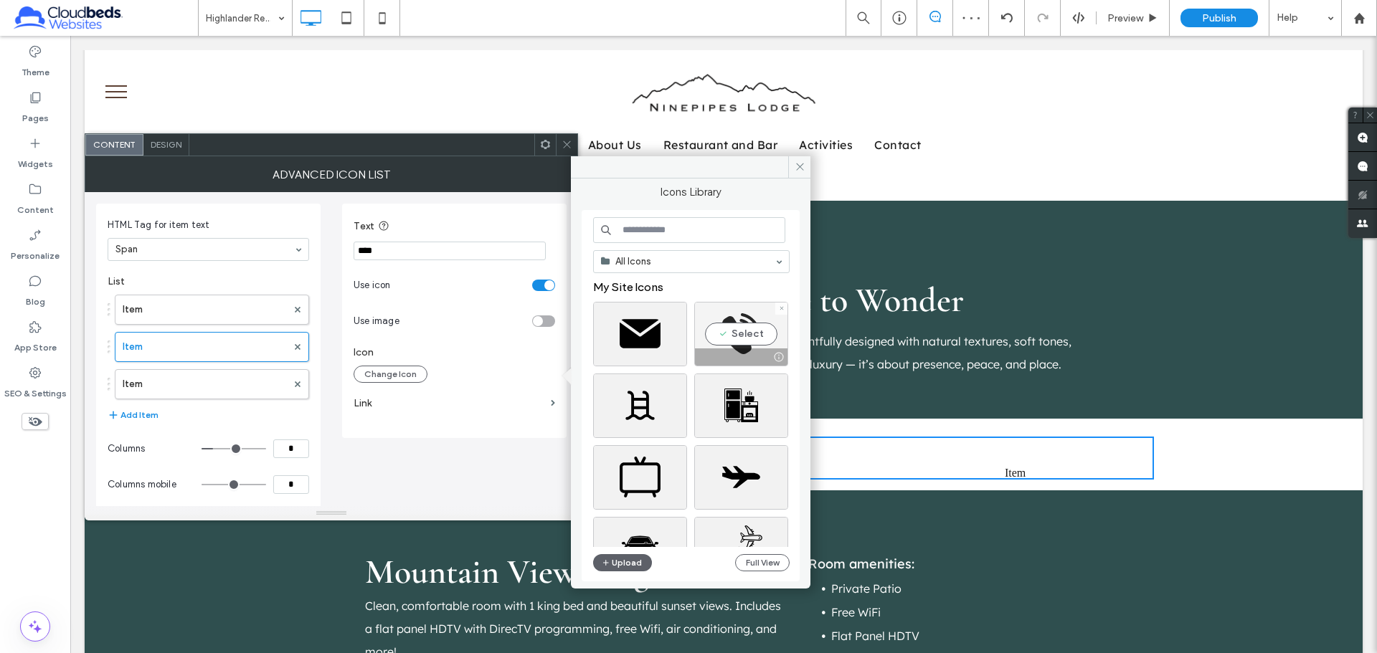
drag, startPoint x: 743, startPoint y: 336, endPoint x: 511, endPoint y: 303, distance: 234.7
click at [743, 336] on div "Select" at bounding box center [741, 334] width 94 height 65
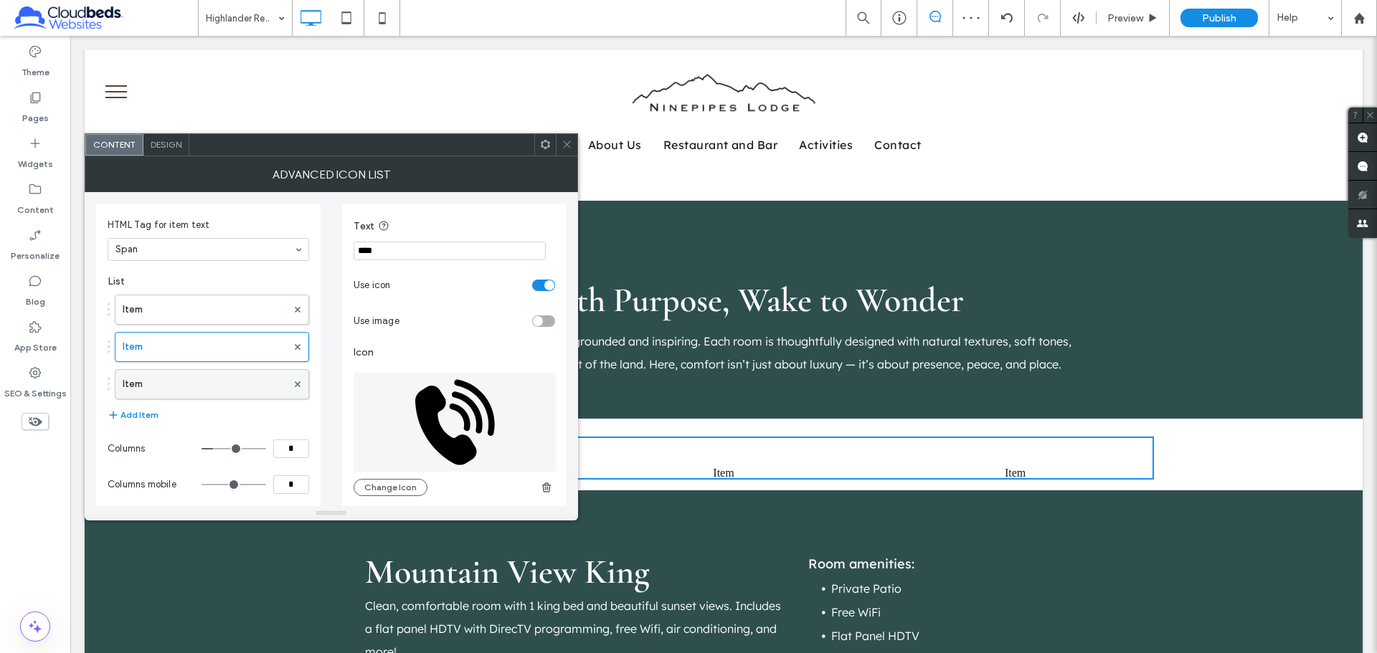
click at [204, 380] on label "Item" at bounding box center [205, 384] width 164 height 29
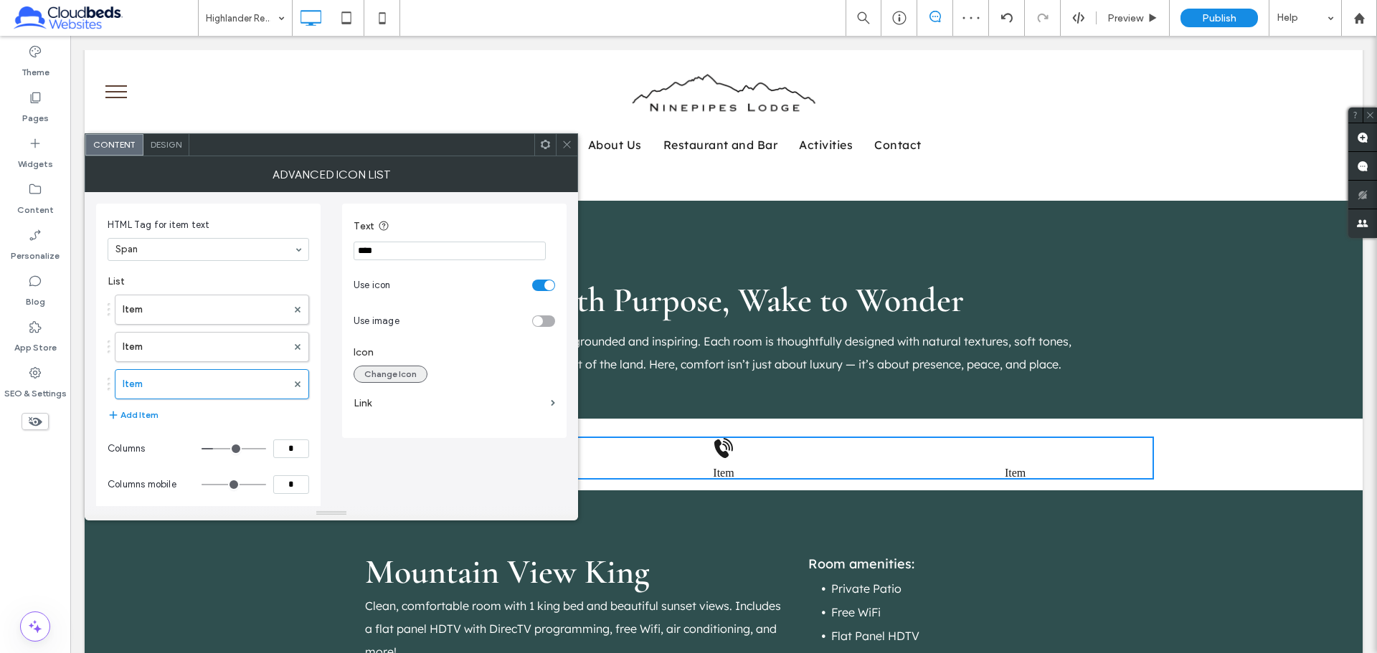
click at [377, 369] on button "Change Icon" at bounding box center [391, 374] width 74 height 17
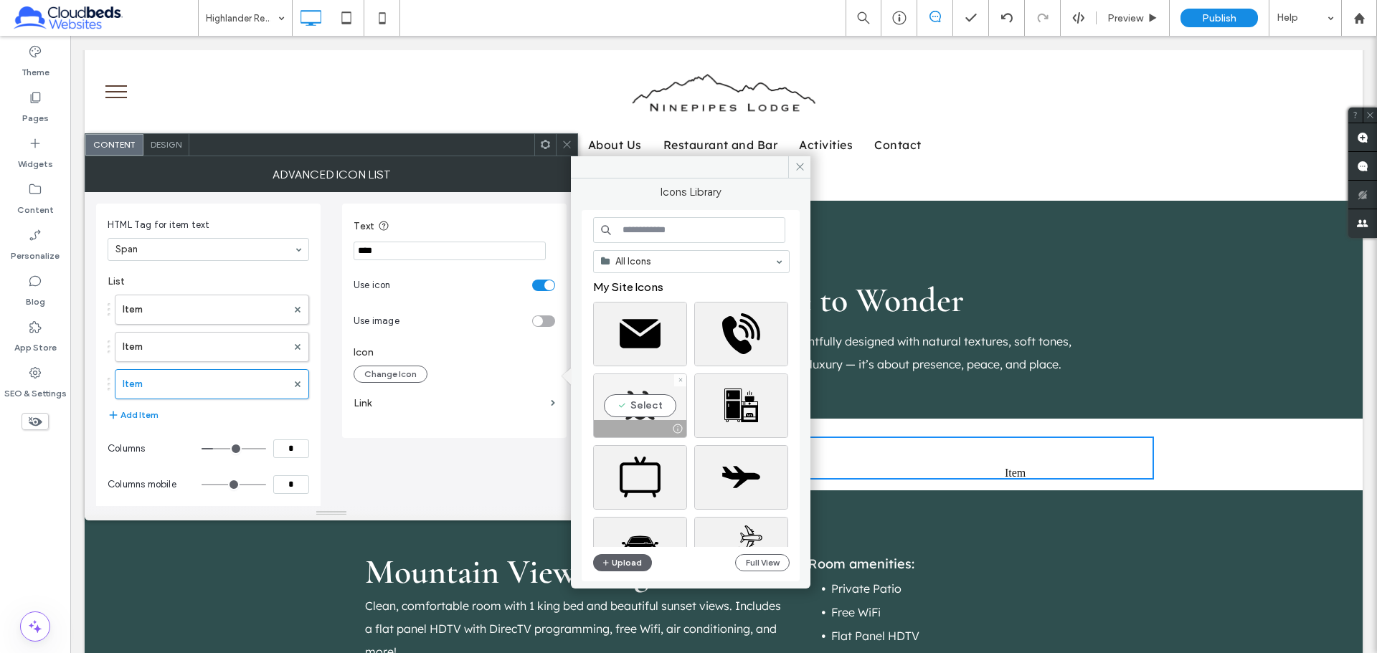
drag, startPoint x: 655, startPoint y: 410, endPoint x: 570, endPoint y: 366, distance: 95.3
click at [655, 410] on div "Select" at bounding box center [640, 406] width 94 height 65
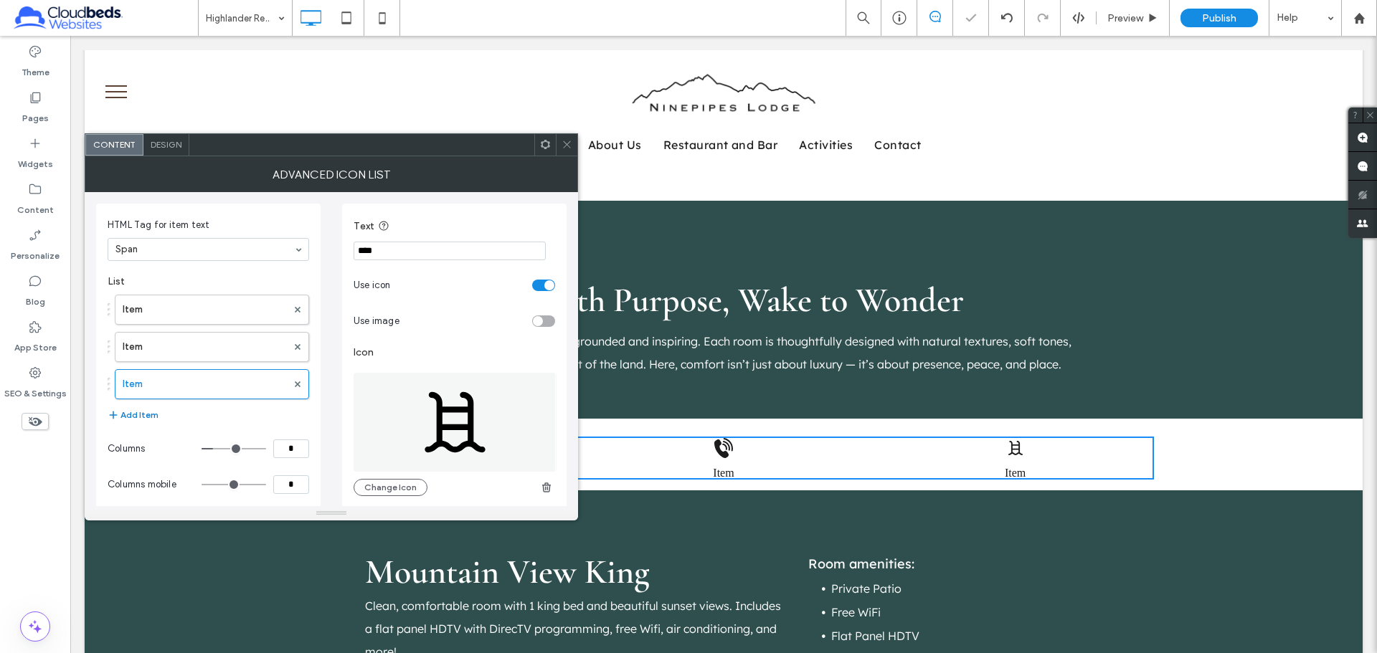
click at [130, 412] on button "Add Item" at bounding box center [133, 415] width 51 height 17
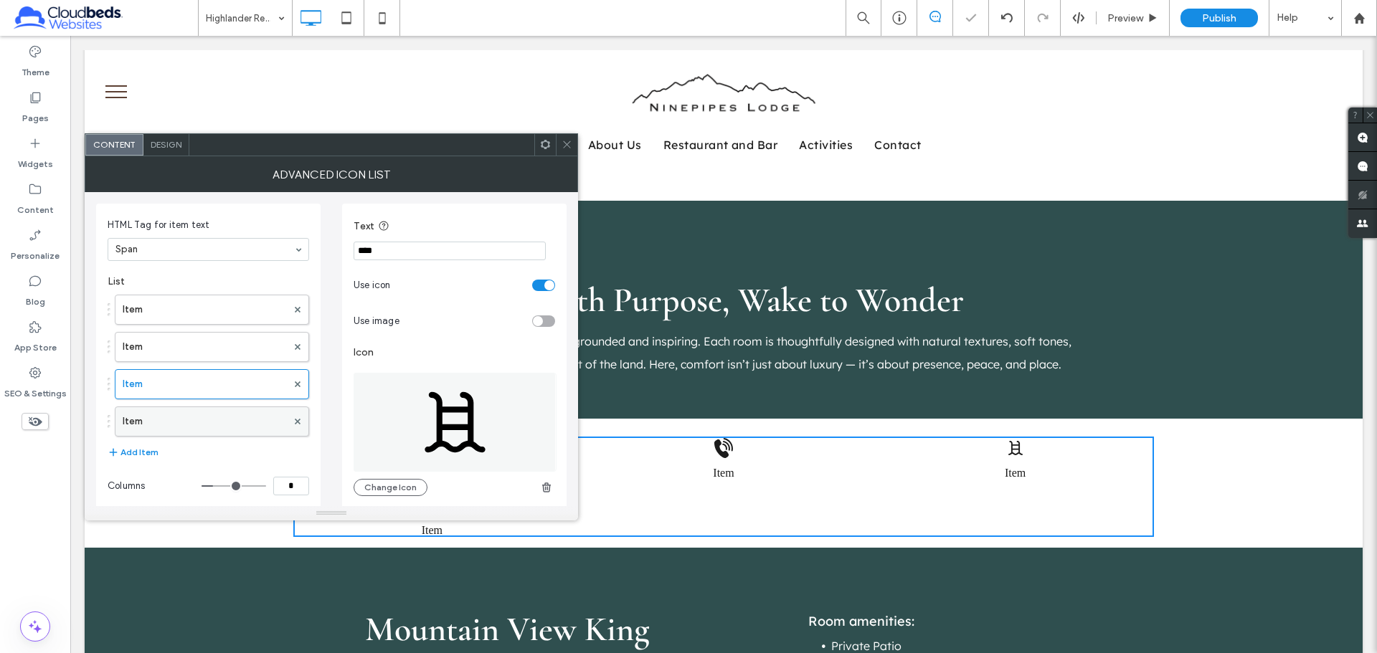
click at [216, 415] on label "Item" at bounding box center [205, 421] width 164 height 29
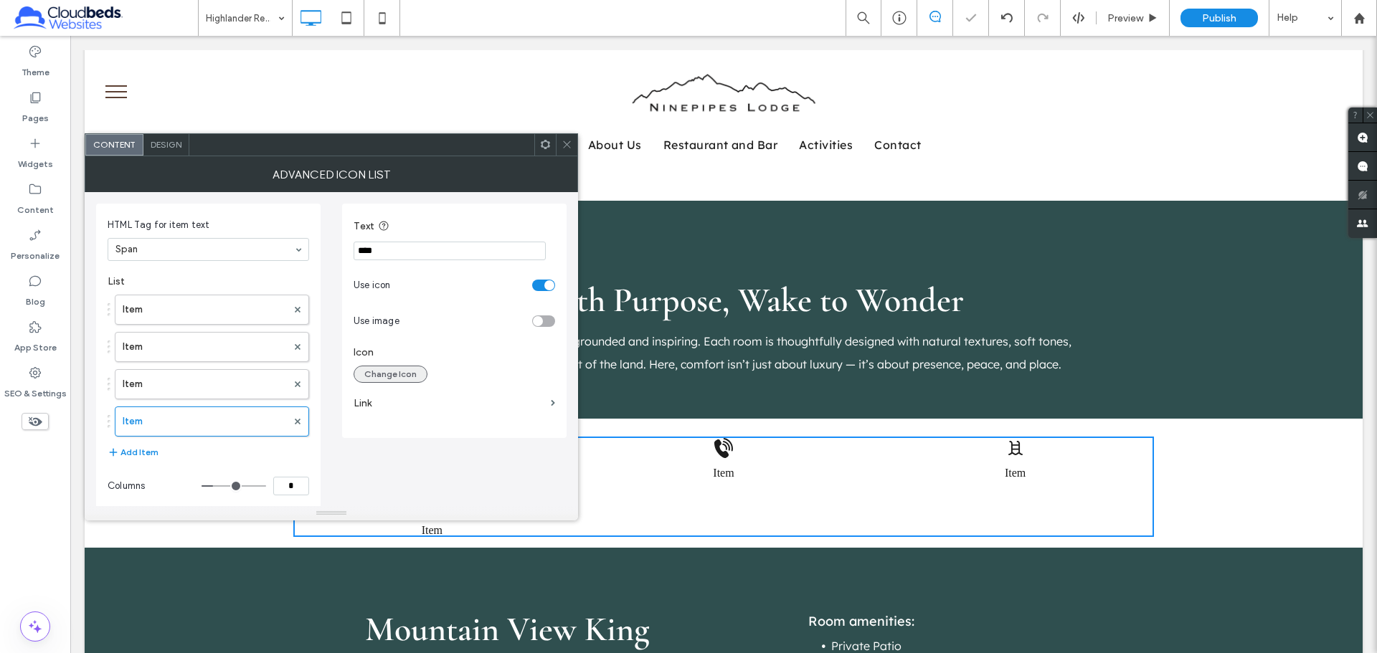
click at [390, 376] on button "Change Icon" at bounding box center [391, 374] width 74 height 17
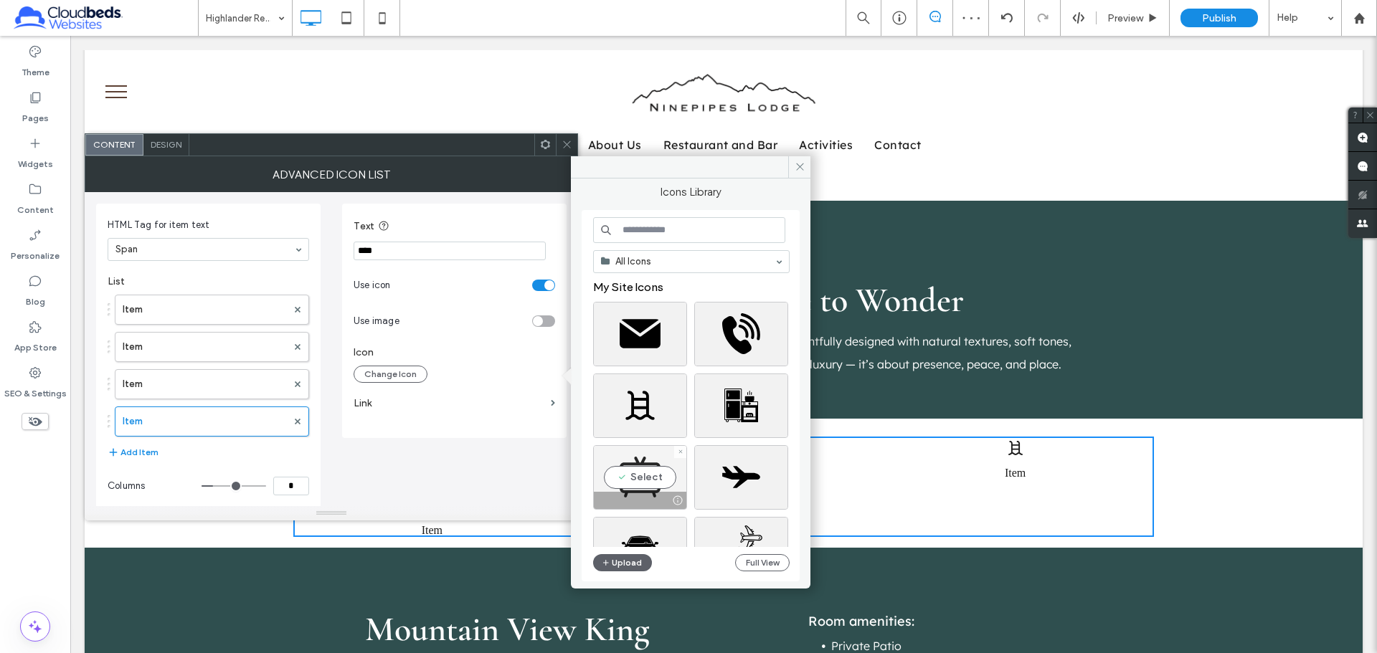
drag, startPoint x: 658, startPoint y: 473, endPoint x: 564, endPoint y: 420, distance: 107.9
click at [658, 473] on div "Select" at bounding box center [640, 477] width 94 height 65
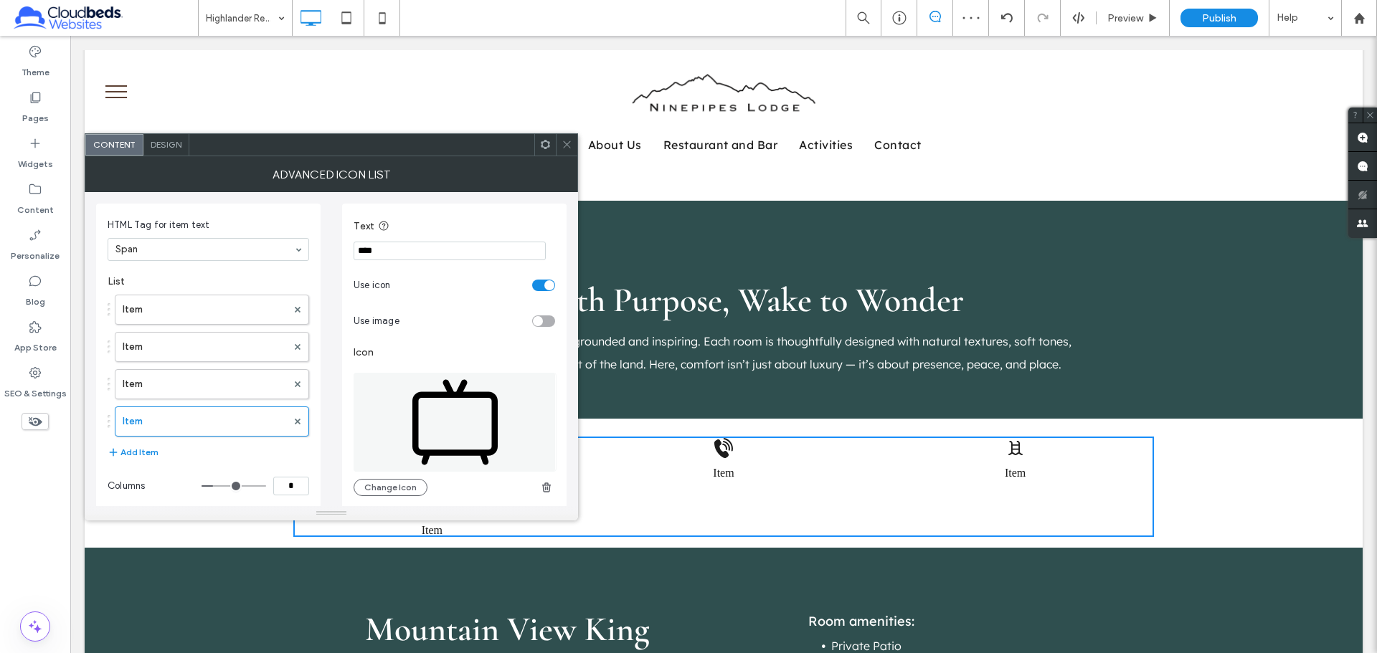
click at [567, 144] on use at bounding box center [566, 144] width 7 height 7
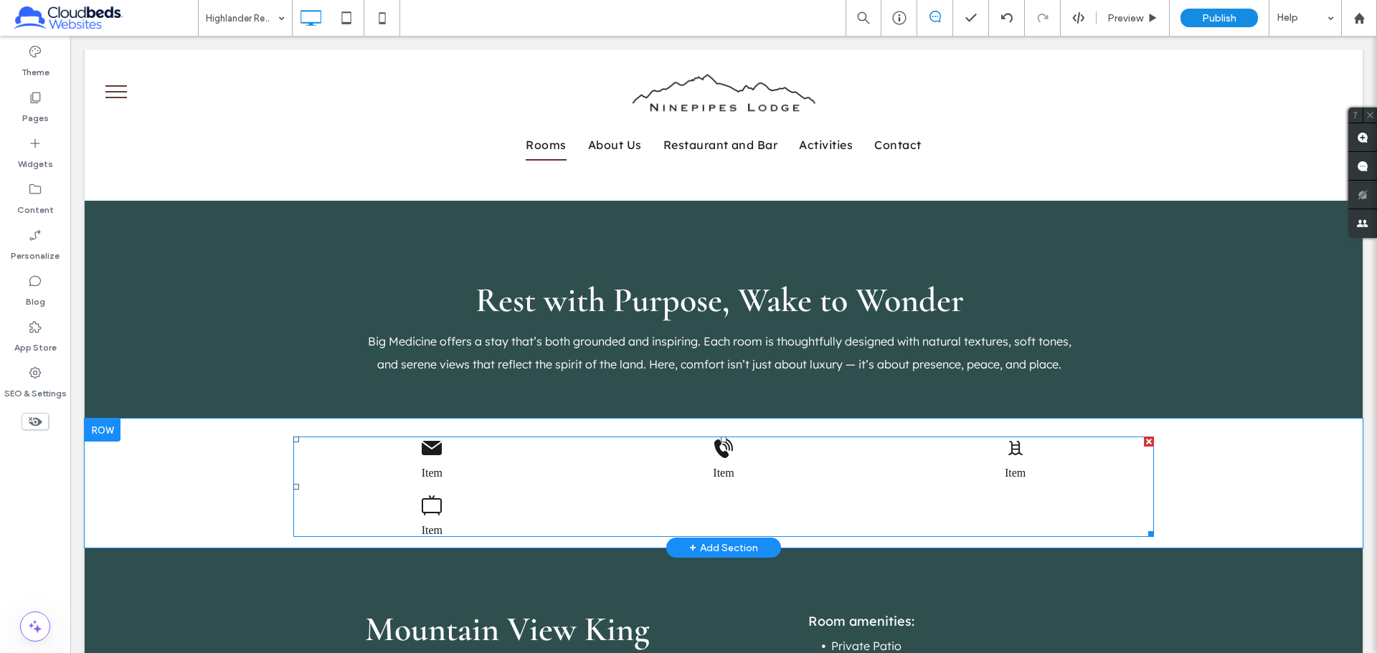
click at [573, 463] on span at bounding box center [723, 487] width 861 height 100
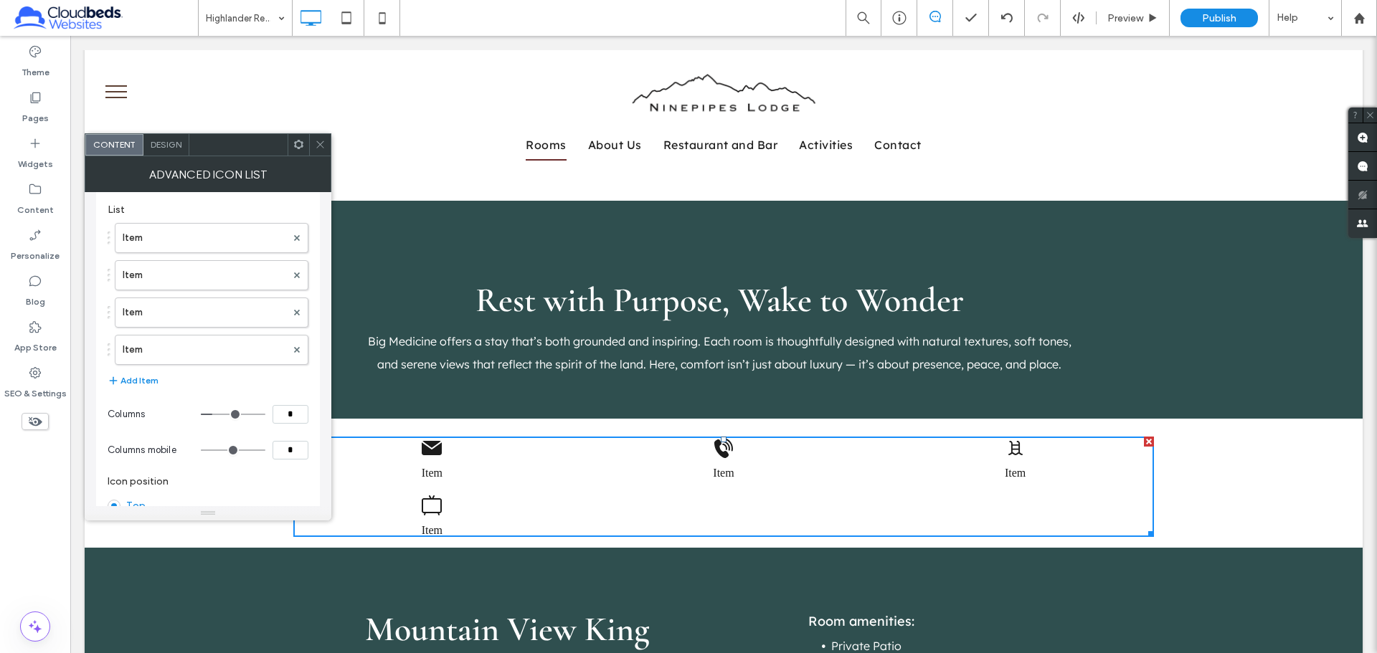
scroll to position [143, 0]
type input "*"
click at [219, 342] on input "range" at bounding box center [233, 342] width 65 height 1
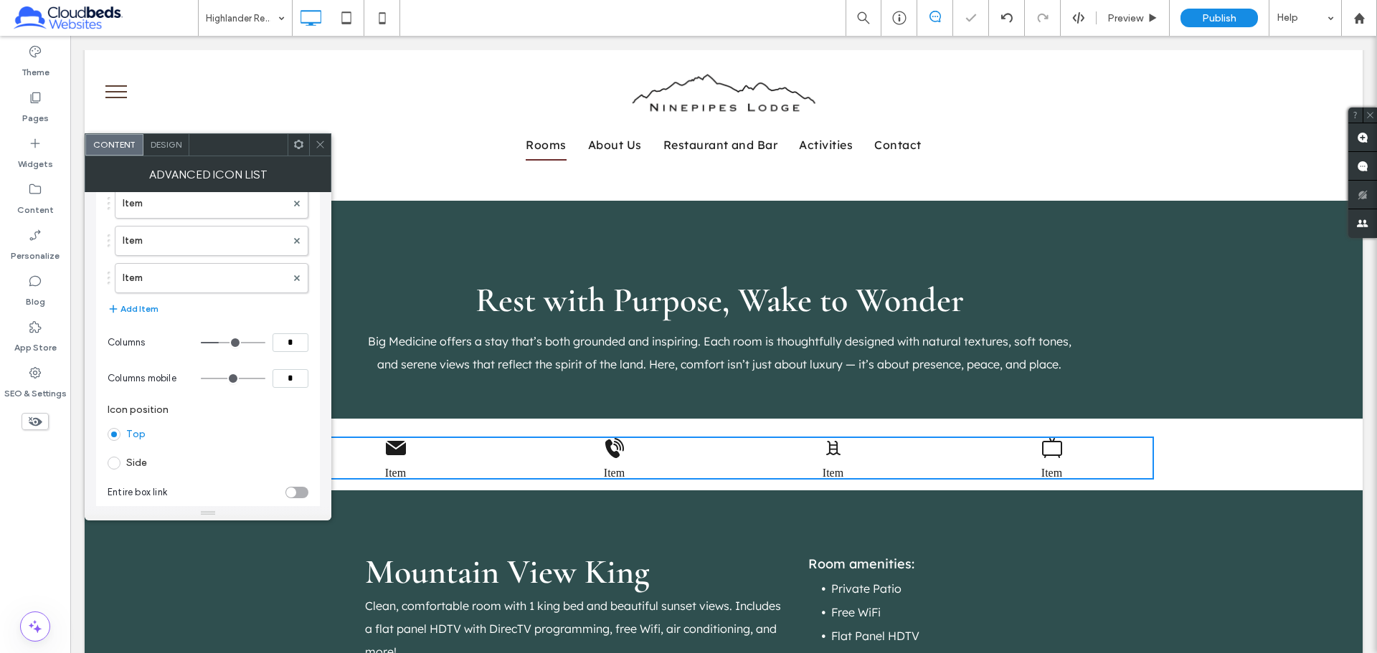
drag, startPoint x: 318, startPoint y: 145, endPoint x: 287, endPoint y: 163, distance: 36.3
click at [318, 145] on icon at bounding box center [320, 144] width 11 height 11
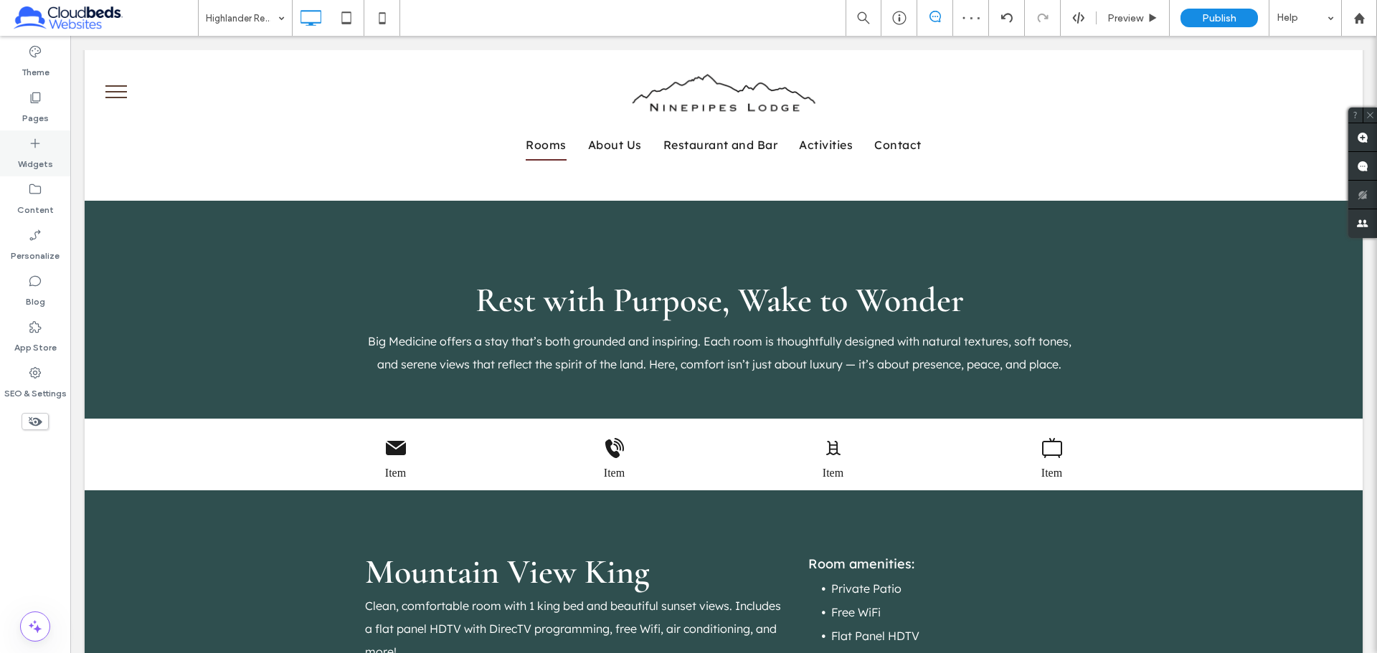
click at [29, 156] on label "Widgets" at bounding box center [35, 161] width 35 height 20
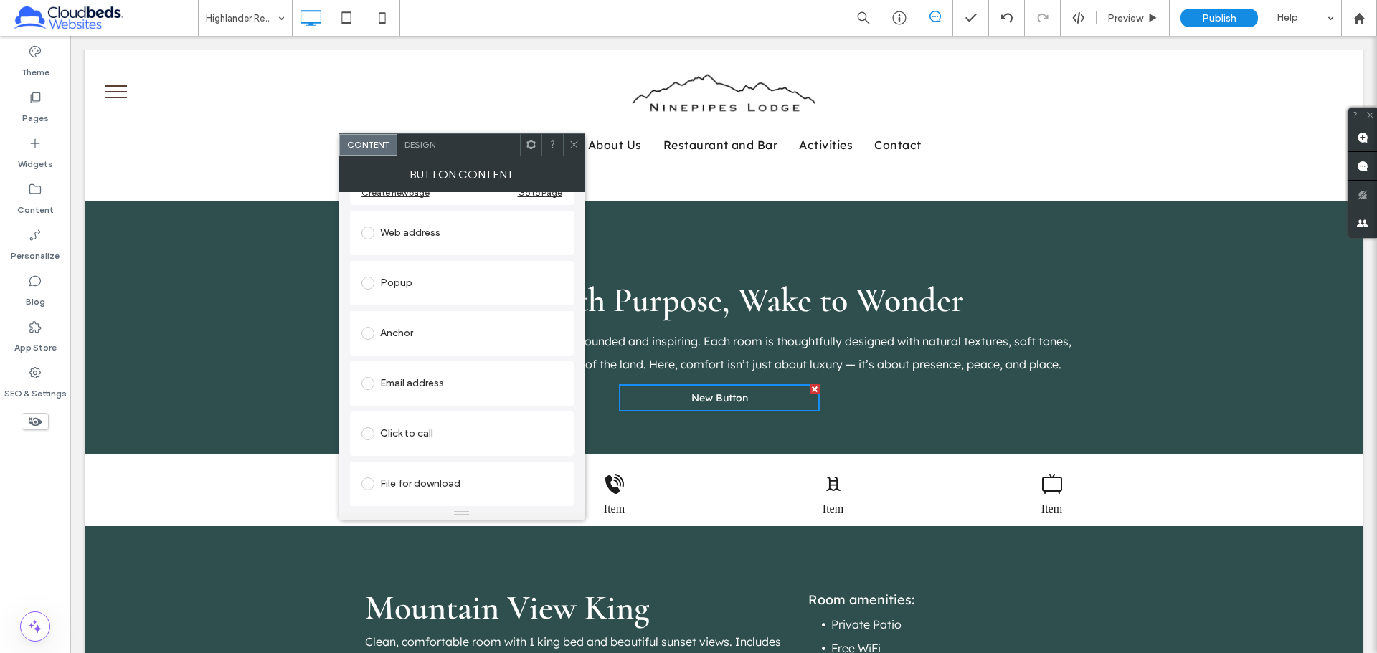
click at [363, 483] on span at bounding box center [367, 484] width 13 height 13
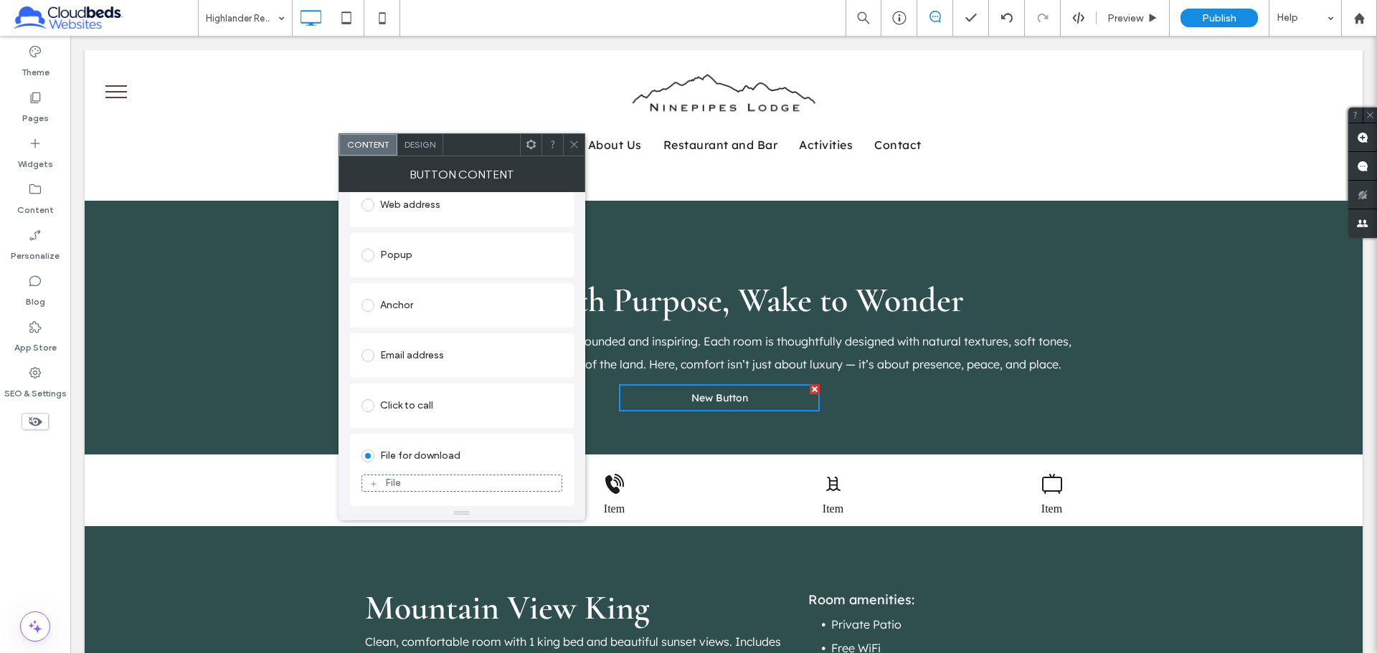
click at [576, 143] on icon at bounding box center [574, 144] width 11 height 11
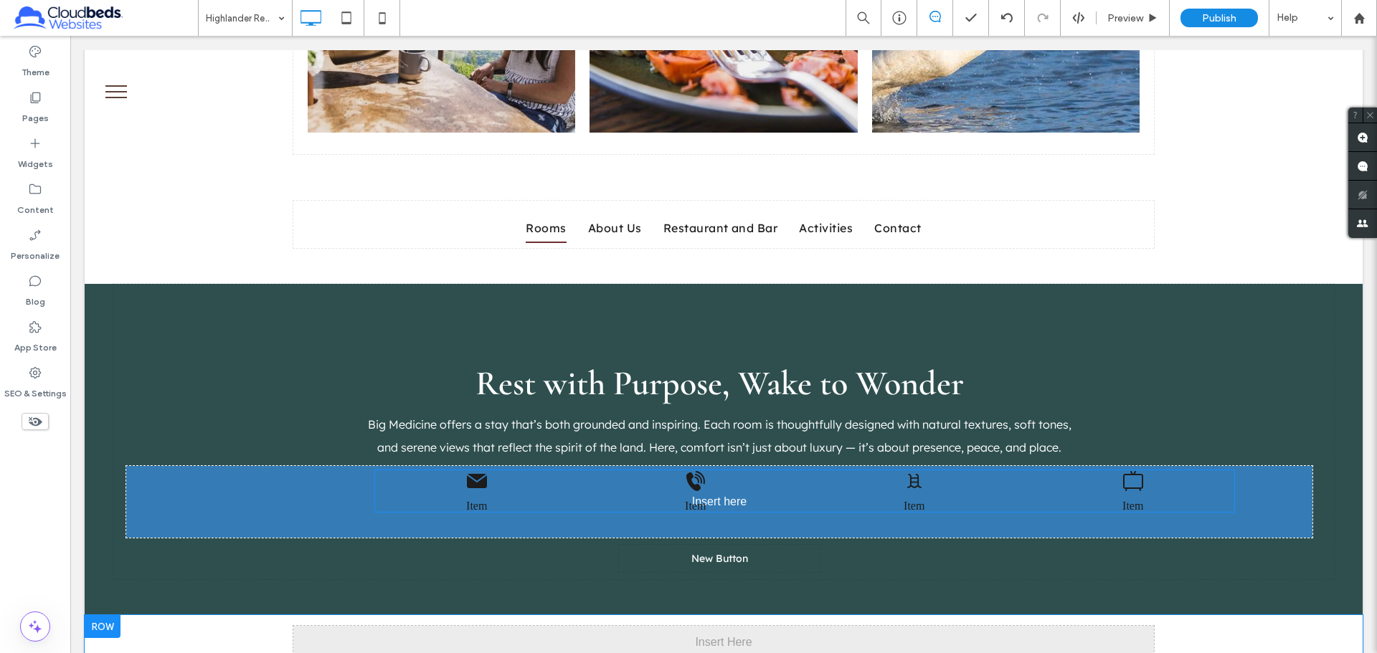
drag, startPoint x: 420, startPoint y: 505, endPoint x: 435, endPoint y: 502, distance: 15.3
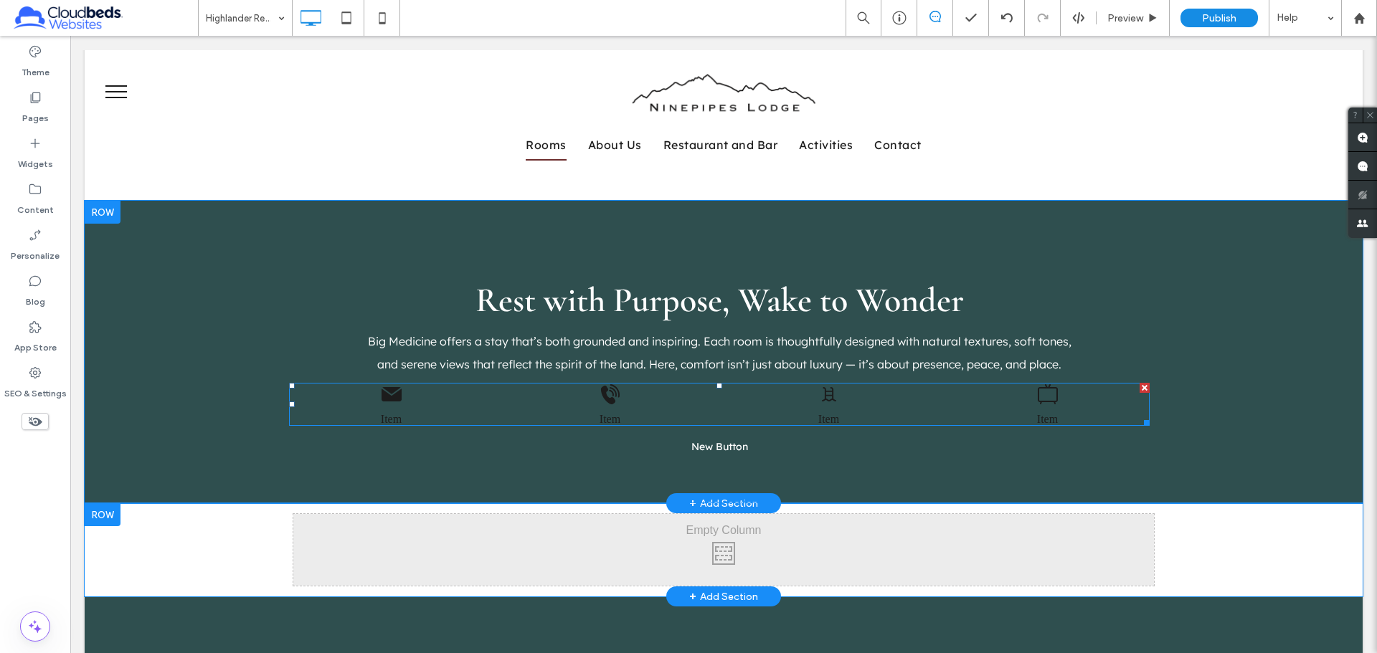
click at [442, 392] on span at bounding box center [719, 404] width 861 height 43
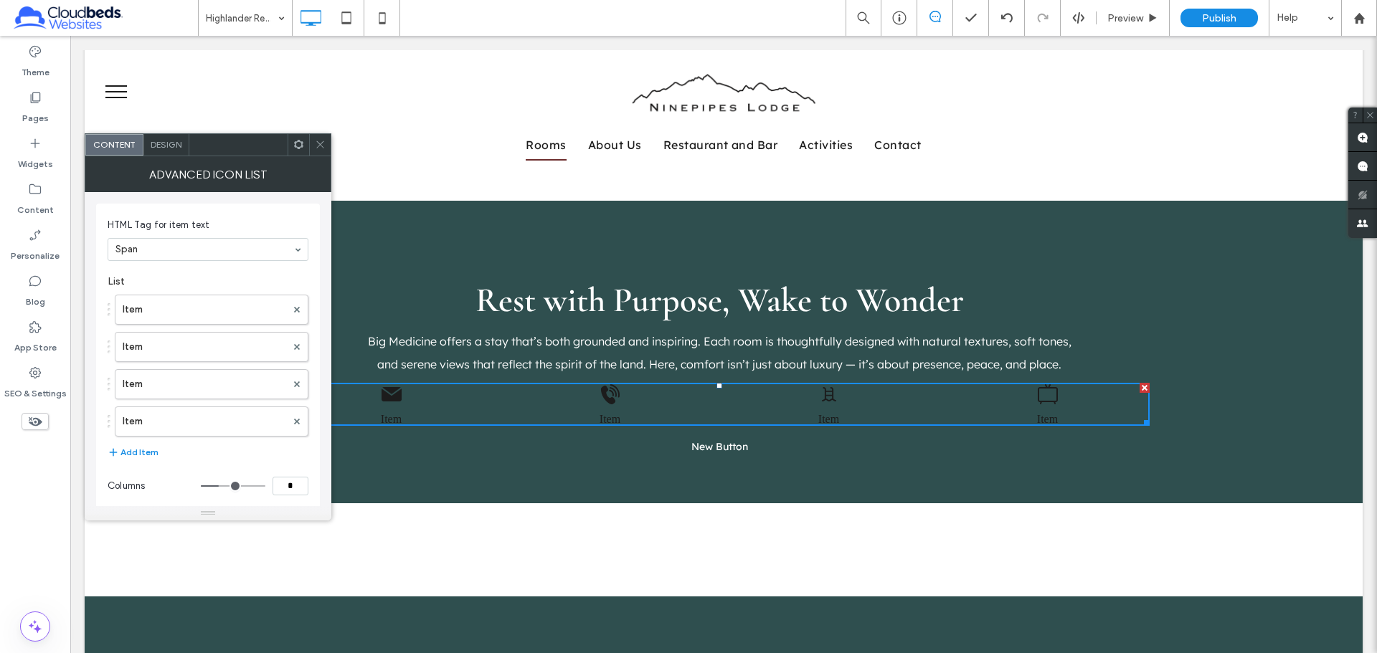
click at [181, 148] on span "Design" at bounding box center [166, 144] width 31 height 11
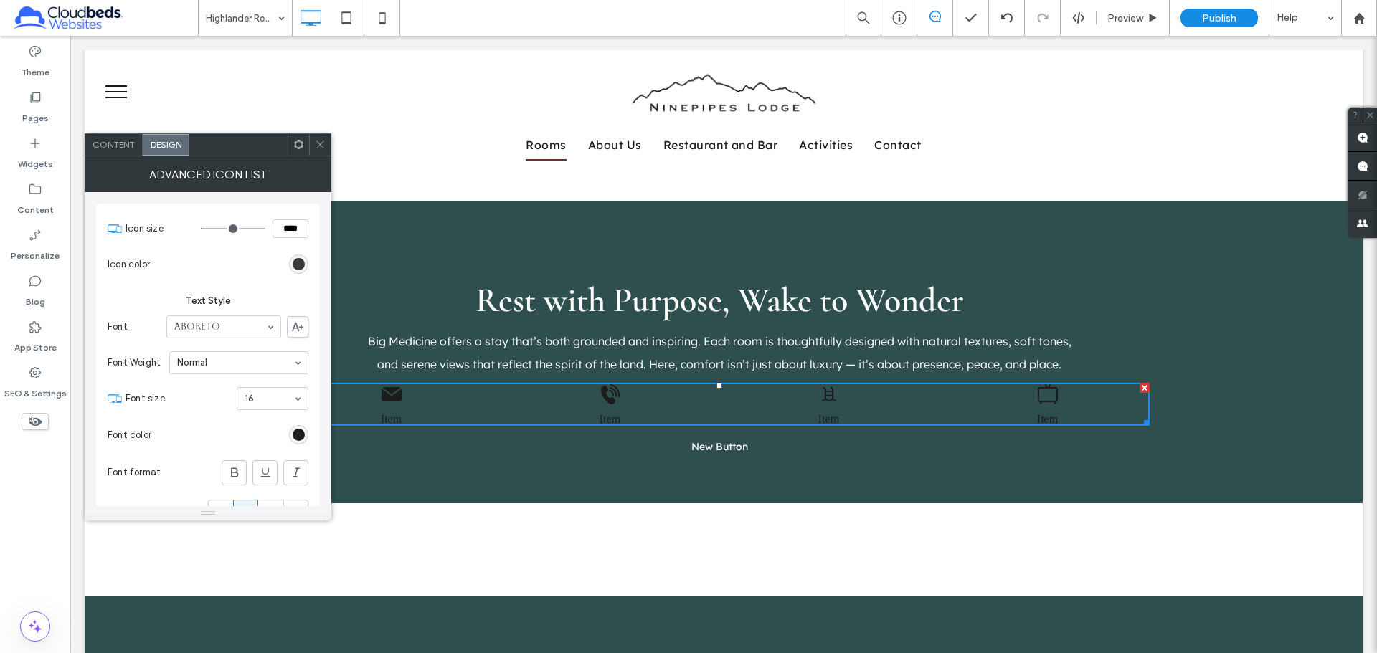
click at [296, 262] on div "rgb(28, 28, 28)" at bounding box center [299, 264] width 12 height 12
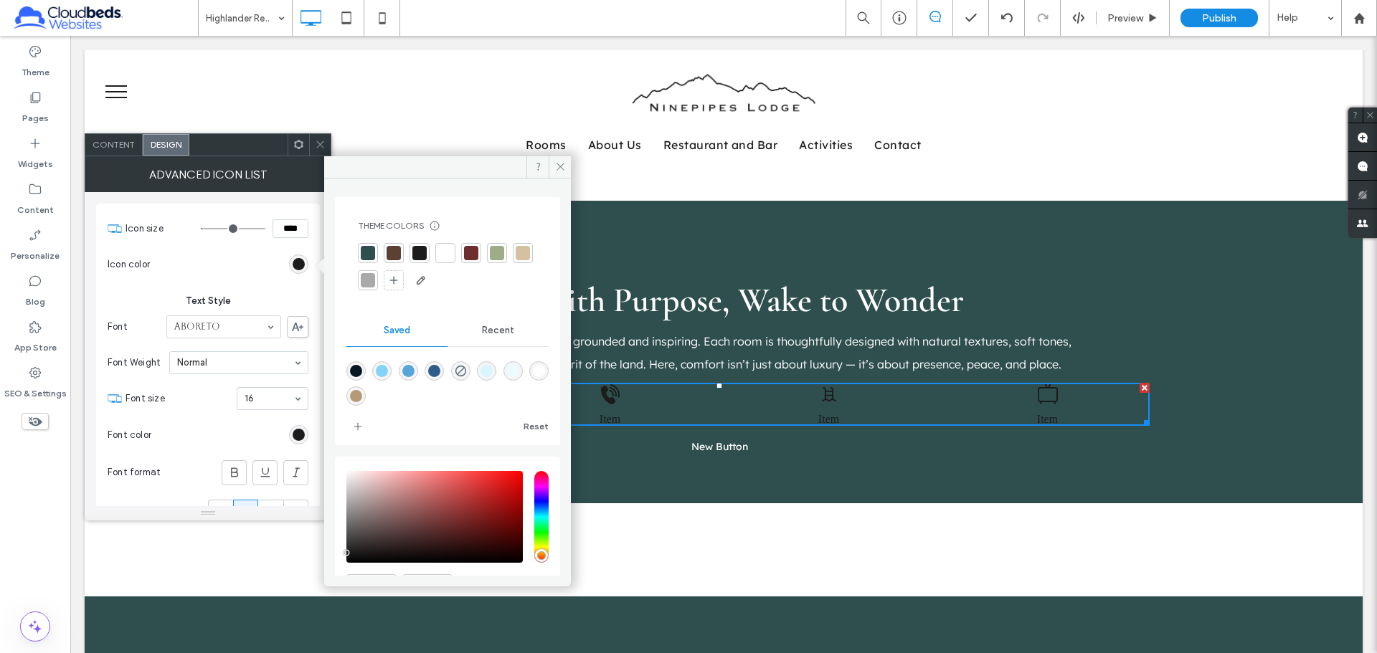
click at [443, 256] on div at bounding box center [445, 253] width 14 height 14
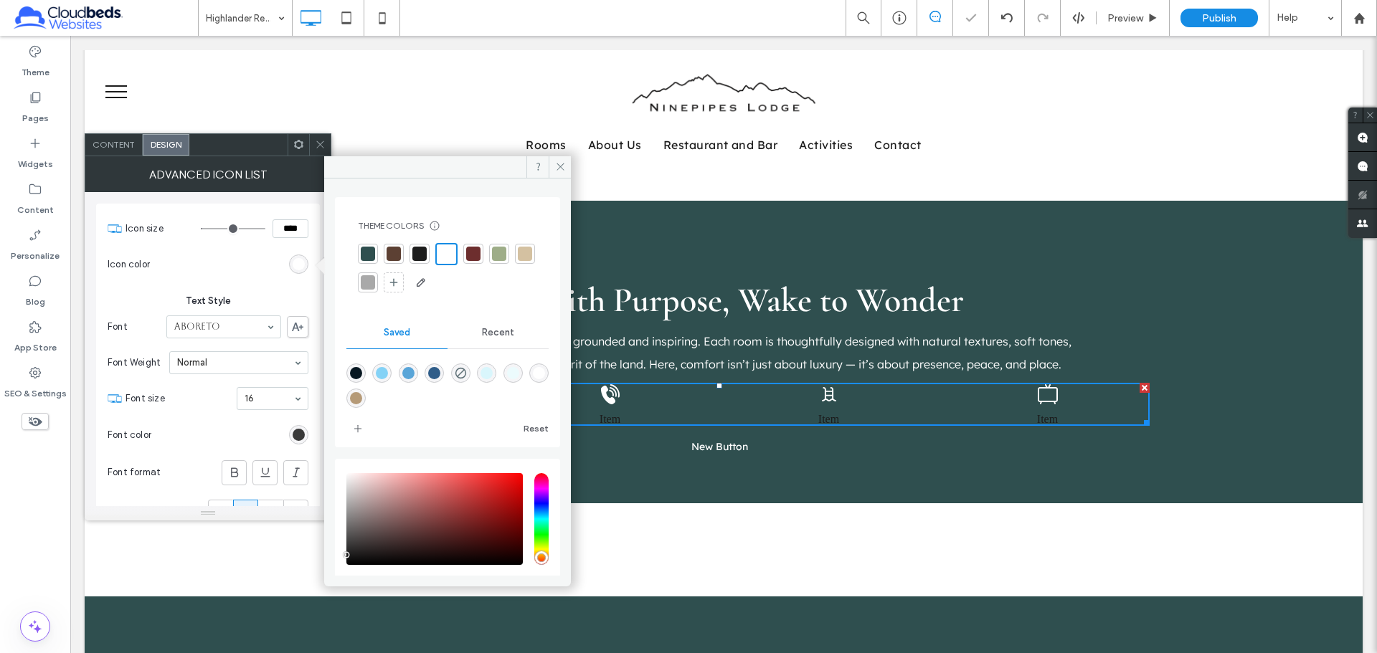
click at [300, 432] on div "rgb(28, 28, 28)" at bounding box center [299, 435] width 12 height 12
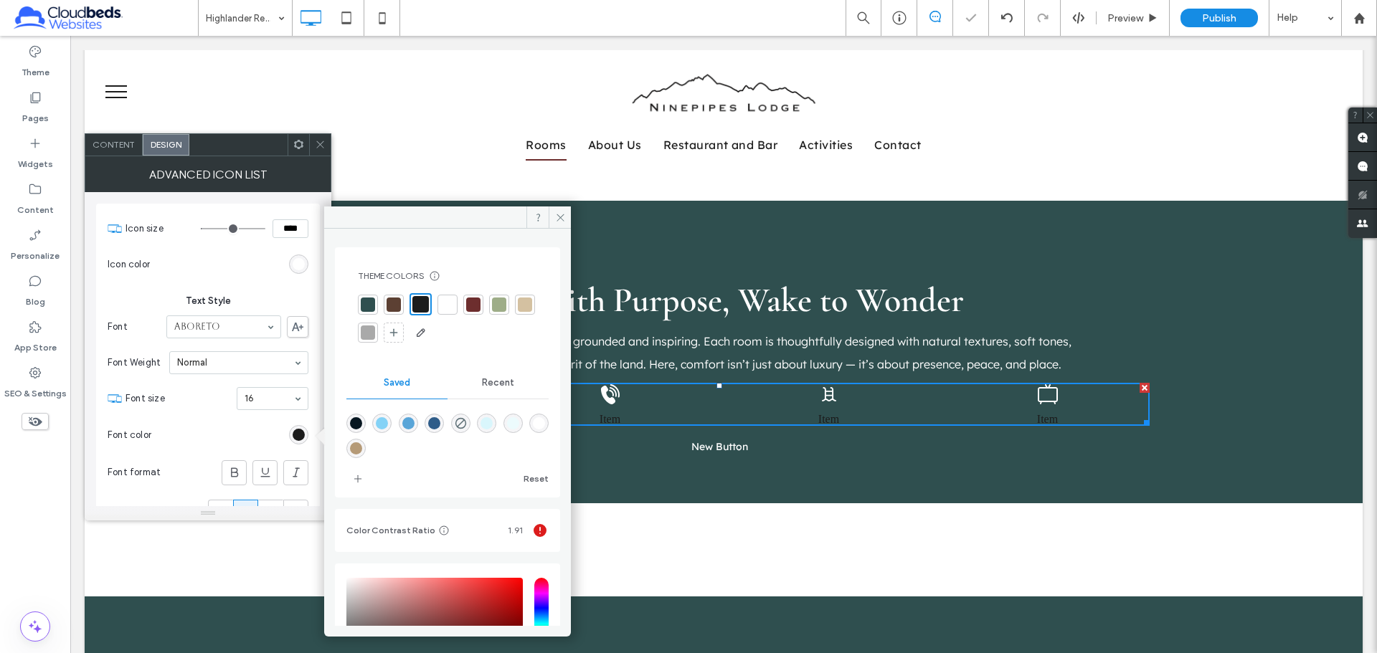
drag, startPoint x: 442, startPoint y: 297, endPoint x: 263, endPoint y: 144, distance: 235.5
click at [442, 298] on div at bounding box center [447, 305] width 14 height 14
click at [313, 143] on div at bounding box center [320, 145] width 22 height 22
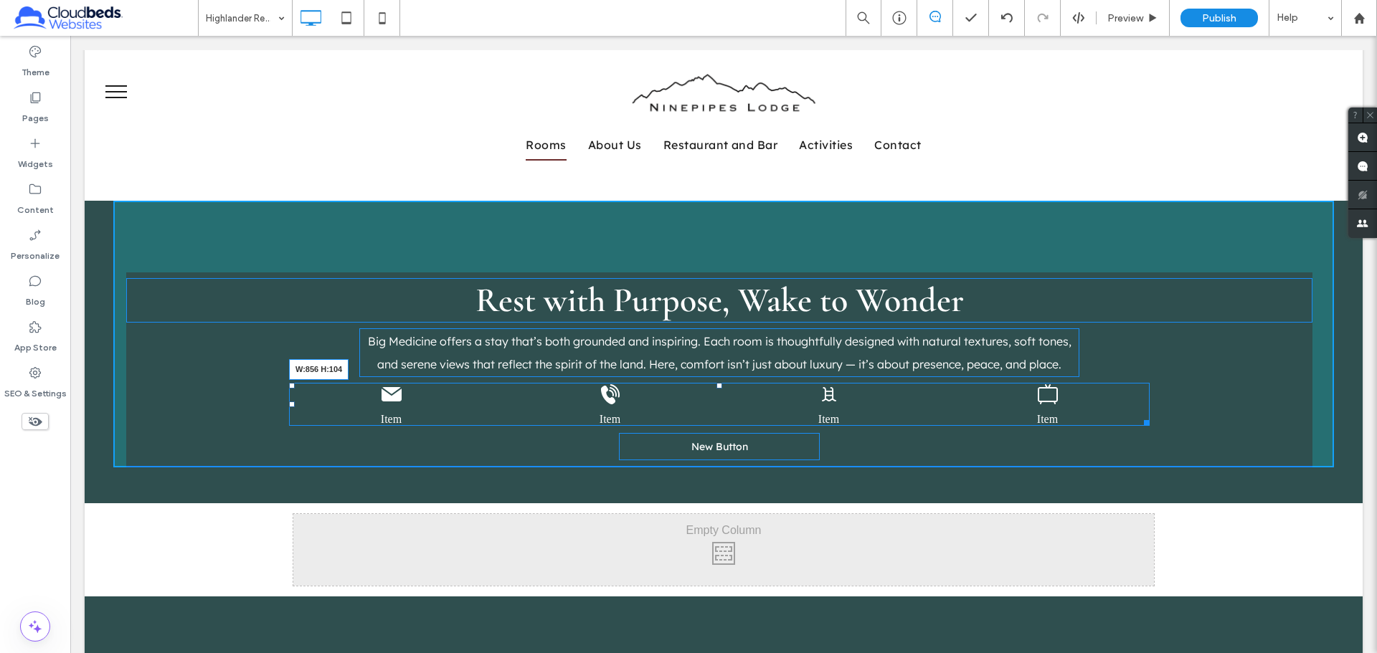
drag, startPoint x: 1143, startPoint y: 426, endPoint x: 1087, endPoint y: 491, distance: 86.4
click at [1139, 426] on div at bounding box center [1144, 420] width 11 height 11
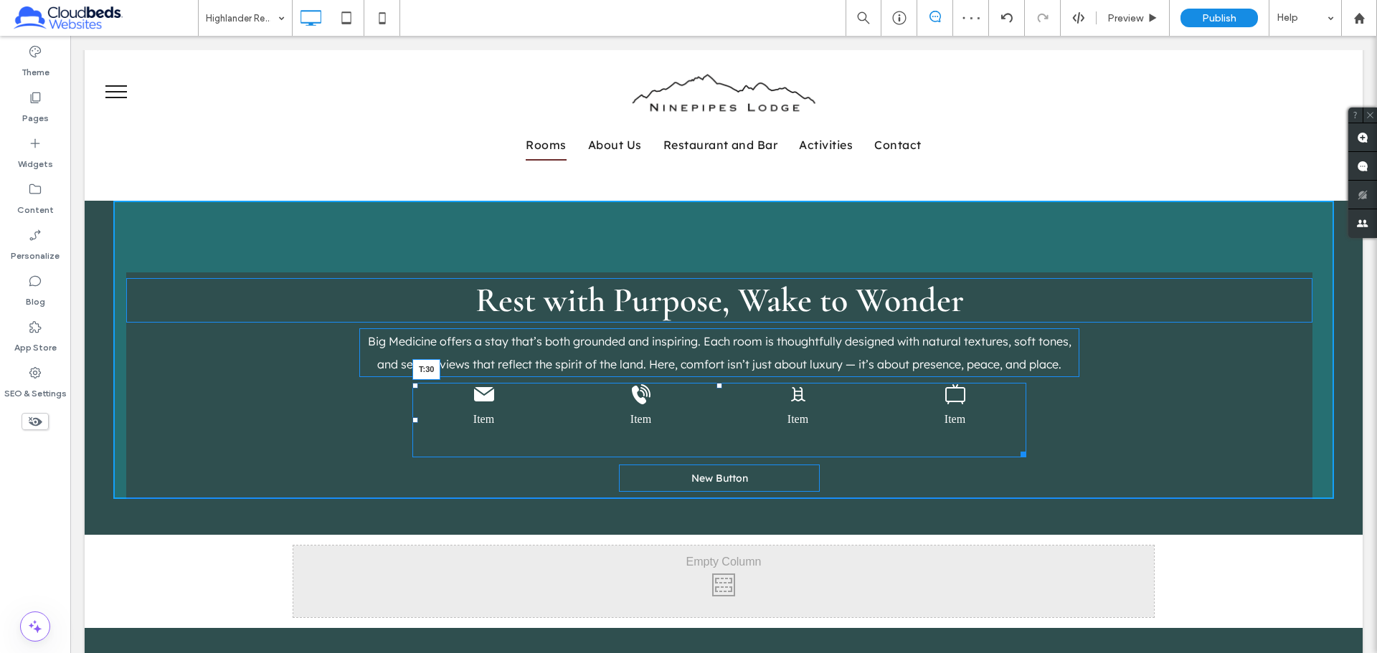
drag, startPoint x: 713, startPoint y: 384, endPoint x: 712, endPoint y: 406, distance: 21.5
click at [712, 406] on div "Item Item Item Item T:30" at bounding box center [719, 420] width 614 height 75
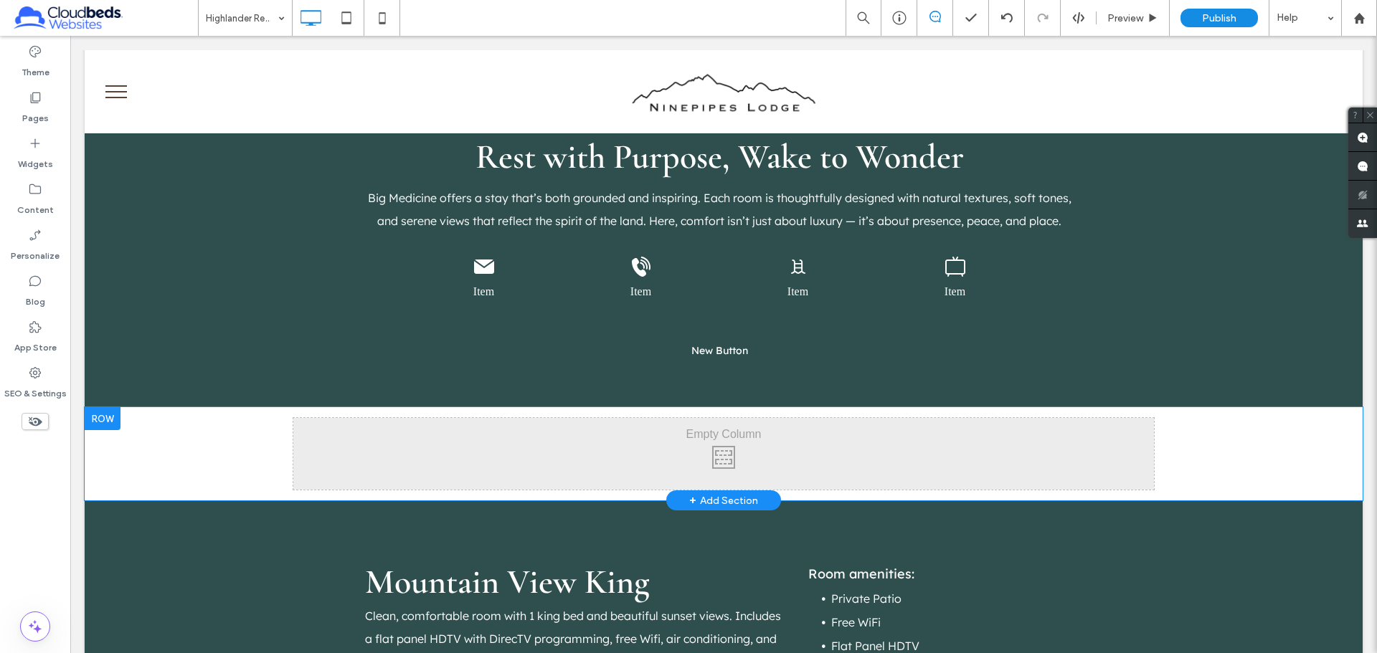
scroll to position [1151, 0]
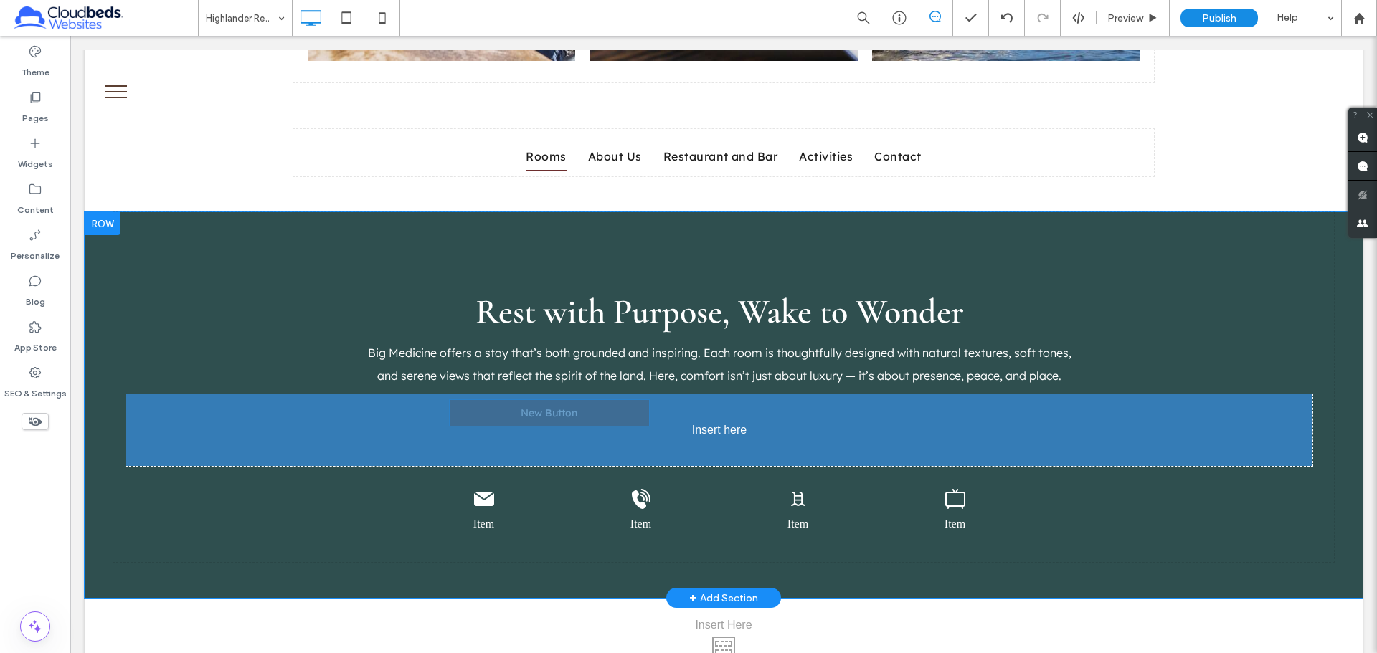
drag, startPoint x: 698, startPoint y: 422, endPoint x: 734, endPoint y: 412, distance: 37.7
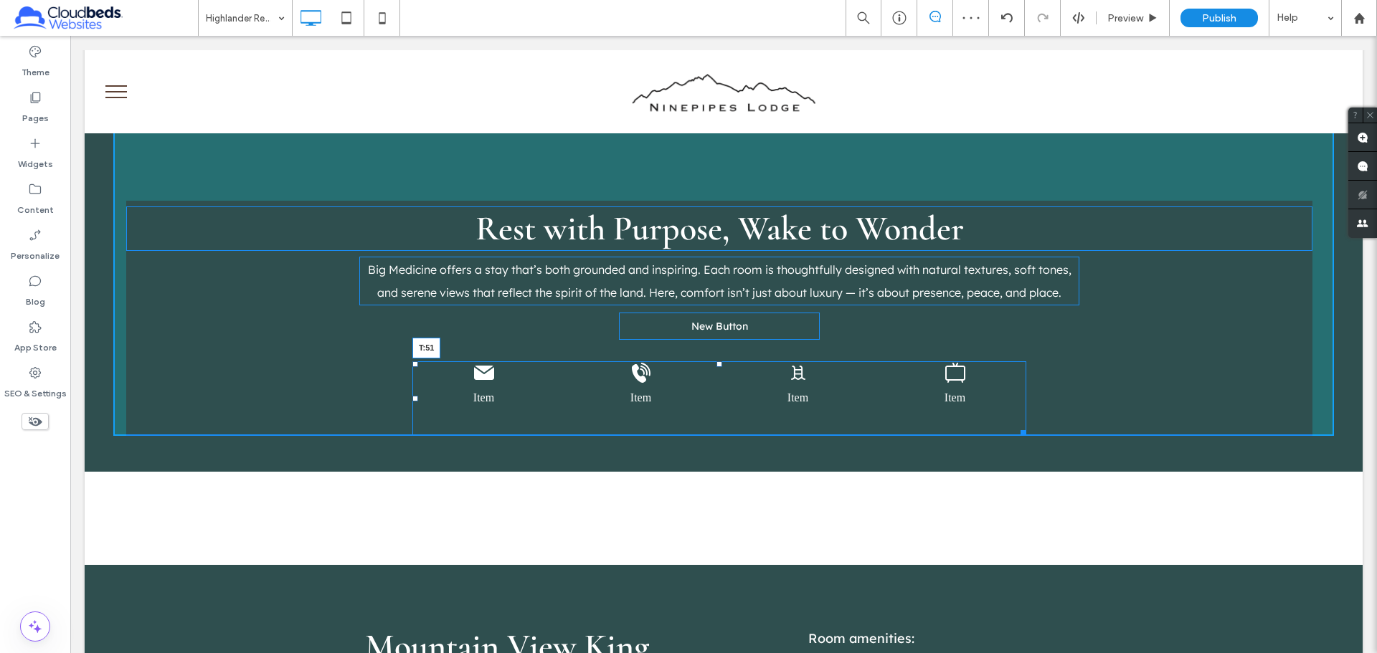
drag, startPoint x: 716, startPoint y: 366, endPoint x: 711, endPoint y: 382, distance: 15.9
click at [716, 367] on div at bounding box center [719, 364] width 6 height 6
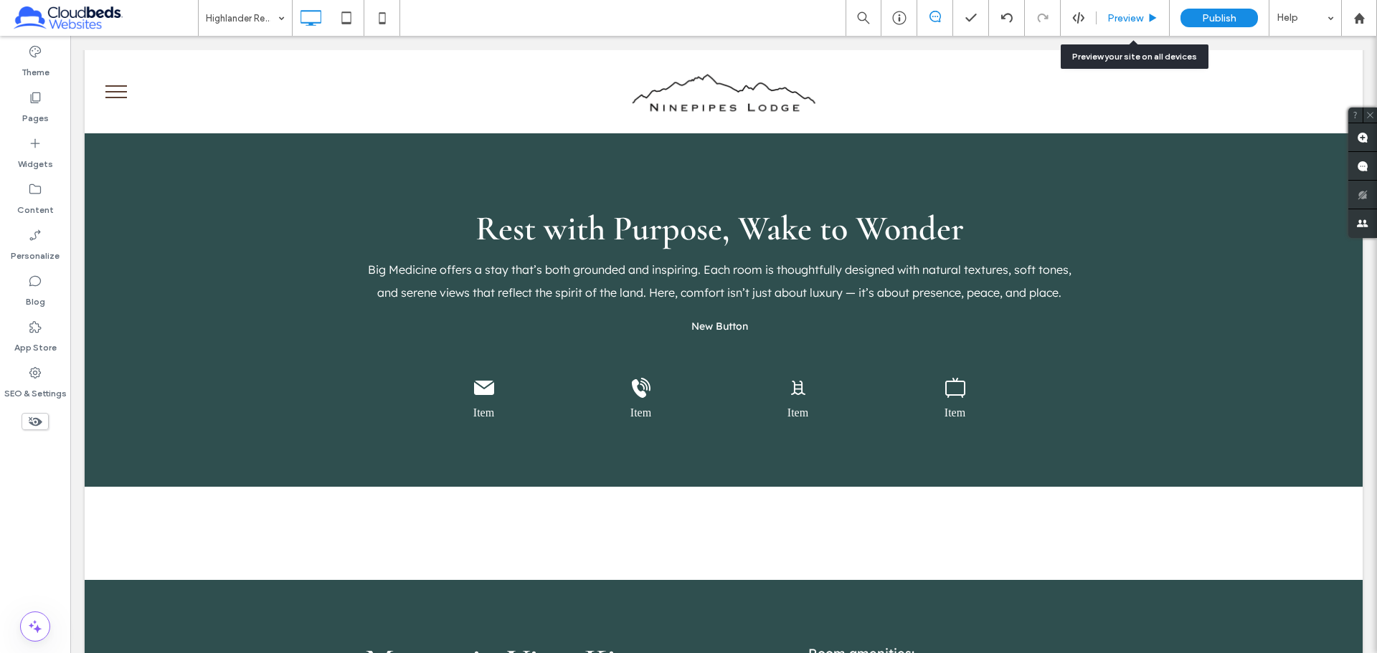
drag, startPoint x: 1107, startPoint y: 15, endPoint x: 938, endPoint y: 16, distance: 169.3
click at [1107, 15] on span "Preview" at bounding box center [1125, 18] width 36 height 12
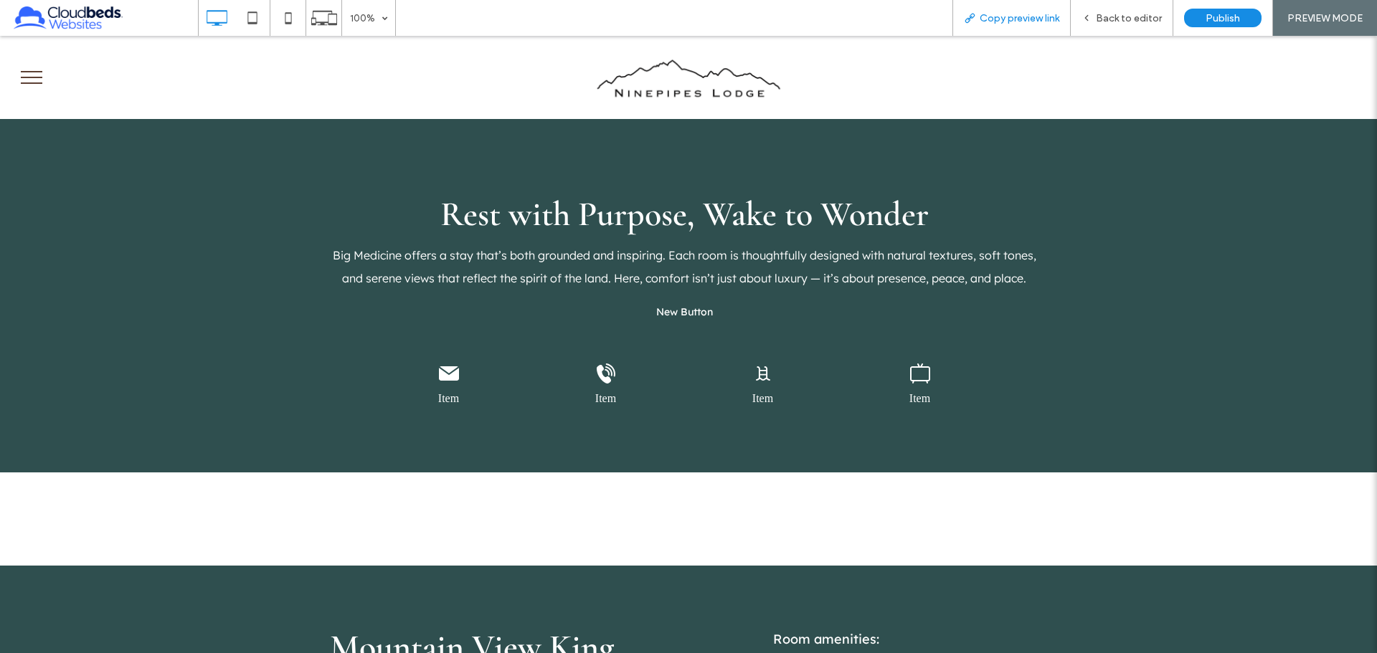
click at [1019, 27] on div "Copy preview link" at bounding box center [1011, 18] width 118 height 36
